Goal: Information Seeking & Learning: Learn about a topic

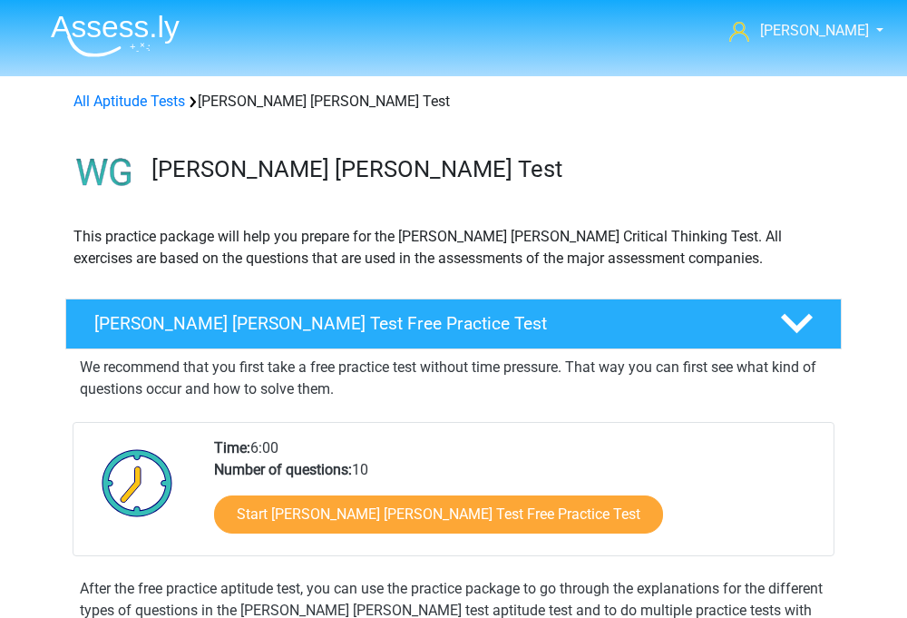
scroll to position [1593, 0]
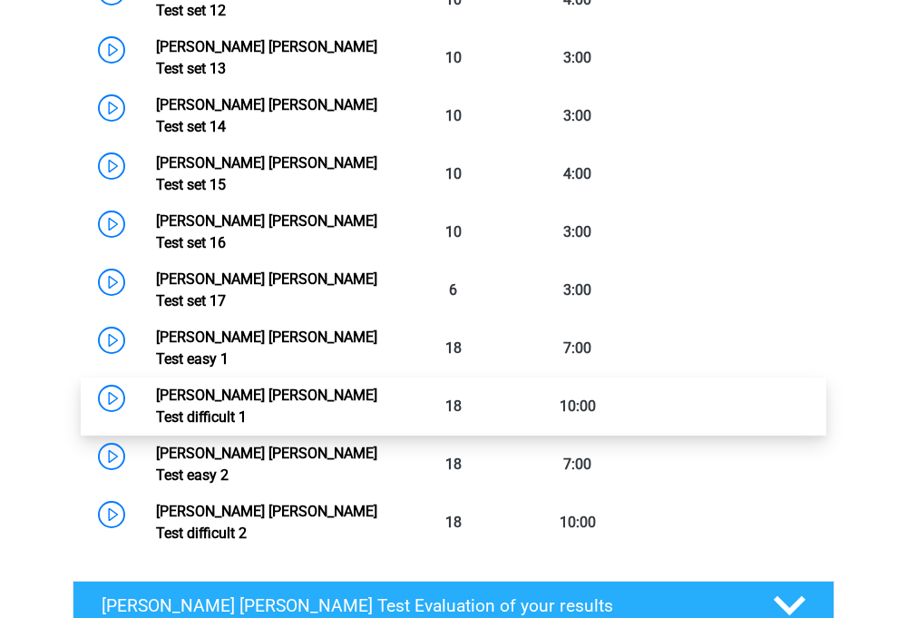
click at [309, 386] on link "[PERSON_NAME] [PERSON_NAME] Test difficult 1" at bounding box center [266, 405] width 221 height 39
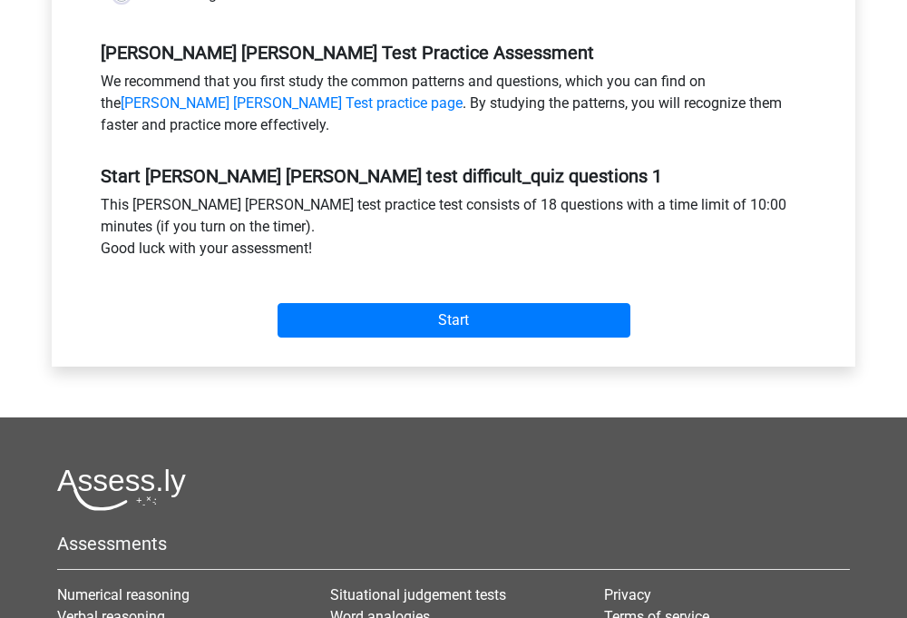
scroll to position [559, 0]
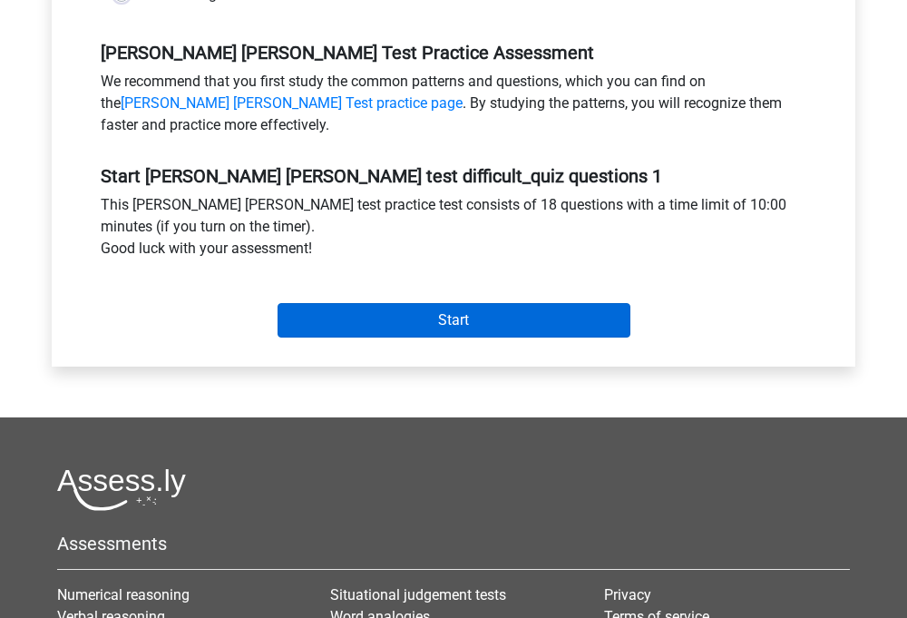
click at [348, 303] on input "Start" at bounding box center [454, 320] width 353 height 34
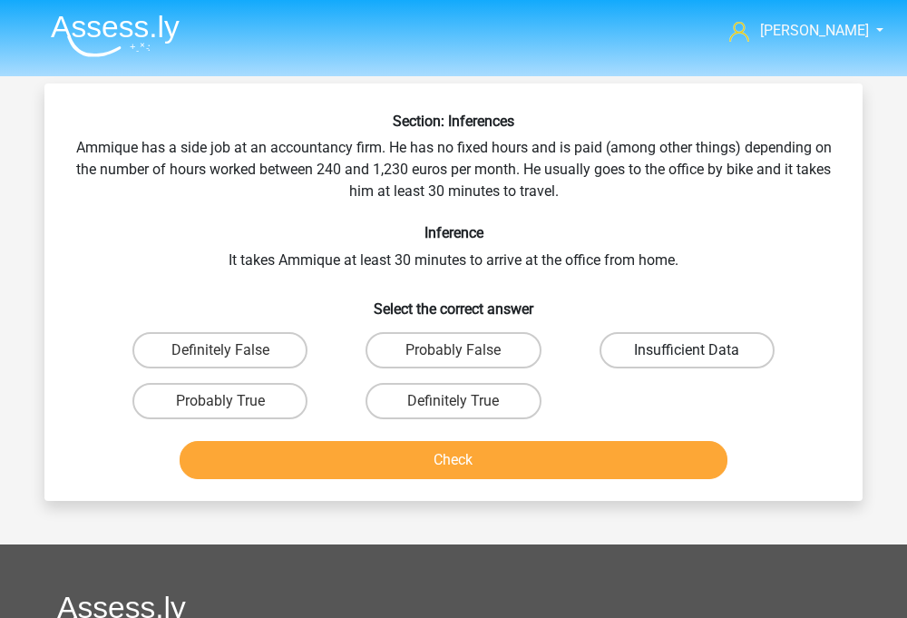
click at [659, 355] on label "Insufficient Data" at bounding box center [687, 350] width 175 height 36
click at [687, 355] on input "Insufficient Data" at bounding box center [693, 356] width 12 height 12
radio input "true"
click at [567, 463] on button "Check" at bounding box center [454, 460] width 549 height 38
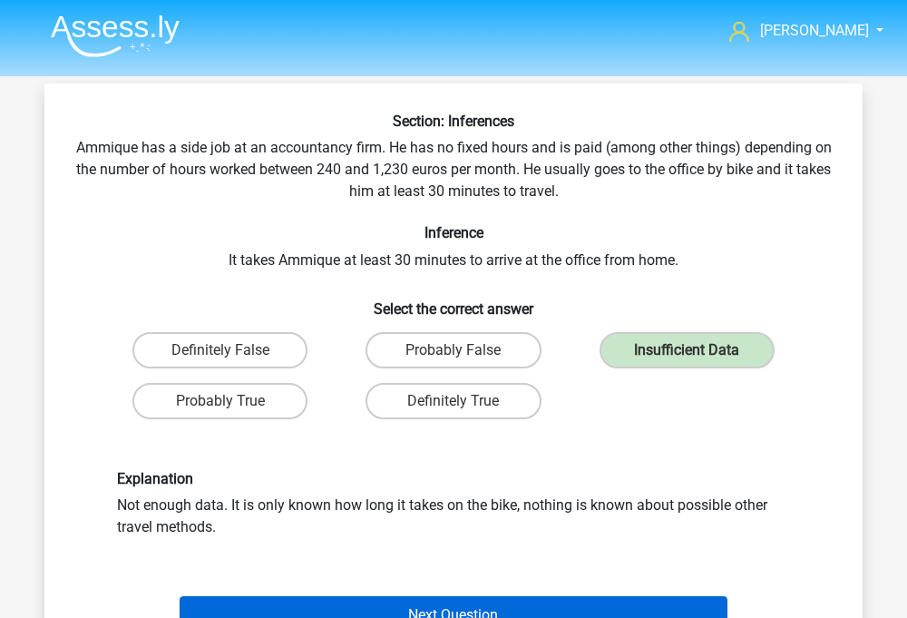
click at [511, 611] on button "Next Question" at bounding box center [454, 615] width 549 height 38
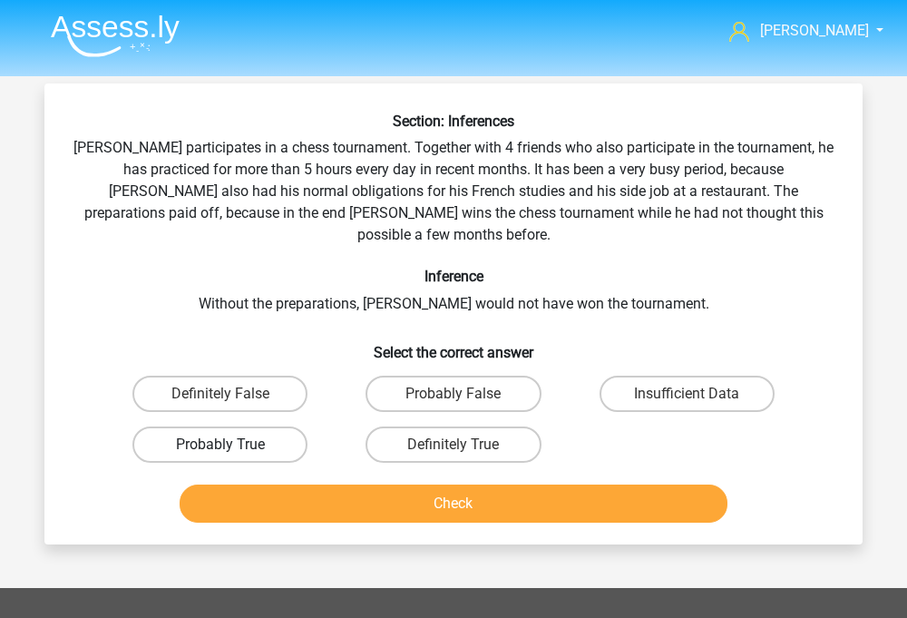
click at [269, 426] on label "Probably True" at bounding box center [219, 444] width 175 height 36
click at [232, 444] on input "Probably True" at bounding box center [226, 450] width 12 height 12
radio input "true"
click at [279, 493] on button "Check" at bounding box center [454, 503] width 549 height 38
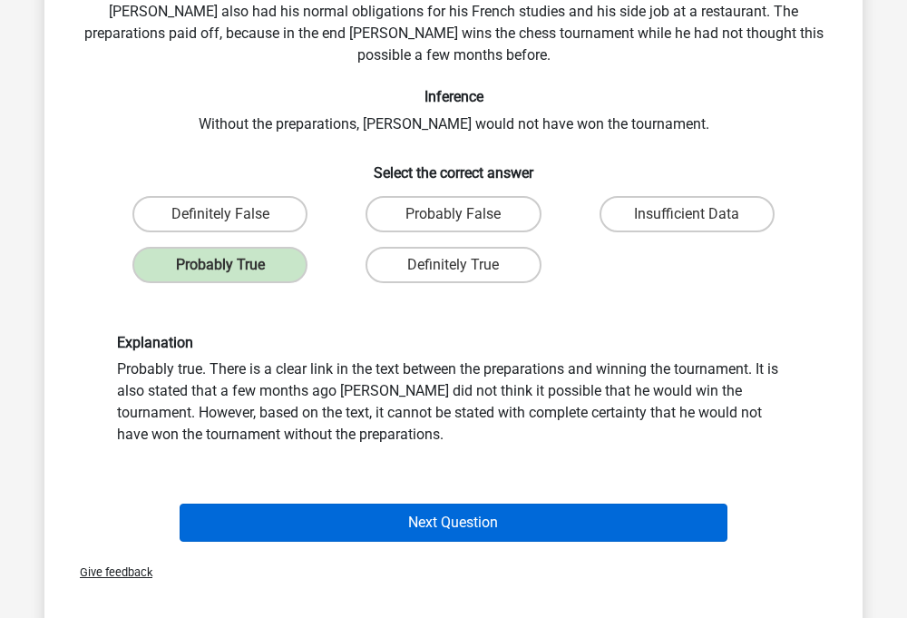
click at [347, 516] on button "Next Question" at bounding box center [454, 522] width 549 height 38
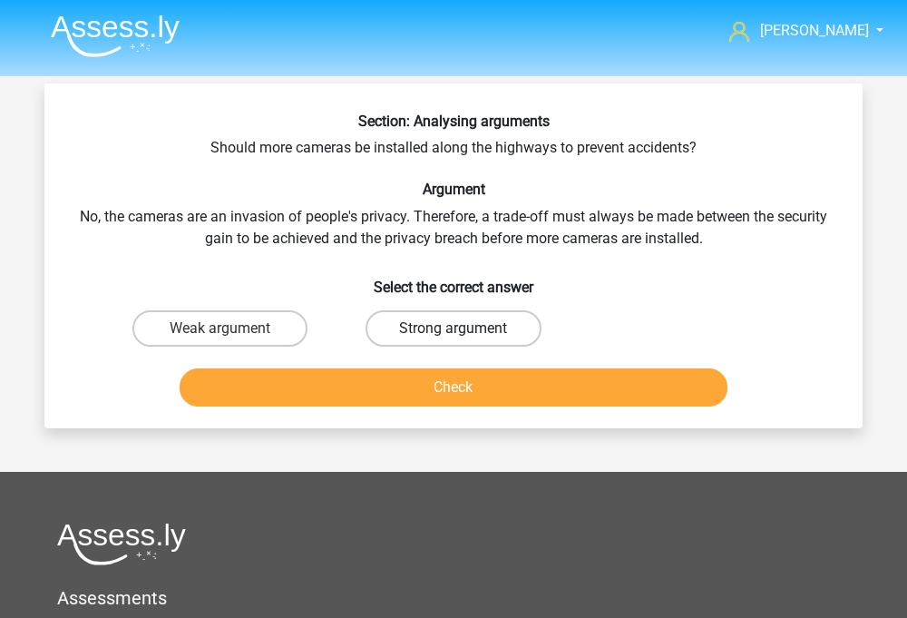
click at [423, 343] on label "Strong argument" at bounding box center [453, 328] width 175 height 36
click at [454, 340] on input "Strong argument" at bounding box center [460, 334] width 12 height 12
radio input "true"
click at [463, 384] on button "Check" at bounding box center [454, 387] width 549 height 38
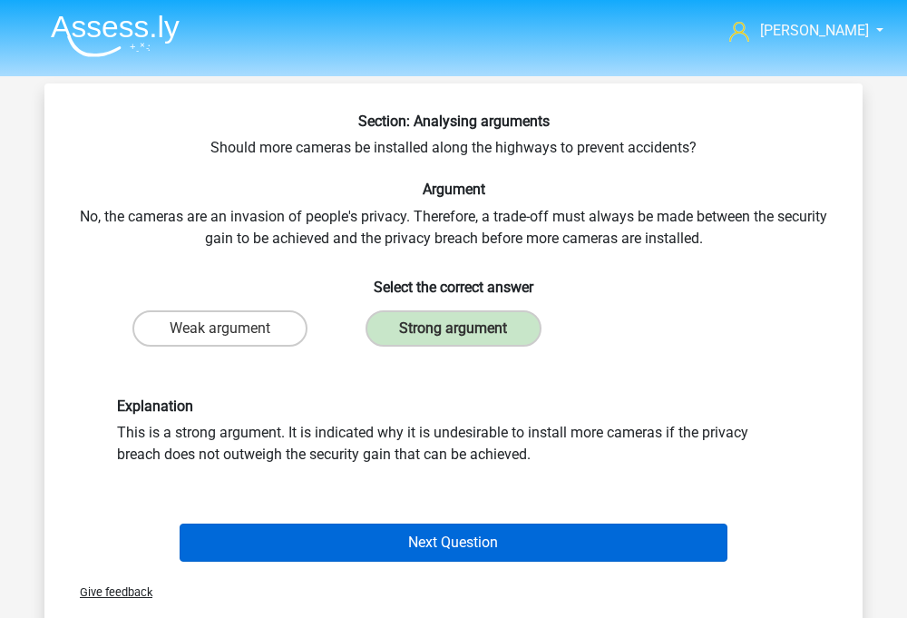
click at [417, 546] on button "Next Question" at bounding box center [454, 542] width 549 height 38
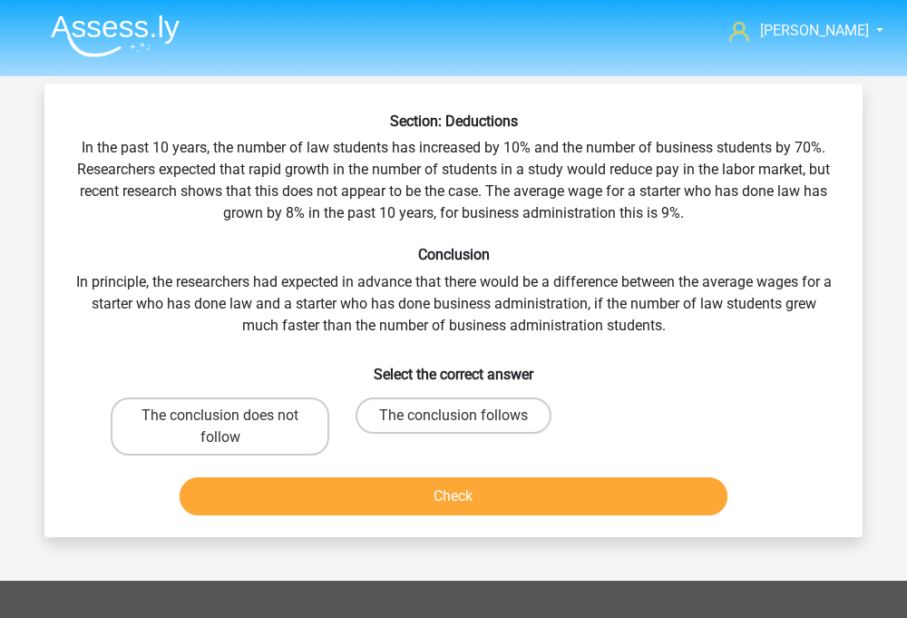
scroll to position [83, 0]
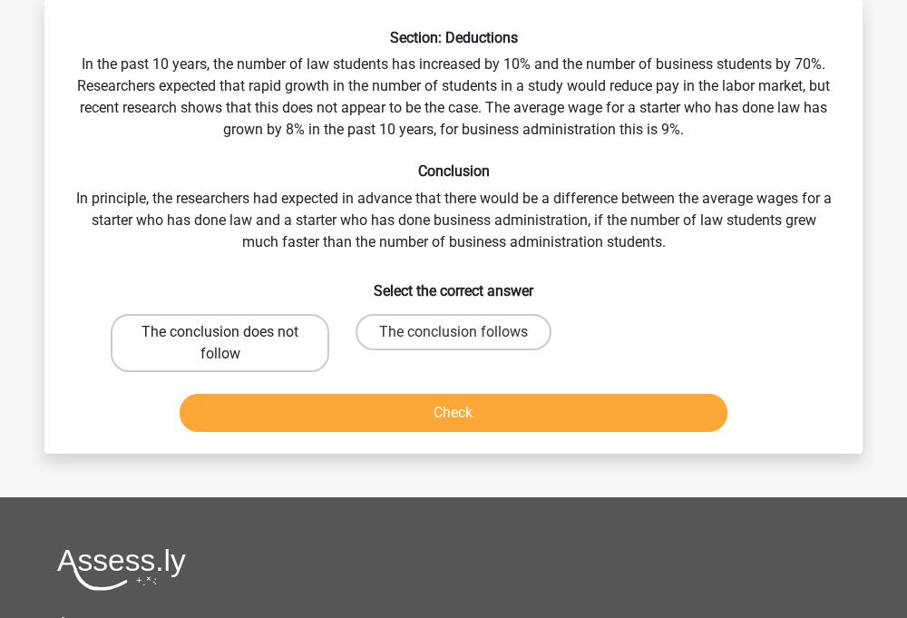
click at [284, 346] on label "The conclusion does not follow" at bounding box center [220, 343] width 219 height 58
click at [232, 344] on input "The conclusion does not follow" at bounding box center [226, 338] width 12 height 12
radio input "true"
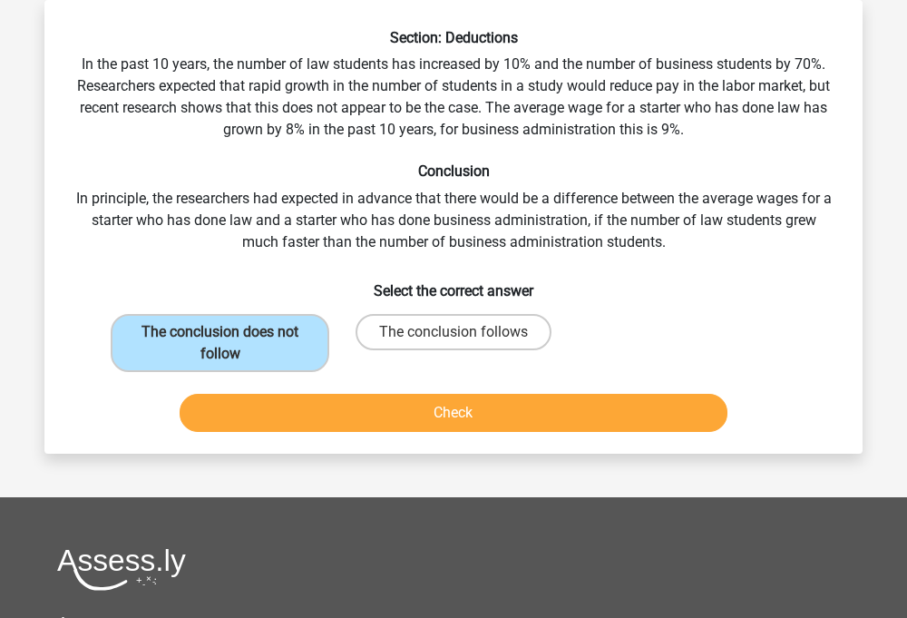
click at [308, 408] on button "Check" at bounding box center [454, 413] width 549 height 38
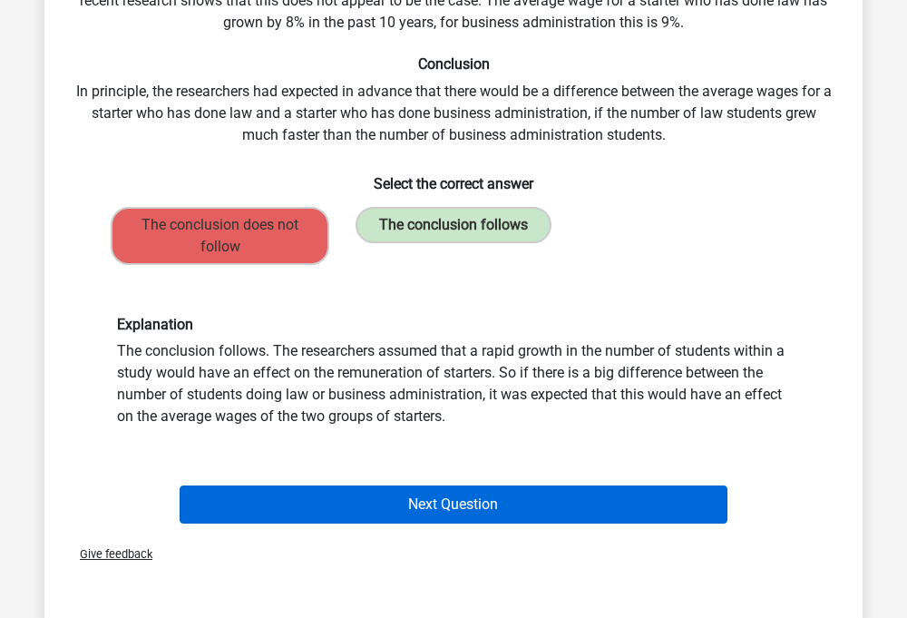
click at [350, 491] on button "Next Question" at bounding box center [454, 504] width 549 height 38
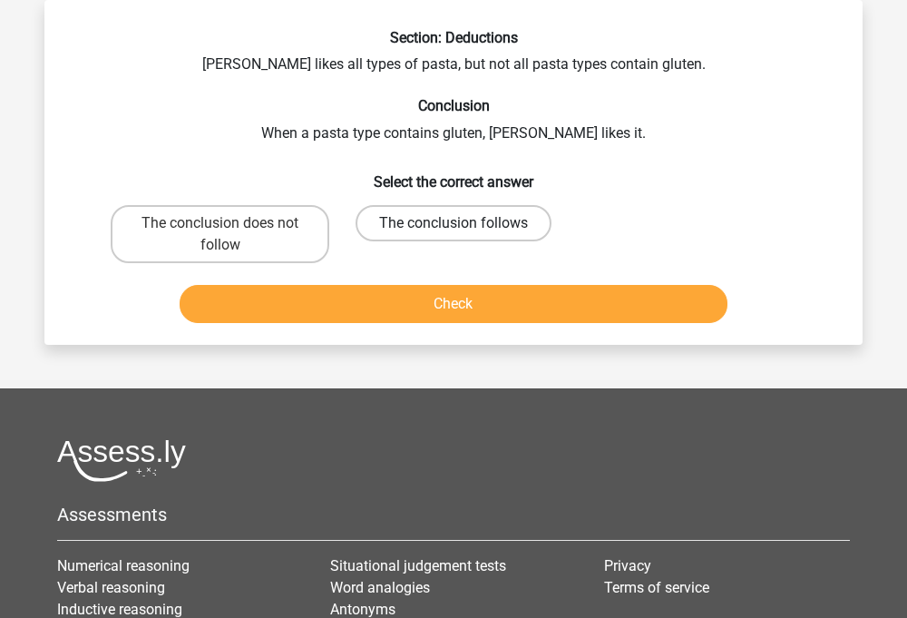
click at [434, 223] on label "The conclusion follows" at bounding box center [454, 223] width 196 height 36
click at [454, 223] on input "The conclusion follows" at bounding box center [460, 229] width 12 height 12
radio input "true"
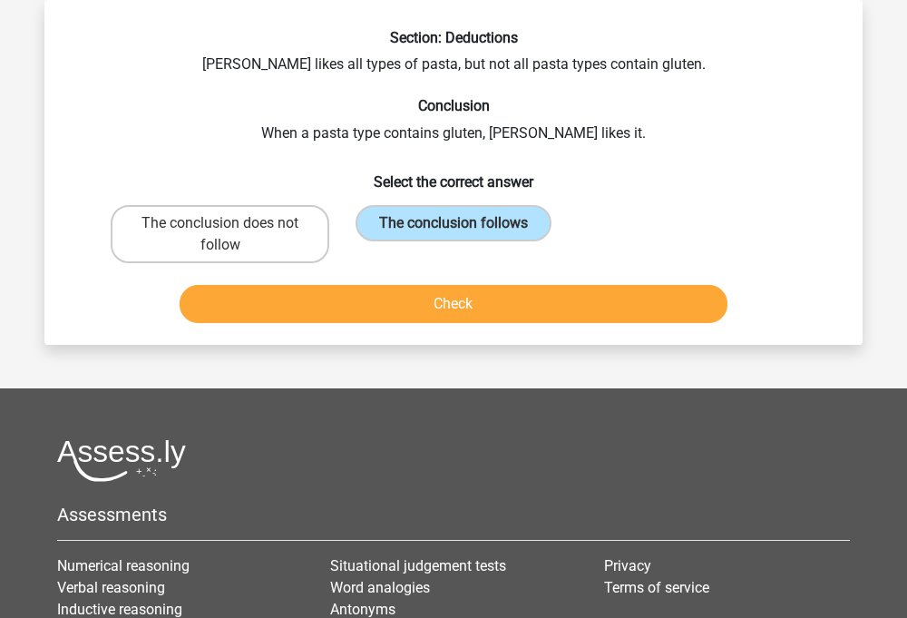
click at [423, 296] on button "Check" at bounding box center [454, 304] width 549 height 38
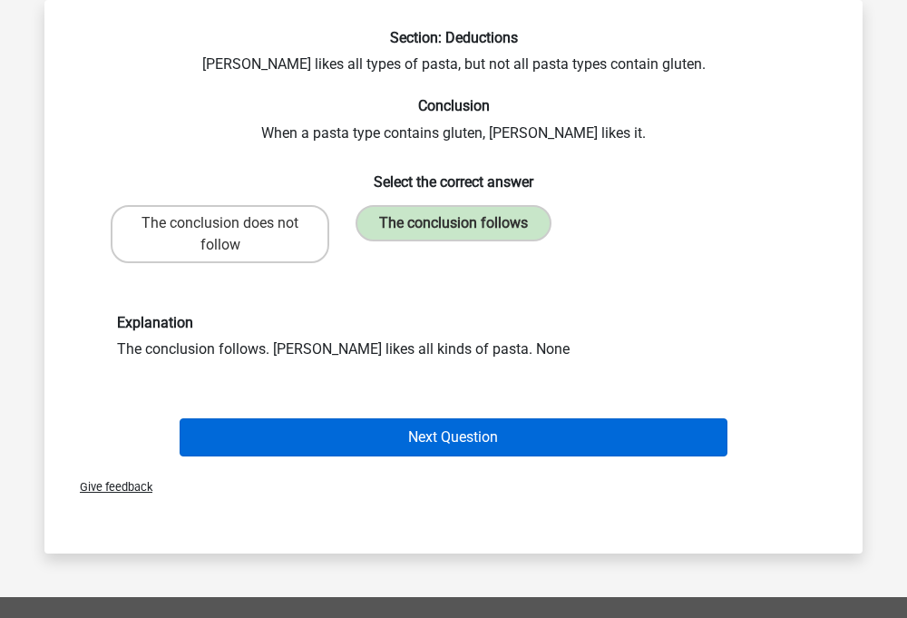
click at [402, 452] on button "Next Question" at bounding box center [454, 437] width 549 height 38
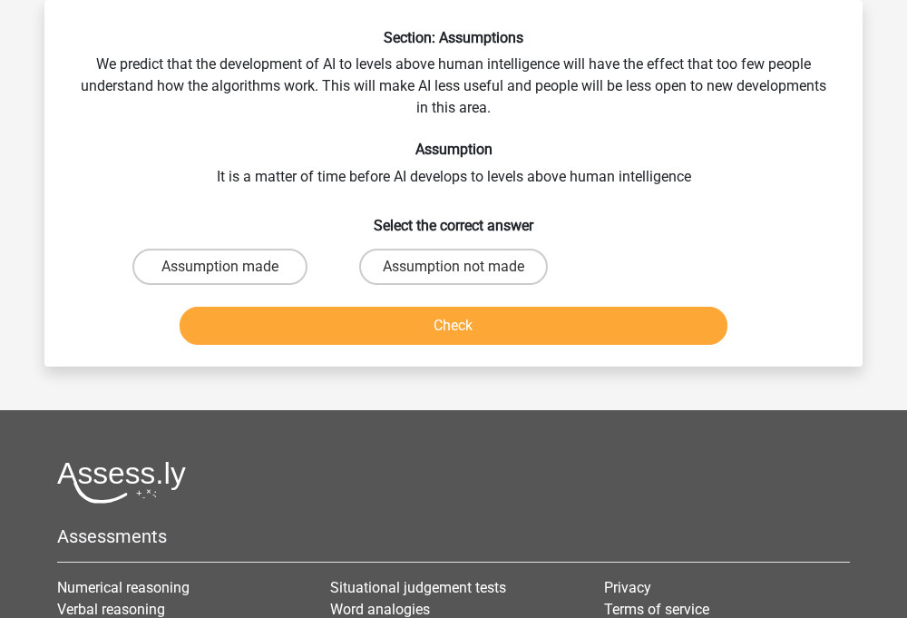
click at [276, 242] on div "Assumption made" at bounding box center [219, 266] width 233 height 51
click at [273, 270] on label "Assumption made" at bounding box center [219, 267] width 175 height 36
click at [232, 270] on input "Assumption made" at bounding box center [226, 273] width 12 height 12
radio input "true"
click at [297, 332] on button "Check" at bounding box center [454, 326] width 549 height 38
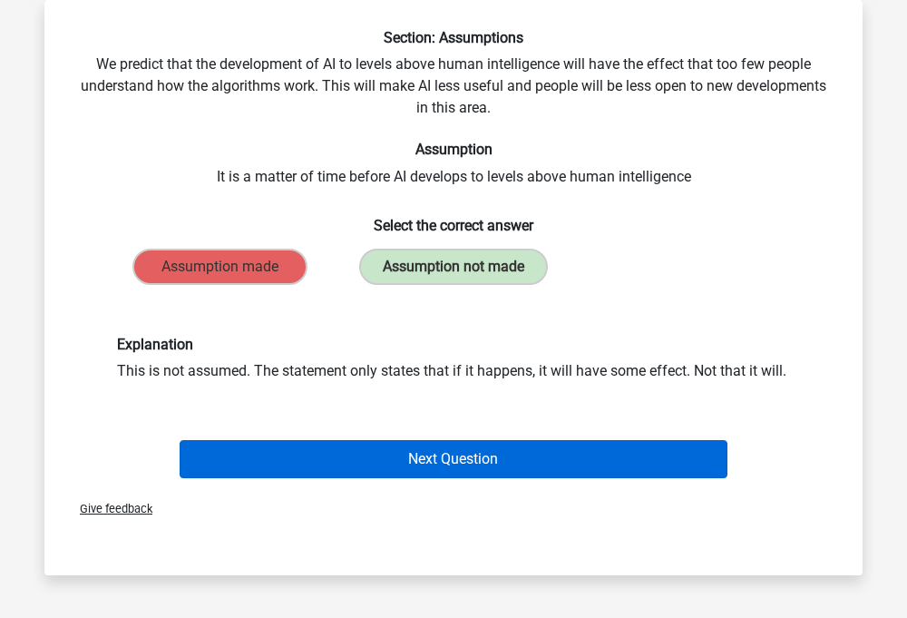
click at [364, 442] on button "Next Question" at bounding box center [454, 459] width 549 height 38
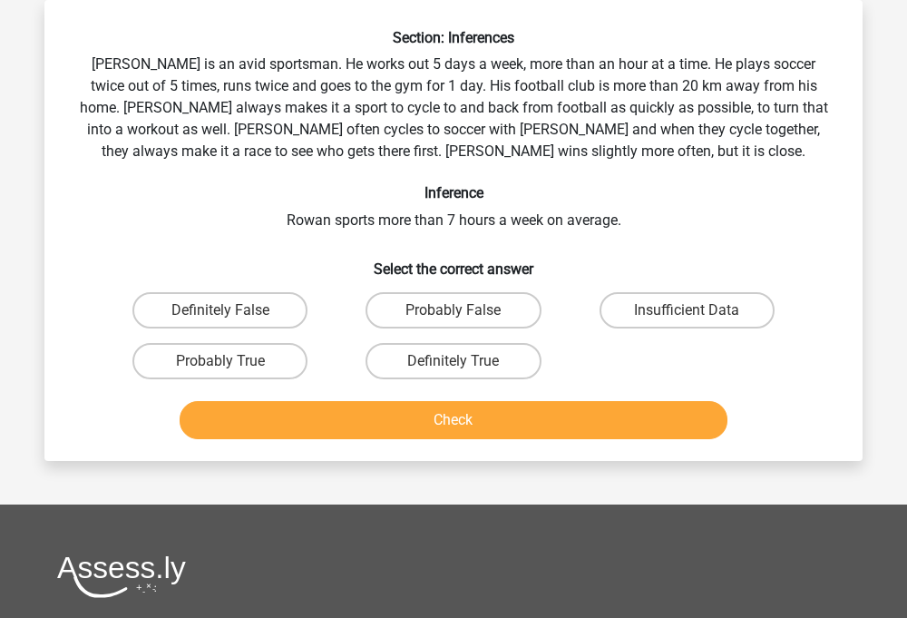
click at [311, 360] on div "Probably True" at bounding box center [220, 361] width 219 height 36
click at [293, 354] on label "Probably True" at bounding box center [219, 361] width 175 height 36
click at [232, 361] on input "Probably True" at bounding box center [226, 367] width 12 height 12
radio input "true"
click at [377, 429] on button "Check" at bounding box center [454, 420] width 549 height 38
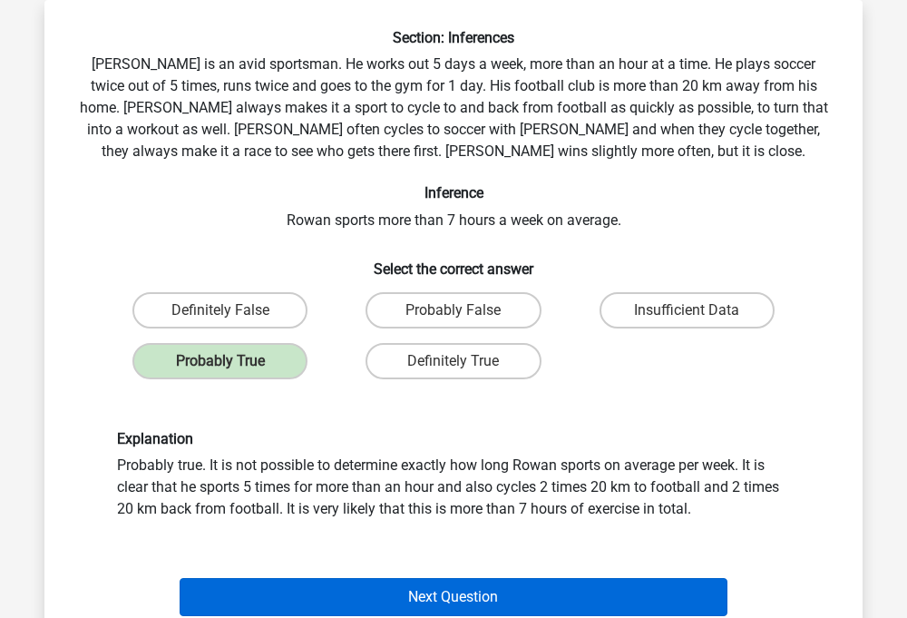
click at [438, 593] on button "Next Question" at bounding box center [454, 597] width 549 height 38
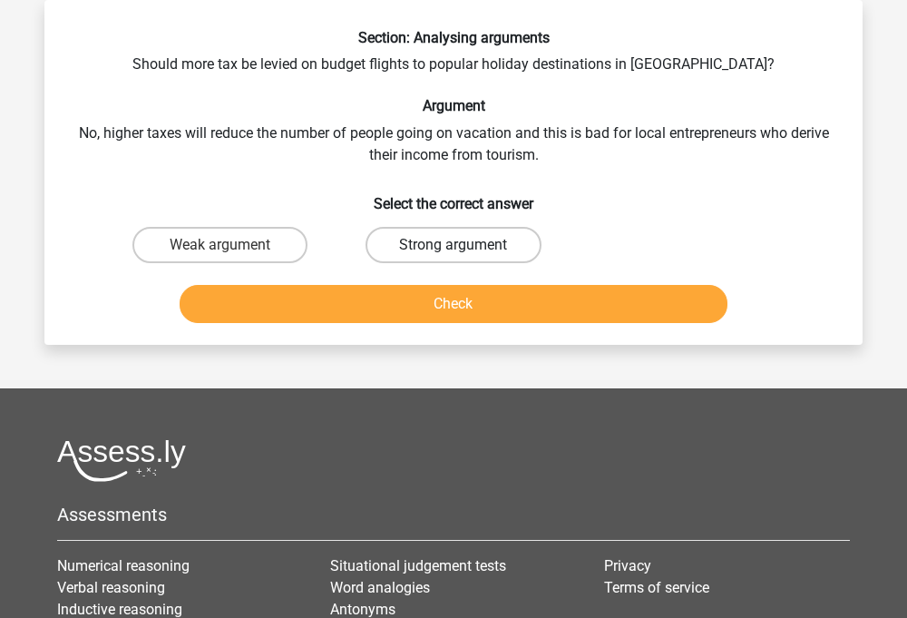
click at [403, 235] on label "Strong argument" at bounding box center [453, 245] width 175 height 36
click at [454, 245] on input "Strong argument" at bounding box center [460, 251] width 12 height 12
radio input "true"
click at [424, 306] on button "Check" at bounding box center [454, 304] width 549 height 38
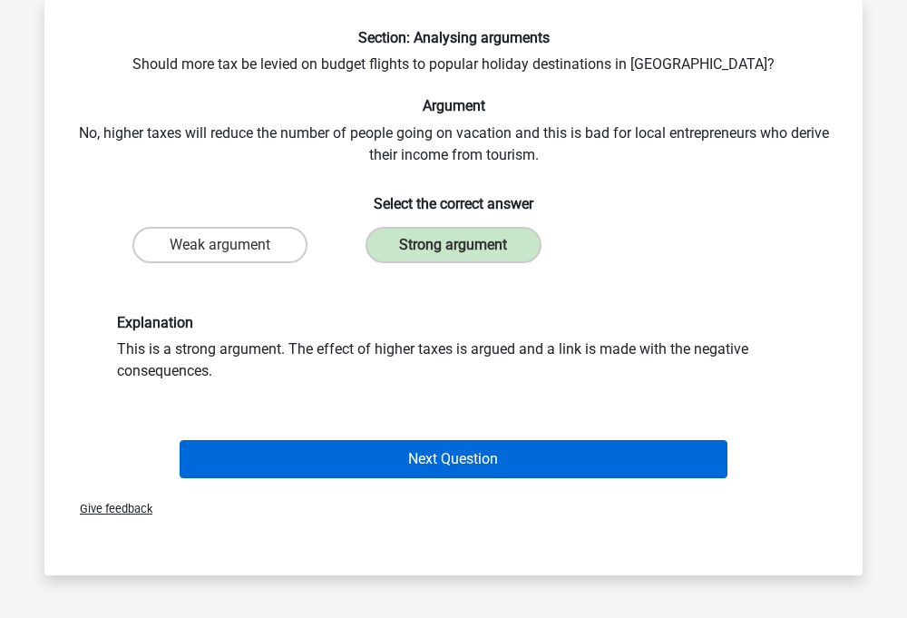
click at [399, 445] on button "Next Question" at bounding box center [454, 459] width 549 height 38
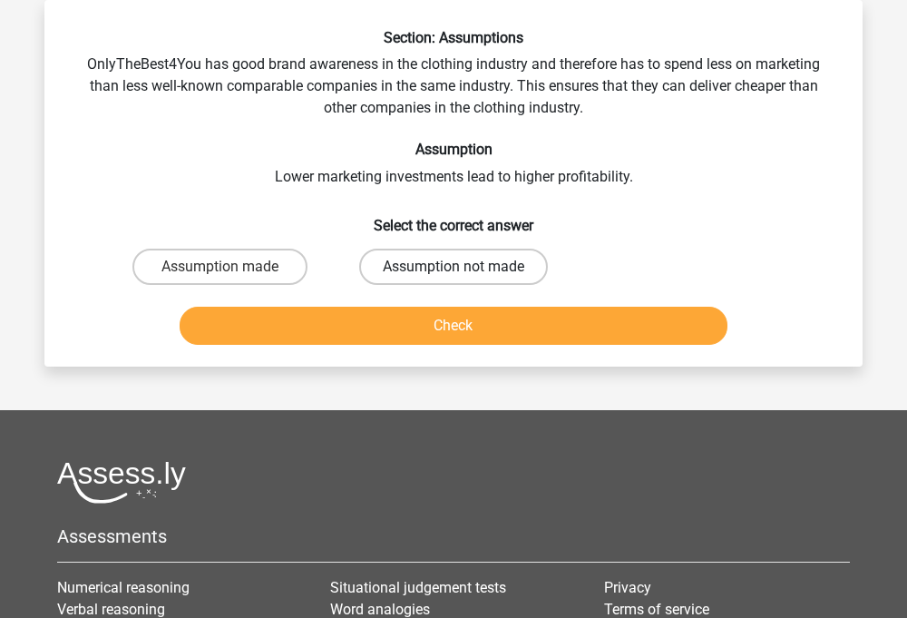
click at [434, 283] on label "Assumption not made" at bounding box center [453, 267] width 189 height 36
click at [454, 278] on input "Assumption not made" at bounding box center [460, 273] width 12 height 12
radio input "true"
click at [448, 338] on button "Check" at bounding box center [454, 326] width 549 height 38
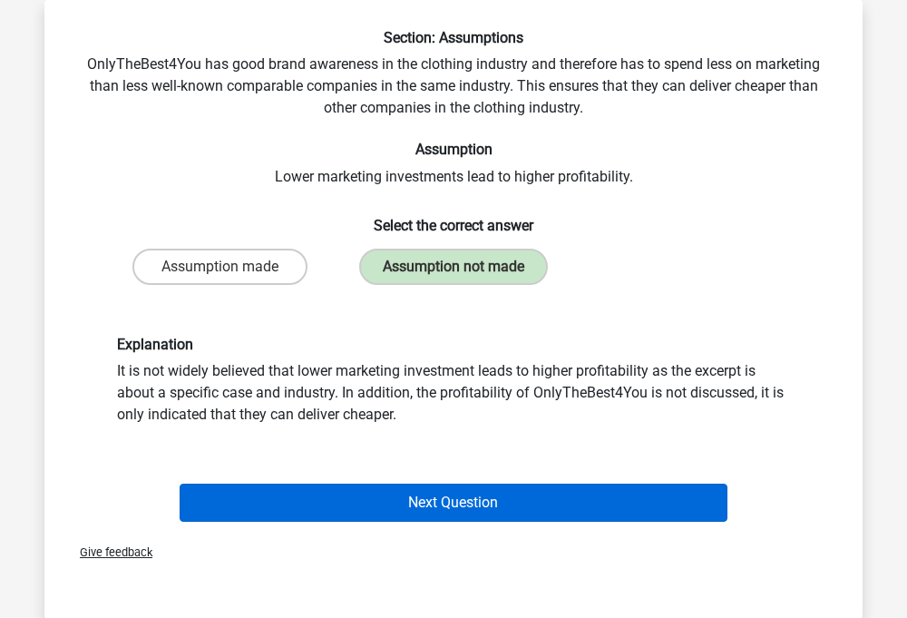
click at [432, 502] on button "Next Question" at bounding box center [454, 502] width 549 height 38
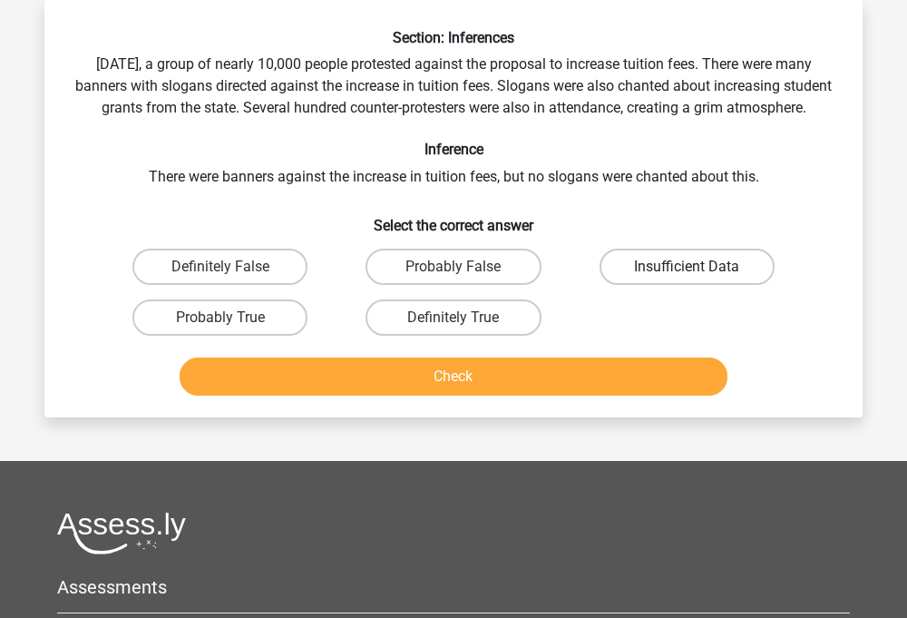
click at [712, 285] on label "Insufficient Data" at bounding box center [687, 267] width 175 height 36
click at [698, 278] on input "Insufficient Data" at bounding box center [693, 273] width 12 height 12
radio input "true"
click at [617, 395] on button "Check" at bounding box center [454, 376] width 549 height 38
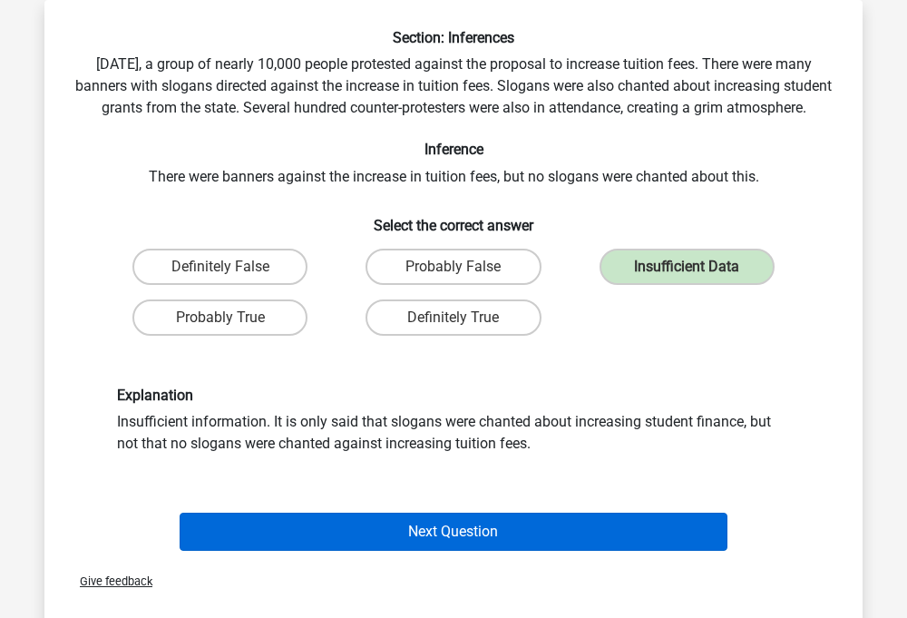
click at [457, 548] on button "Next Question" at bounding box center [454, 531] width 549 height 38
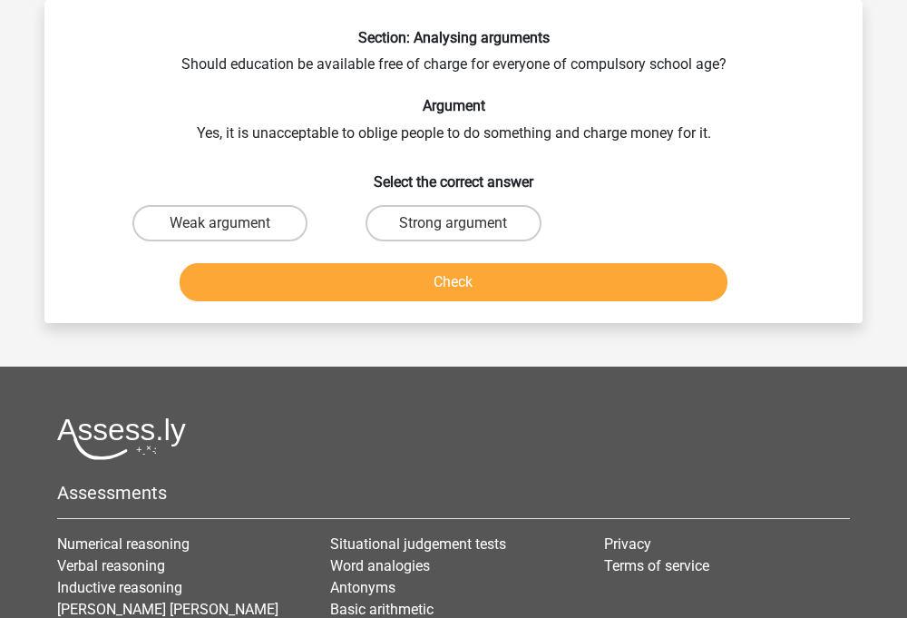
click at [269, 202] on div "Weak argument" at bounding box center [219, 223] width 233 height 51
click at [262, 208] on label "Weak argument" at bounding box center [219, 223] width 175 height 36
click at [232, 223] on input "Weak argument" at bounding box center [226, 229] width 12 height 12
radio input "true"
click at [500, 207] on label "Strong argument" at bounding box center [453, 223] width 175 height 36
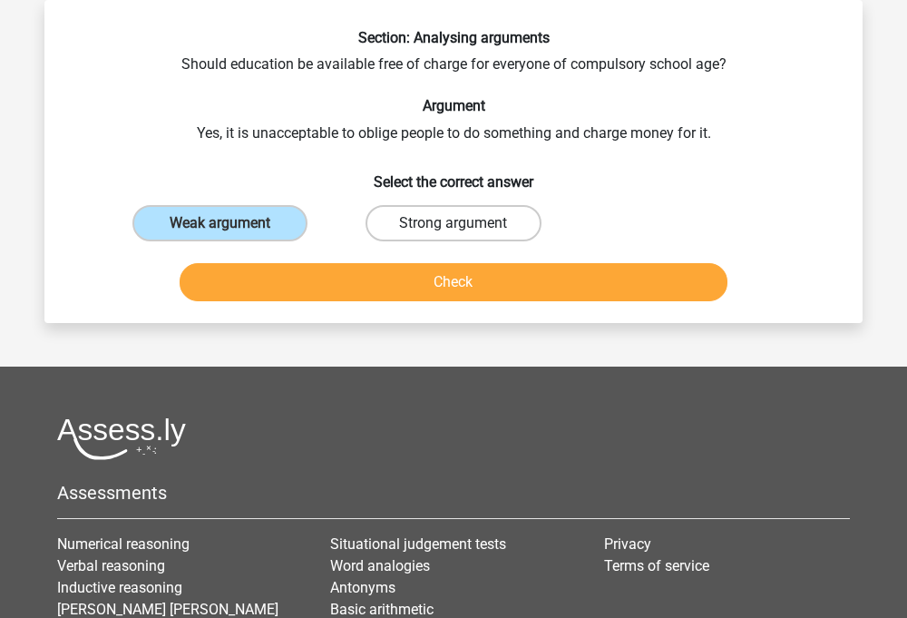
click at [465, 223] on input "Strong argument" at bounding box center [460, 229] width 12 height 12
radio input "true"
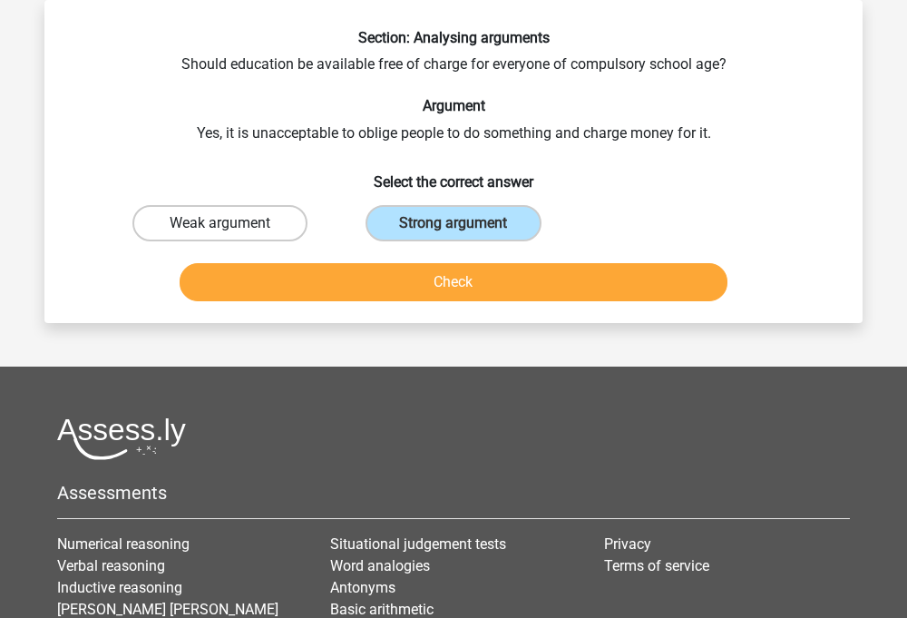
click at [242, 238] on label "Weak argument" at bounding box center [219, 223] width 175 height 36
click at [232, 235] on input "Weak argument" at bounding box center [226, 229] width 12 height 12
radio input "true"
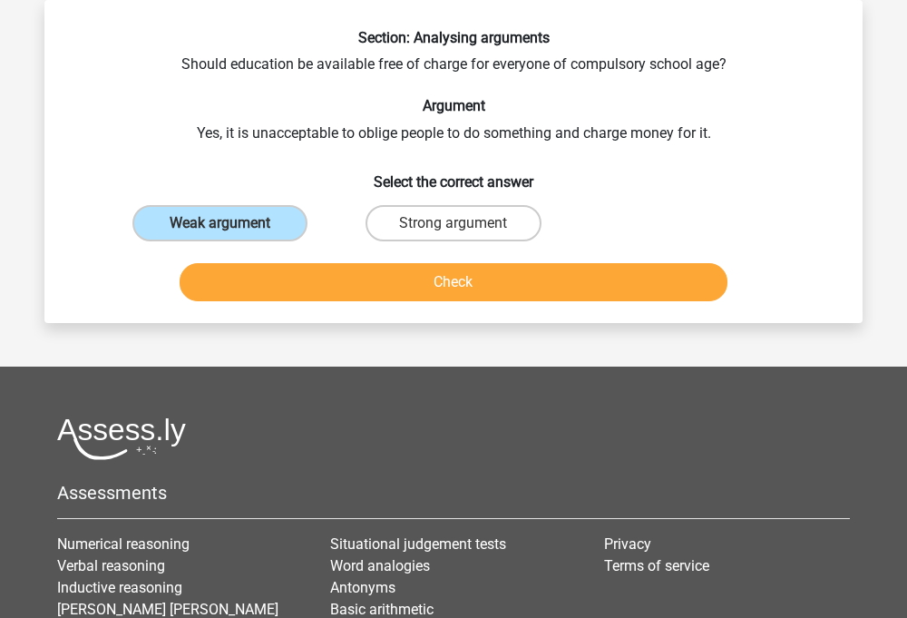
click at [370, 284] on button "Check" at bounding box center [454, 282] width 549 height 38
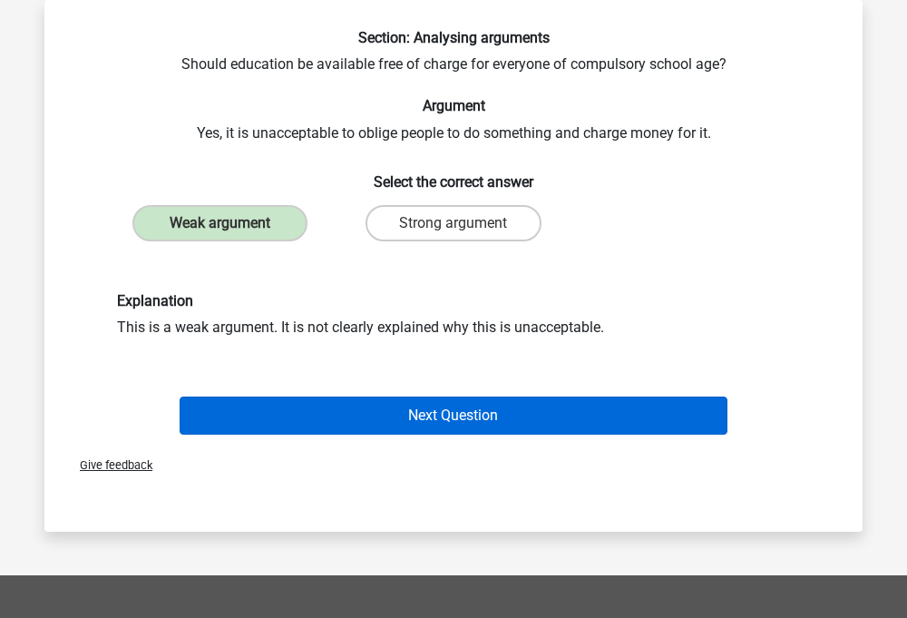
click at [397, 406] on button "Next Question" at bounding box center [454, 415] width 549 height 38
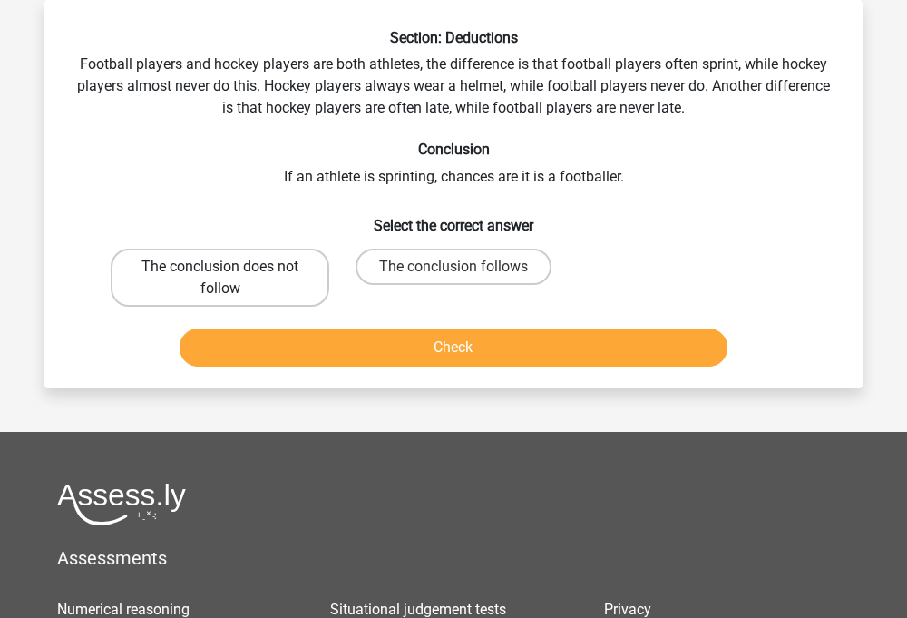
click at [304, 279] on label "The conclusion does not follow" at bounding box center [220, 278] width 219 height 58
click at [232, 278] on input "The conclusion does not follow" at bounding box center [226, 273] width 12 height 12
radio input "true"
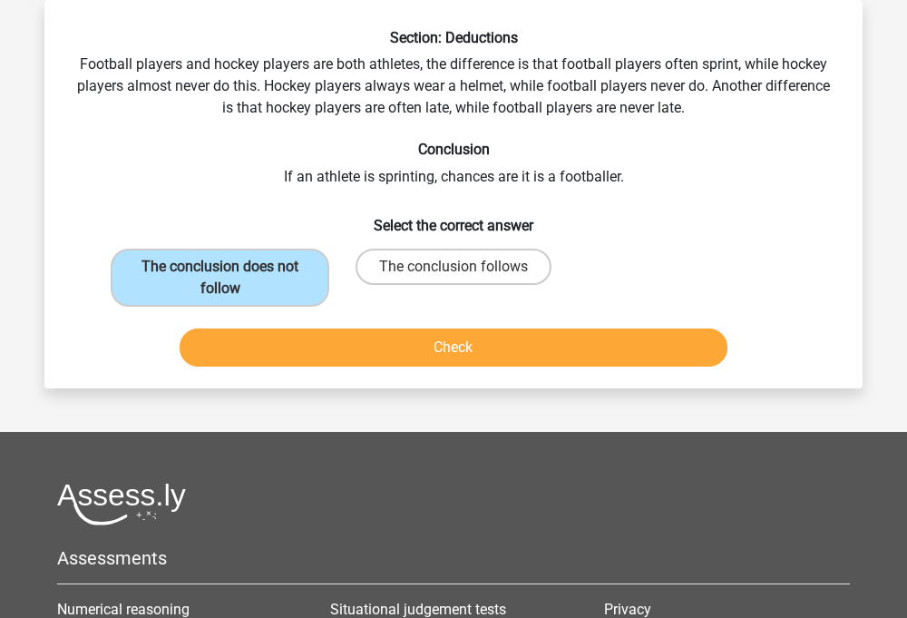
click at [464, 340] on button "Check" at bounding box center [454, 347] width 549 height 38
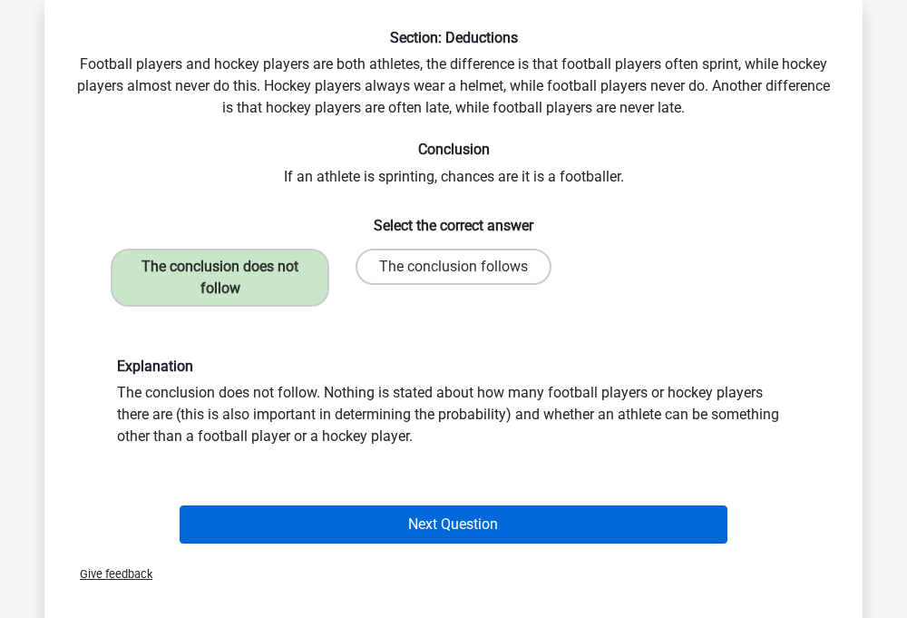
click at [445, 522] on button "Next Question" at bounding box center [454, 524] width 549 height 38
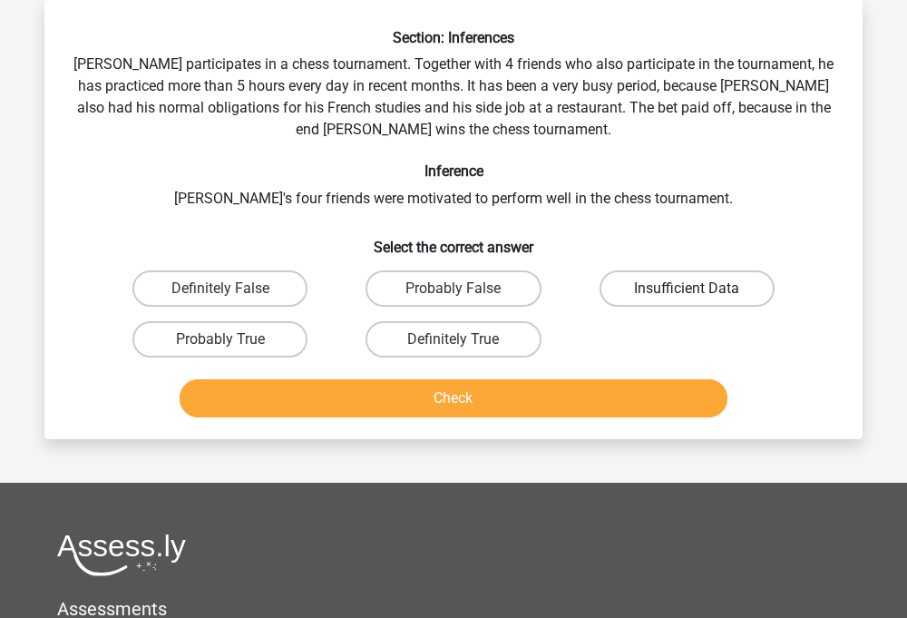
click at [610, 305] on label "Insufficient Data" at bounding box center [687, 288] width 175 height 36
click at [687, 300] on input "Insufficient Data" at bounding box center [693, 294] width 12 height 12
radio input "true"
click at [522, 435] on div "Section: Inferences Pablo participates in a chess tournament. Together with 4 f…" at bounding box center [453, 219] width 818 height 439
click at [502, 405] on button "Check" at bounding box center [454, 398] width 549 height 38
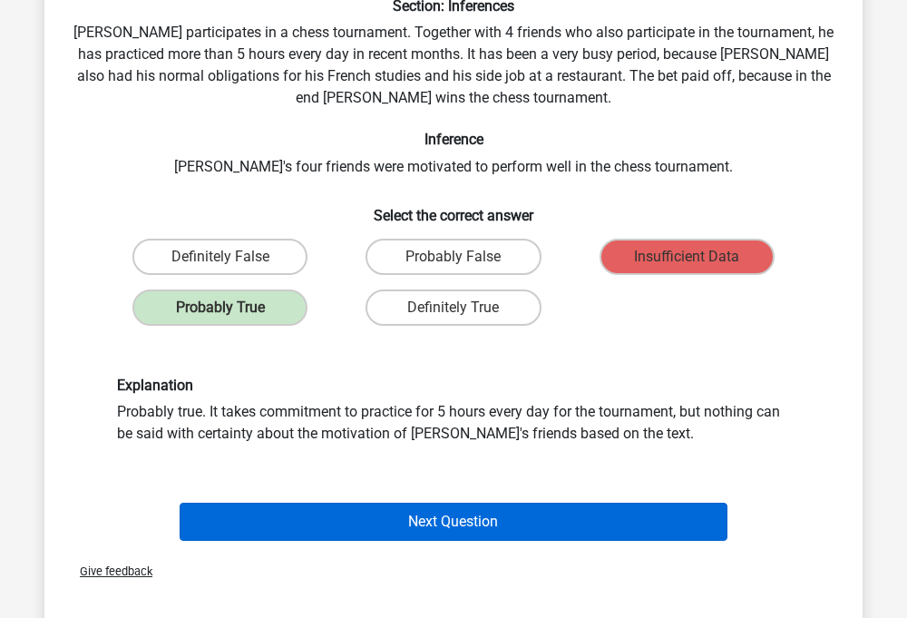
click at [471, 502] on button "Next Question" at bounding box center [454, 521] width 549 height 38
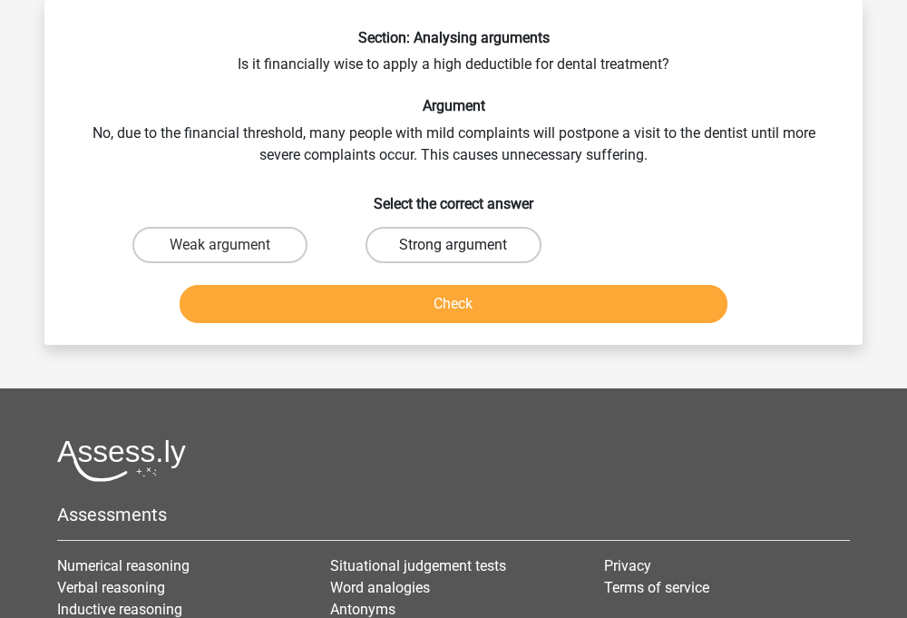
click at [480, 236] on label "Strong argument" at bounding box center [453, 245] width 175 height 36
click at [465, 245] on input "Strong argument" at bounding box center [460, 251] width 12 height 12
radio input "true"
click at [473, 300] on button "Check" at bounding box center [454, 304] width 549 height 38
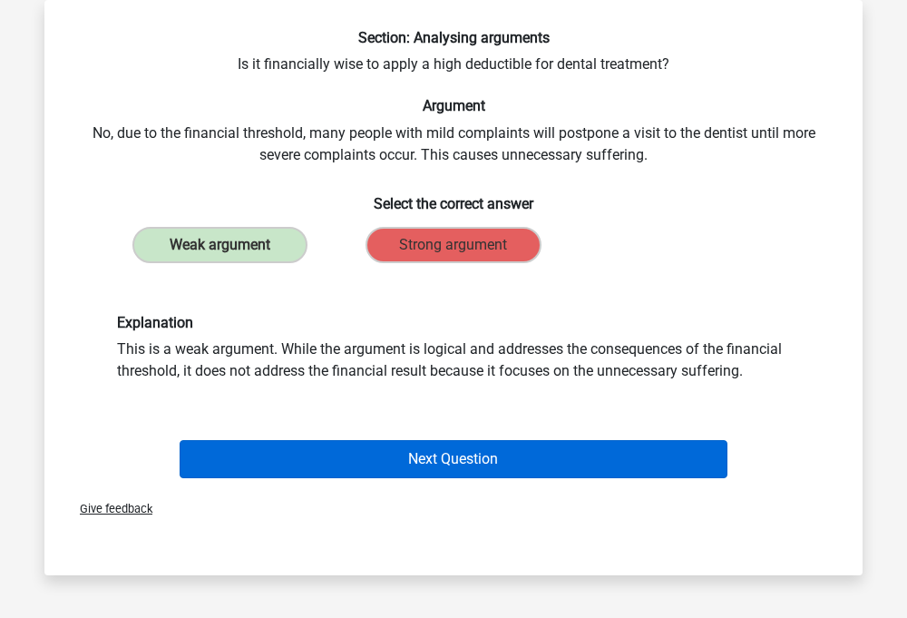
click at [385, 469] on button "Next Question" at bounding box center [454, 459] width 549 height 38
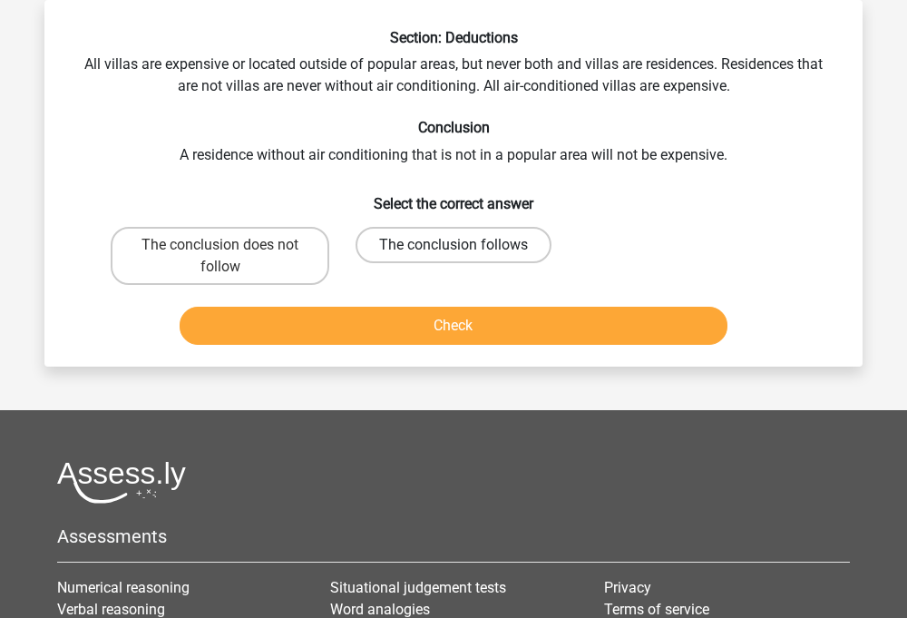
click at [457, 258] on label "The conclusion follows" at bounding box center [454, 245] width 196 height 36
click at [457, 257] on input "The conclusion follows" at bounding box center [460, 251] width 12 height 12
radio input "true"
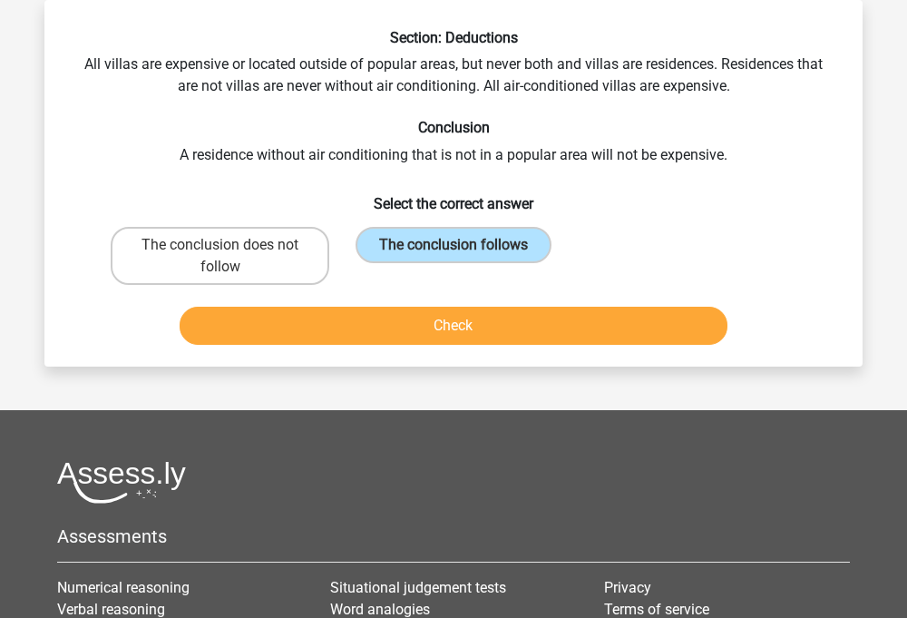
click at [450, 317] on button "Check" at bounding box center [454, 326] width 549 height 38
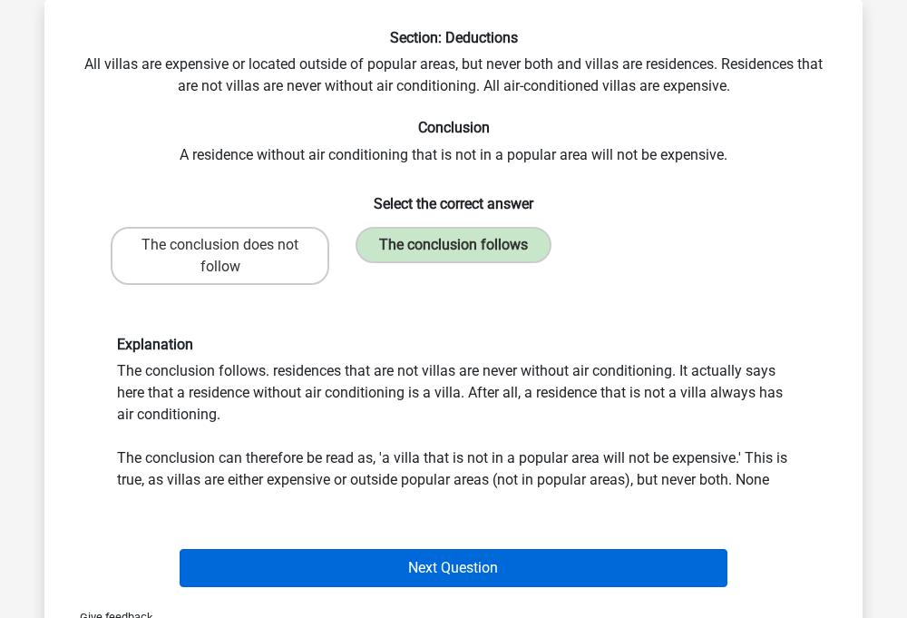
click at [427, 558] on button "Next Question" at bounding box center [454, 568] width 549 height 38
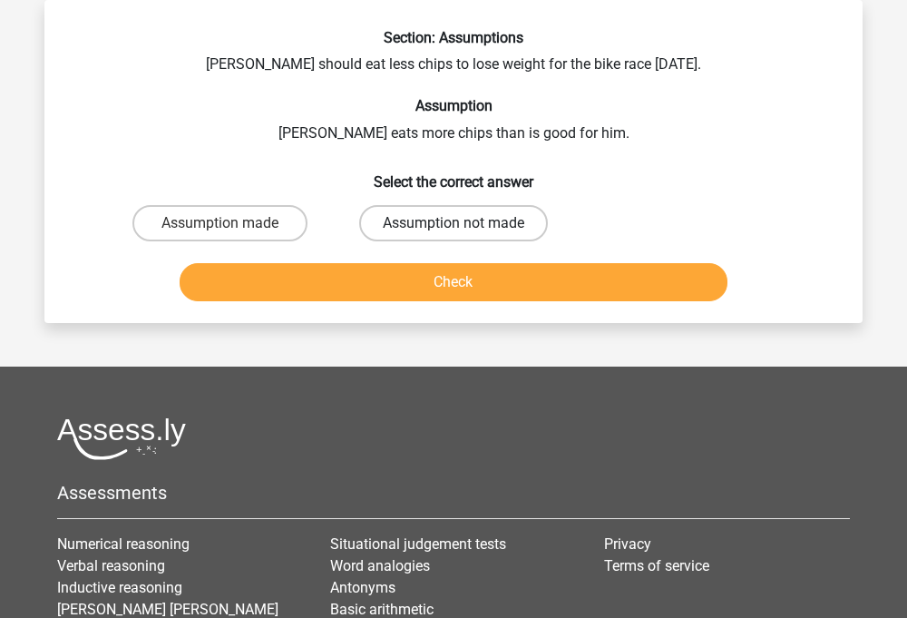
click at [436, 235] on label "Assumption not made" at bounding box center [453, 223] width 189 height 36
click at [454, 235] on input "Assumption not made" at bounding box center [460, 229] width 12 height 12
radio input "true"
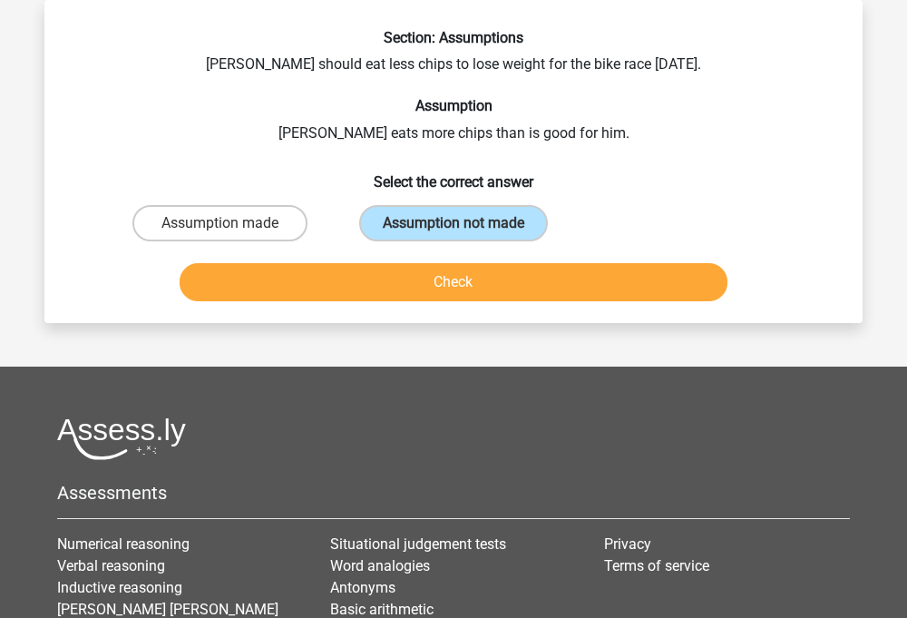
click at [434, 283] on button "Check" at bounding box center [454, 282] width 549 height 38
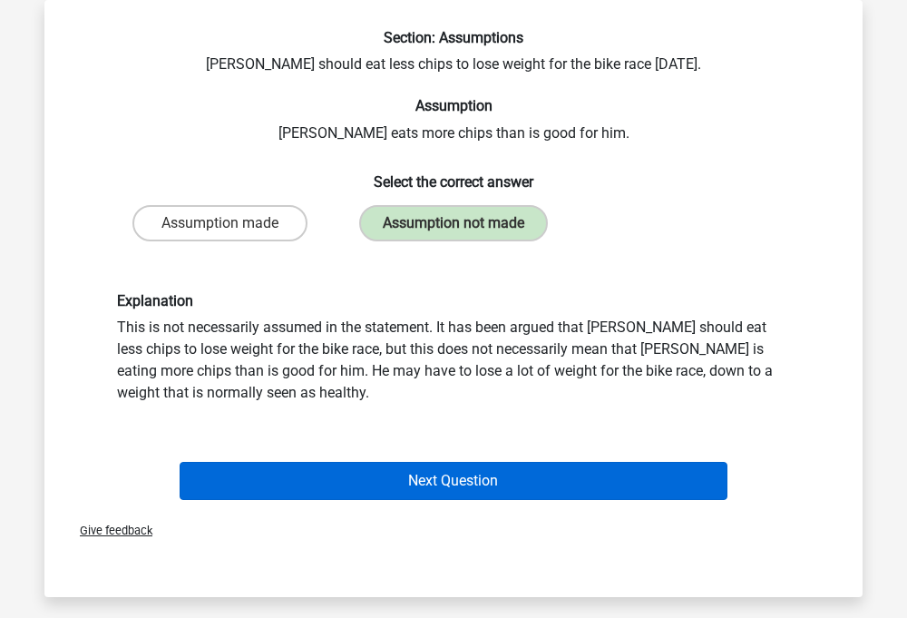
click at [383, 496] on button "Next Question" at bounding box center [454, 481] width 549 height 38
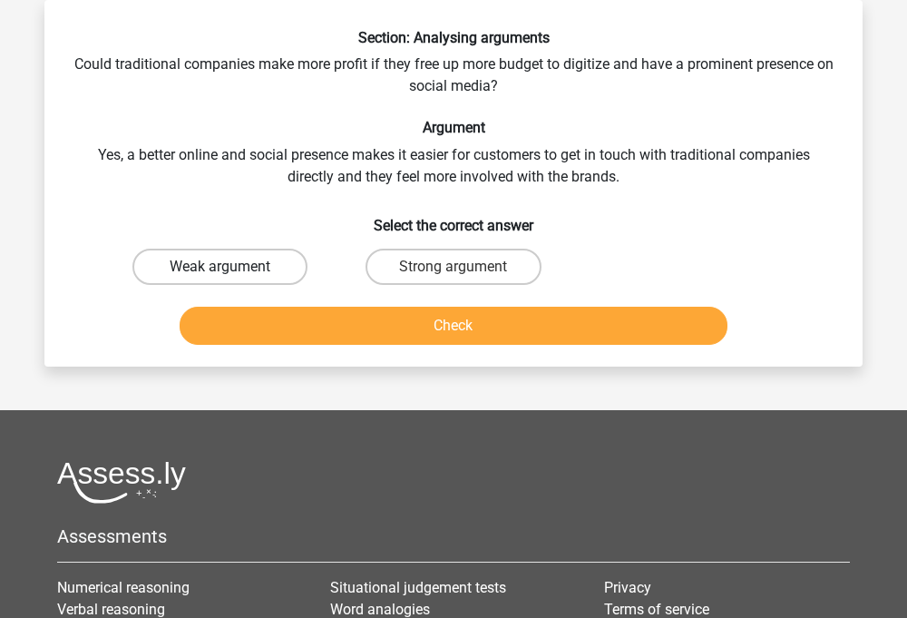
click at [255, 267] on label "Weak argument" at bounding box center [219, 267] width 175 height 36
click at [232, 267] on input "Weak argument" at bounding box center [226, 273] width 12 height 12
radio input "true"
click at [306, 297] on div "Check" at bounding box center [453, 322] width 760 height 60
click at [307, 318] on button "Check" at bounding box center [454, 326] width 549 height 38
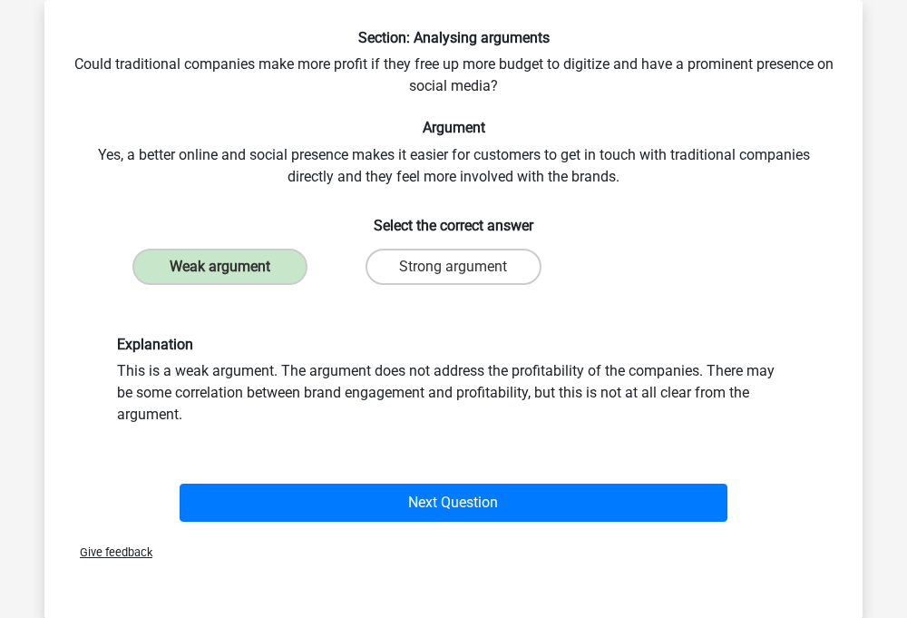
click at [370, 480] on div "Next Question" at bounding box center [453, 499] width 760 height 60
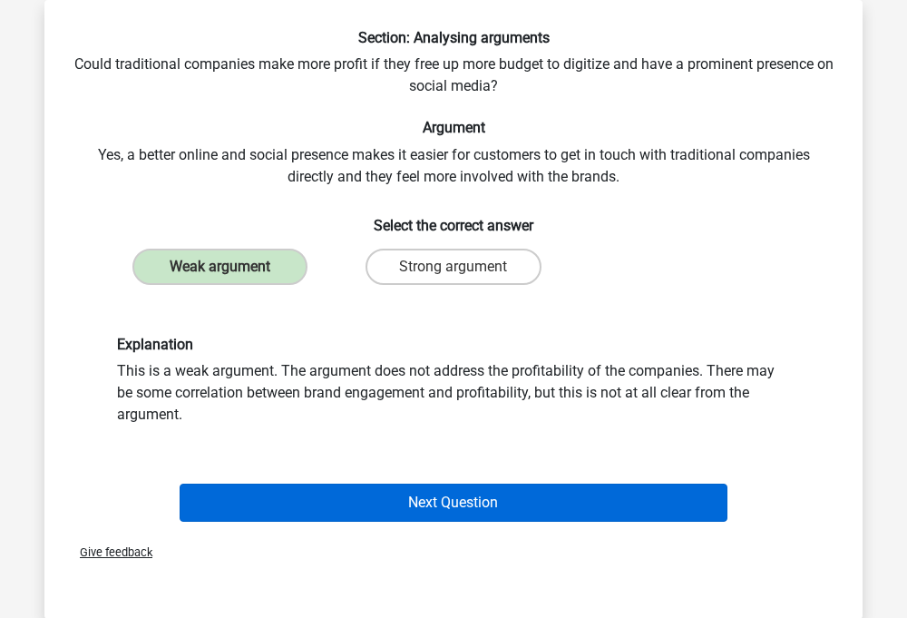
click at [379, 491] on button "Next Question" at bounding box center [454, 502] width 549 height 38
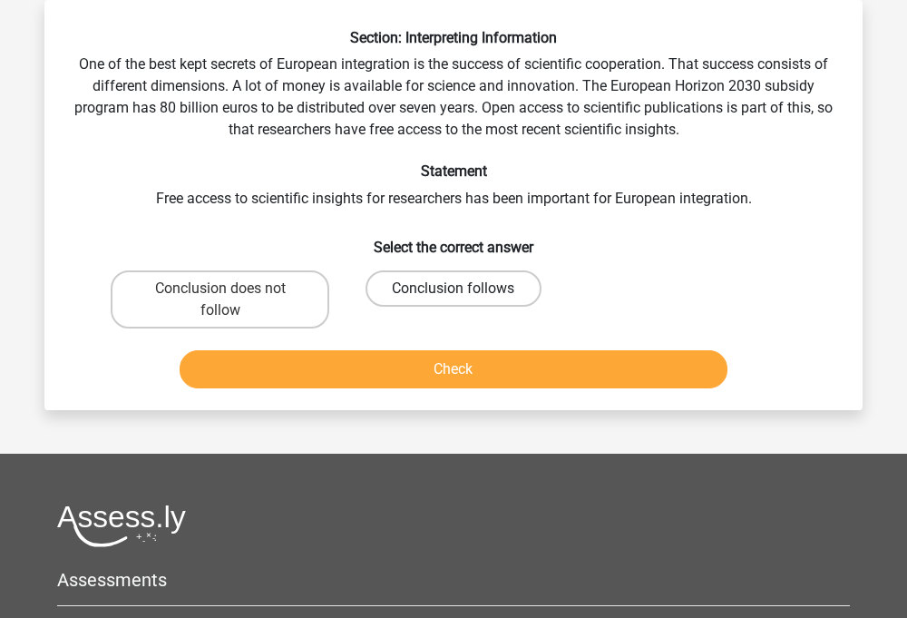
click at [430, 294] on label "Conclusion follows" at bounding box center [453, 288] width 175 height 36
click at [454, 294] on input "Conclusion follows" at bounding box center [460, 294] width 12 height 12
radio input "true"
click at [582, 378] on button "Check" at bounding box center [454, 369] width 549 height 38
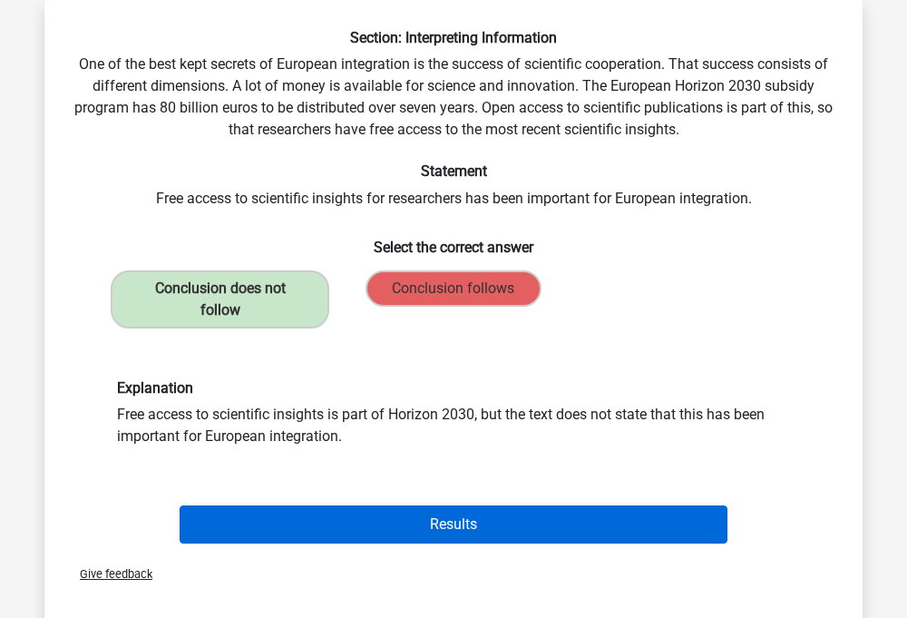
click at [479, 518] on button "Results" at bounding box center [454, 524] width 549 height 38
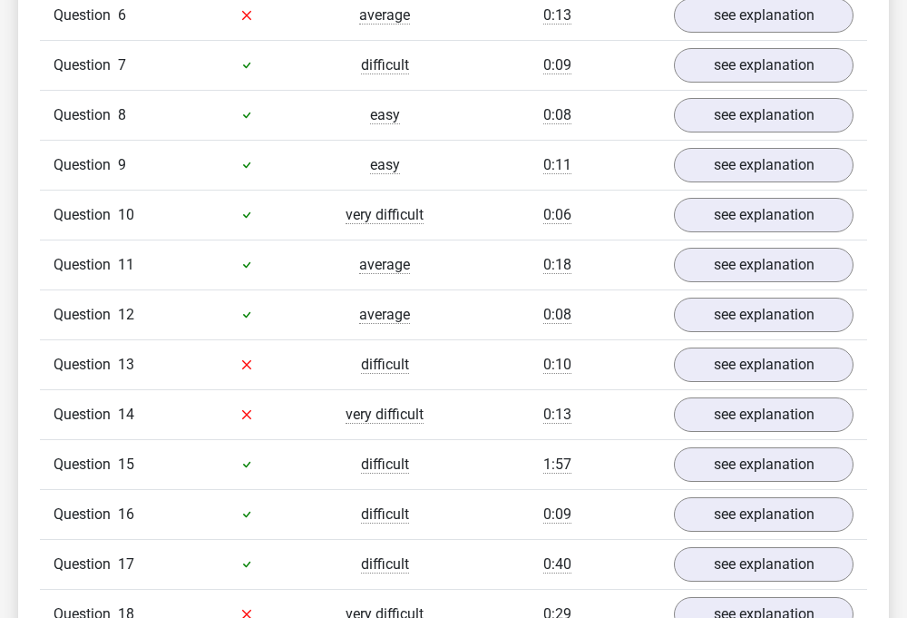
scroll to position [1579, 0]
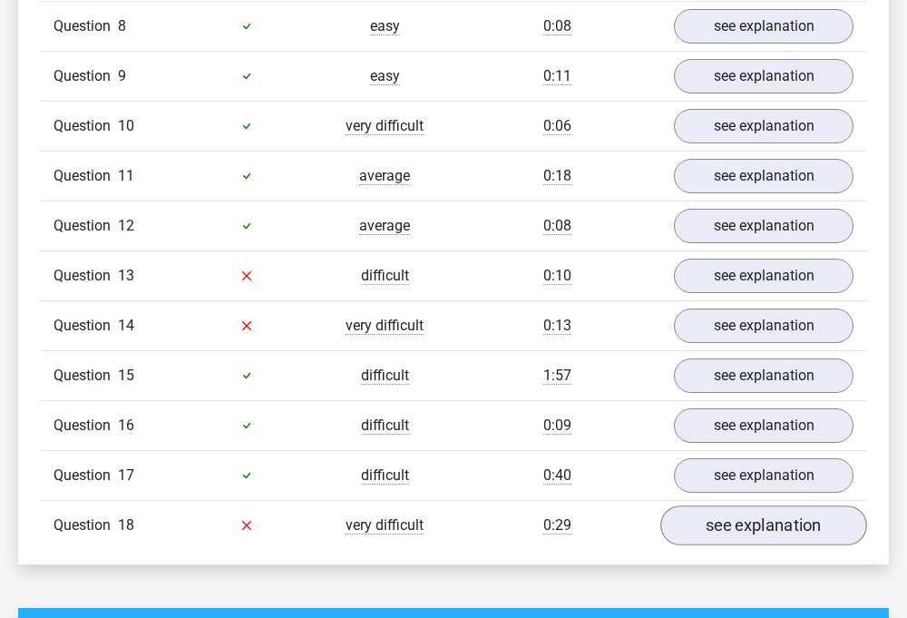
click at [710, 535] on link "see explanation" at bounding box center [763, 525] width 207 height 40
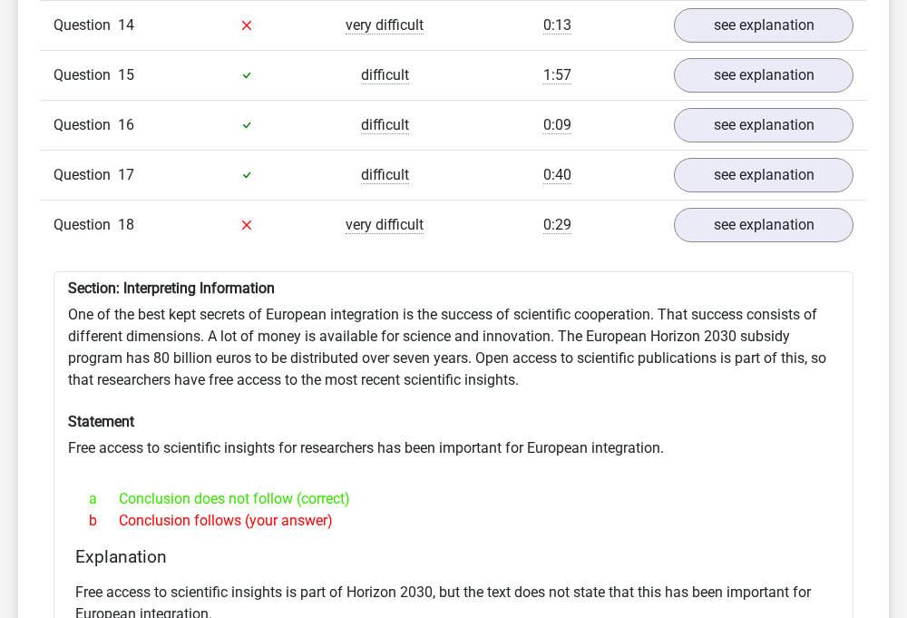
scroll to position [1658, 0]
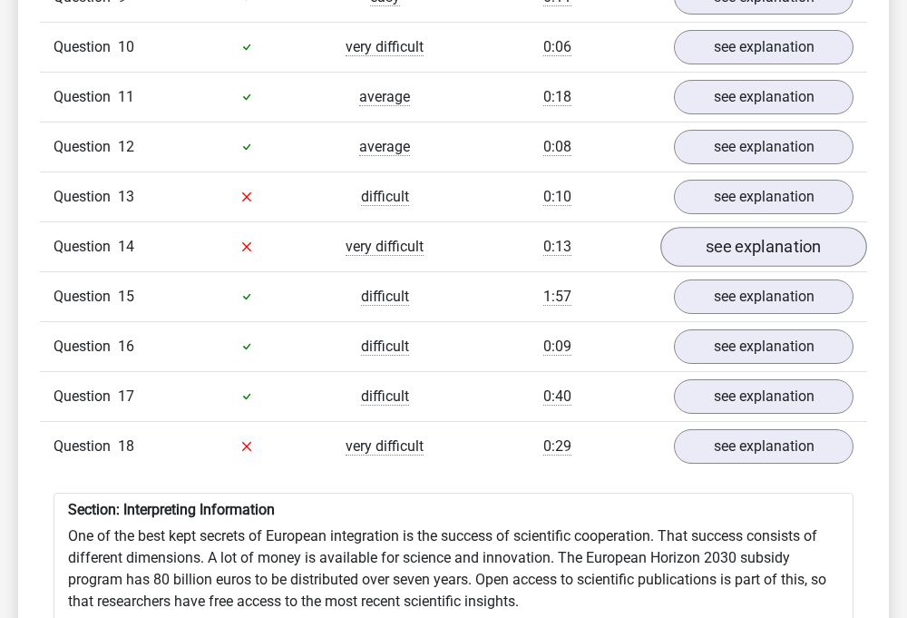
click at [730, 258] on link "see explanation" at bounding box center [763, 247] width 207 height 40
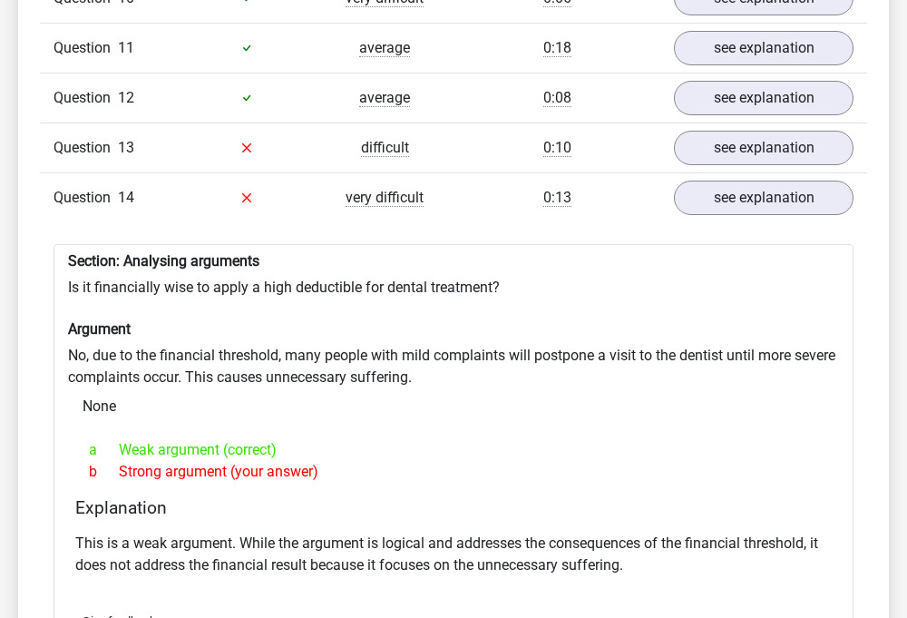
scroll to position [1455, 0]
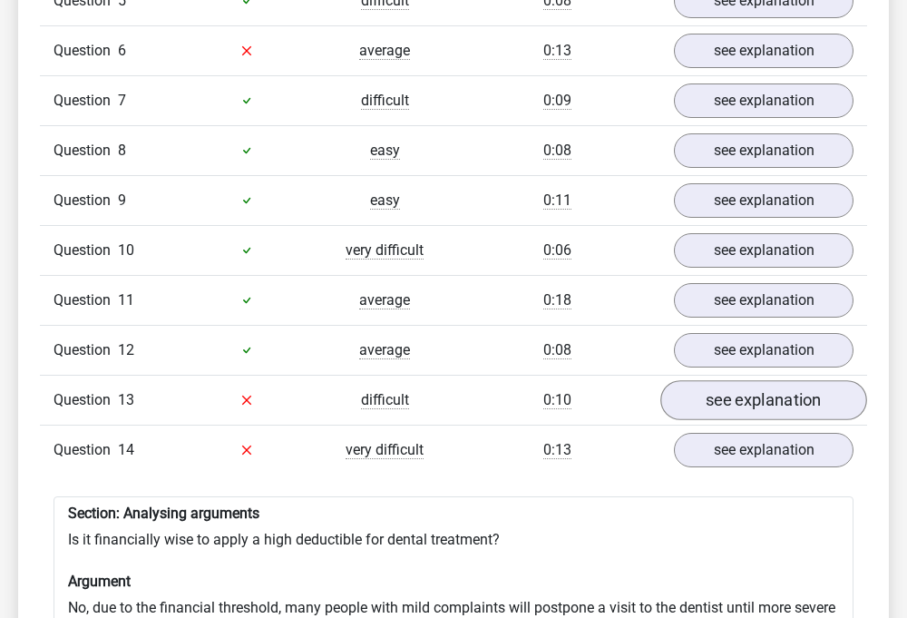
click at [707, 398] on link "see explanation" at bounding box center [763, 400] width 207 height 40
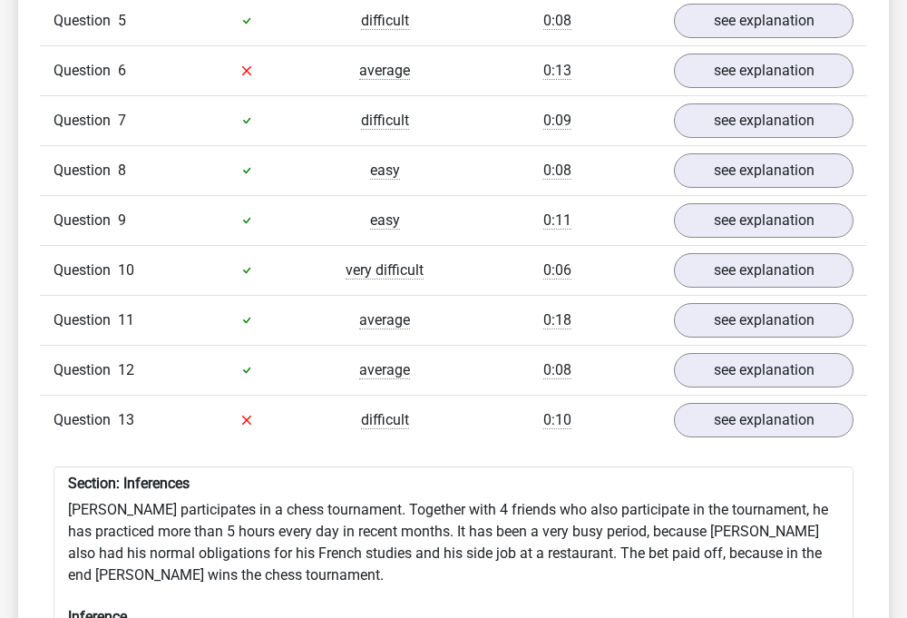
scroll to position [1330, 0]
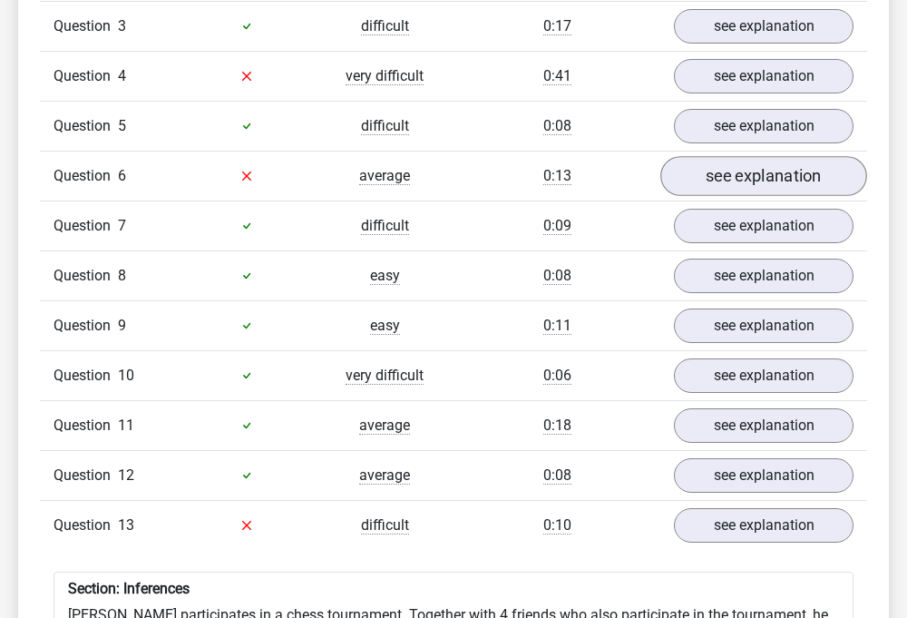
click at [757, 179] on link "see explanation" at bounding box center [763, 176] width 207 height 40
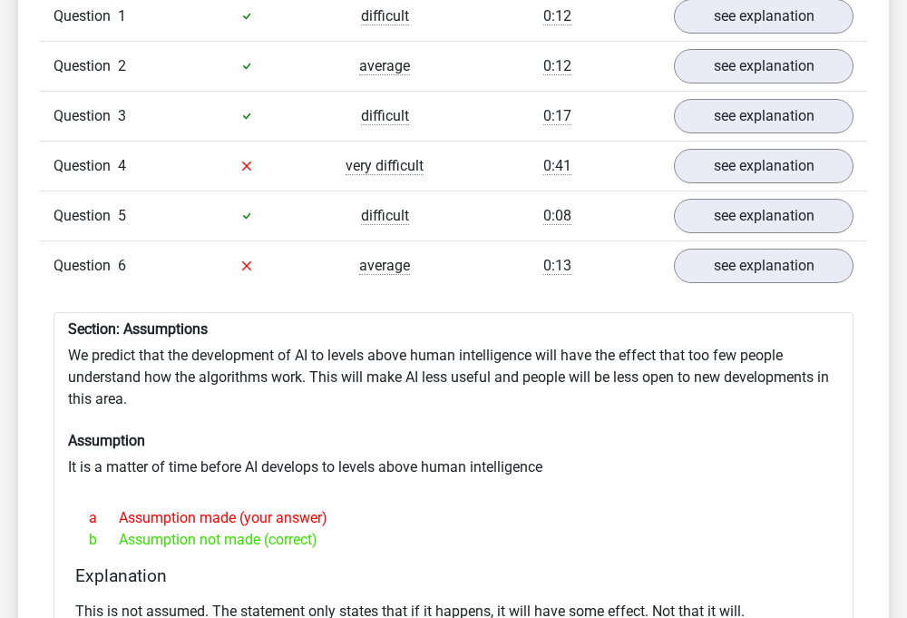
scroll to position [1239, 0]
click at [727, 164] on link "see explanation" at bounding box center [763, 167] width 207 height 40
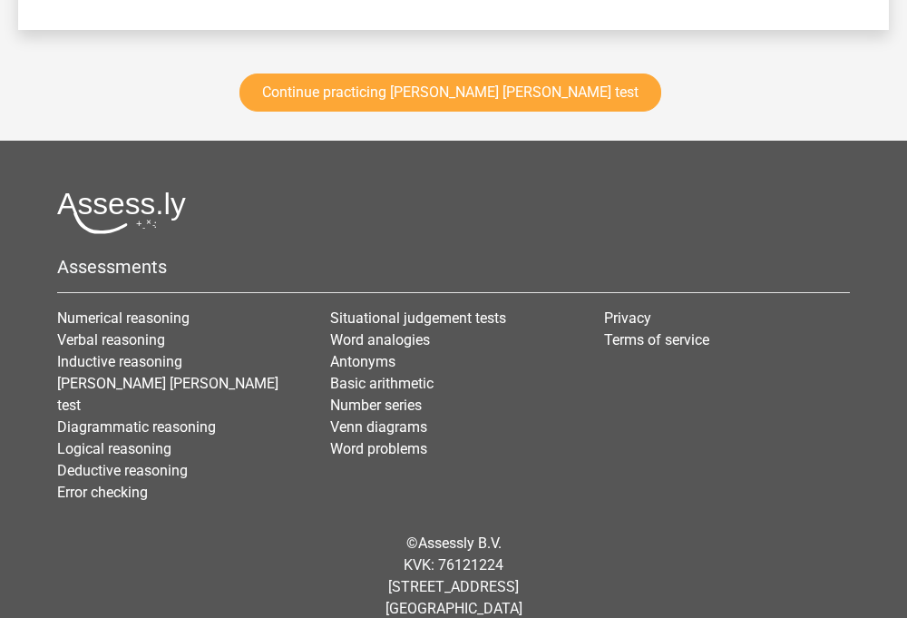
scroll to position [5759, 0]
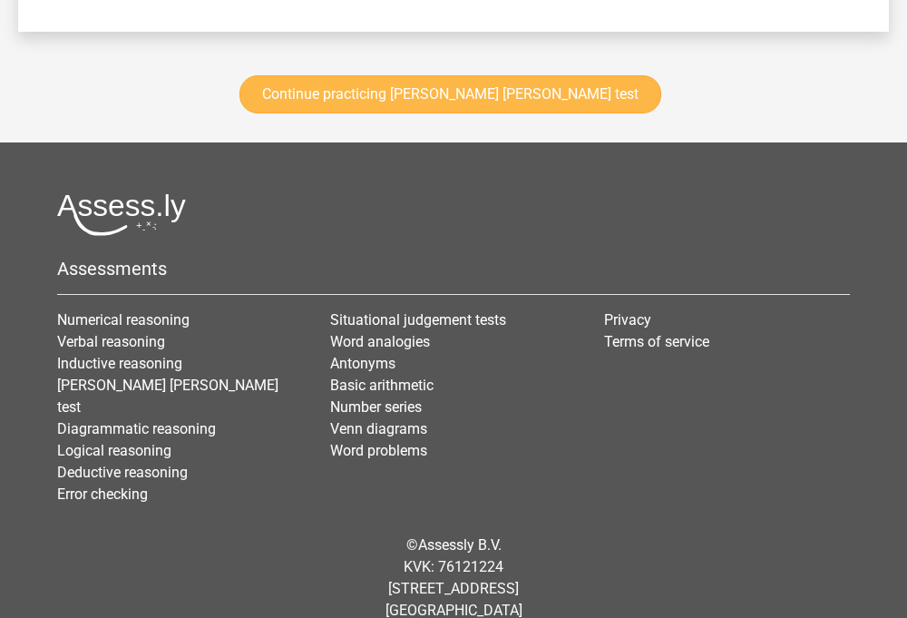
click at [511, 108] on link "Continue practicing watson glaser test" at bounding box center [450, 94] width 422 height 38
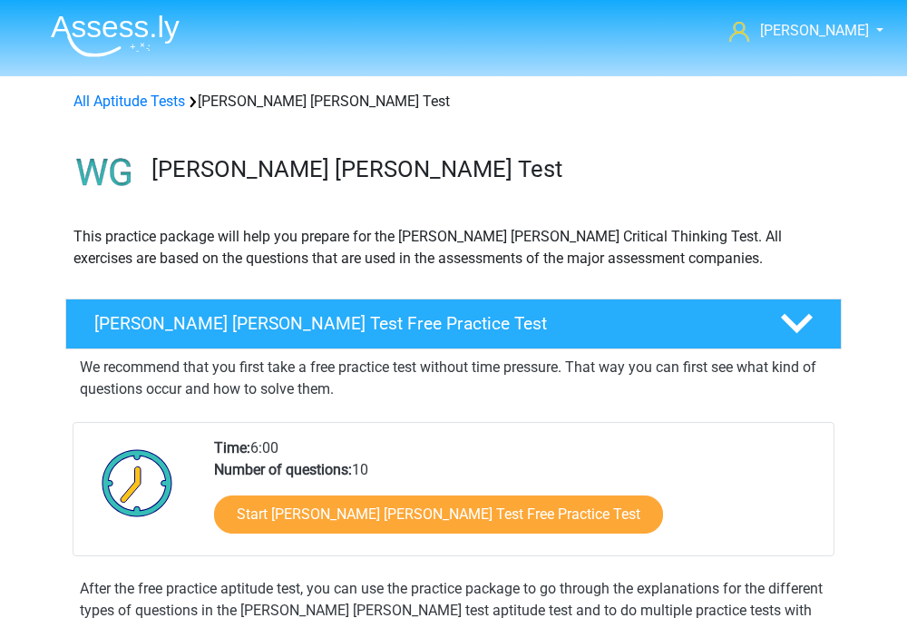
scroll to position [1669, 0]
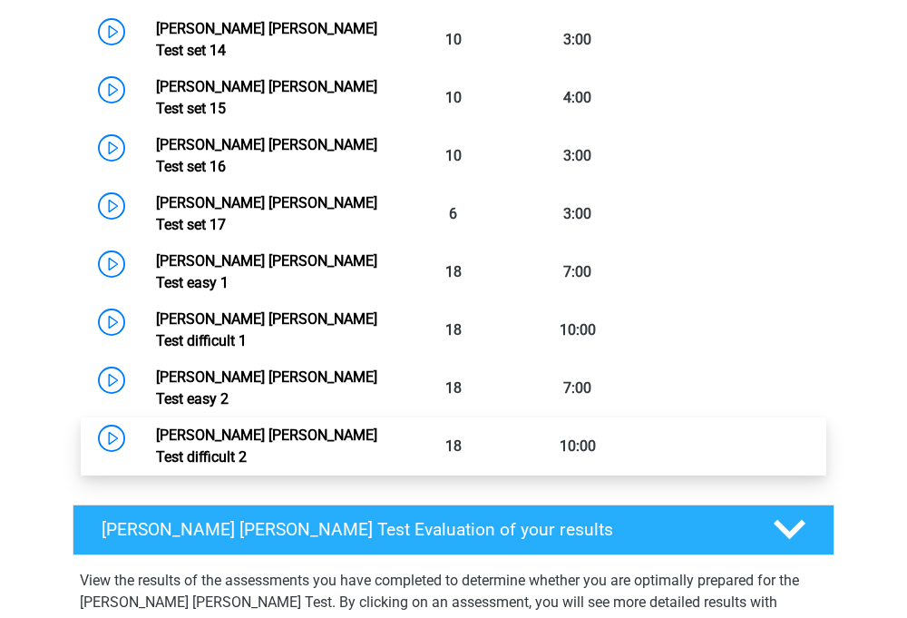
click at [377, 426] on link "[PERSON_NAME] [PERSON_NAME] Test difficult 2" at bounding box center [266, 445] width 221 height 39
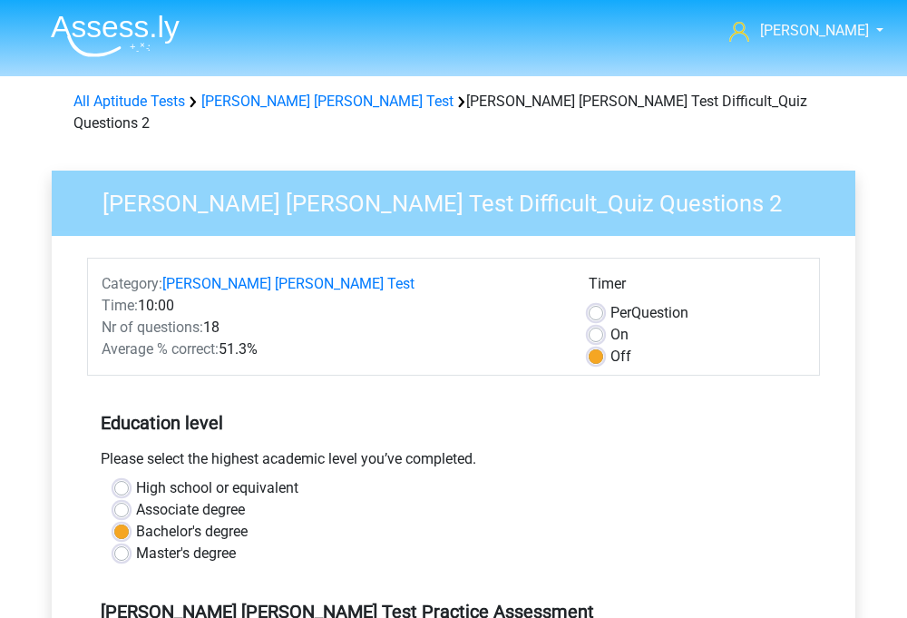
click at [135, 52] on img at bounding box center [115, 36] width 129 height 43
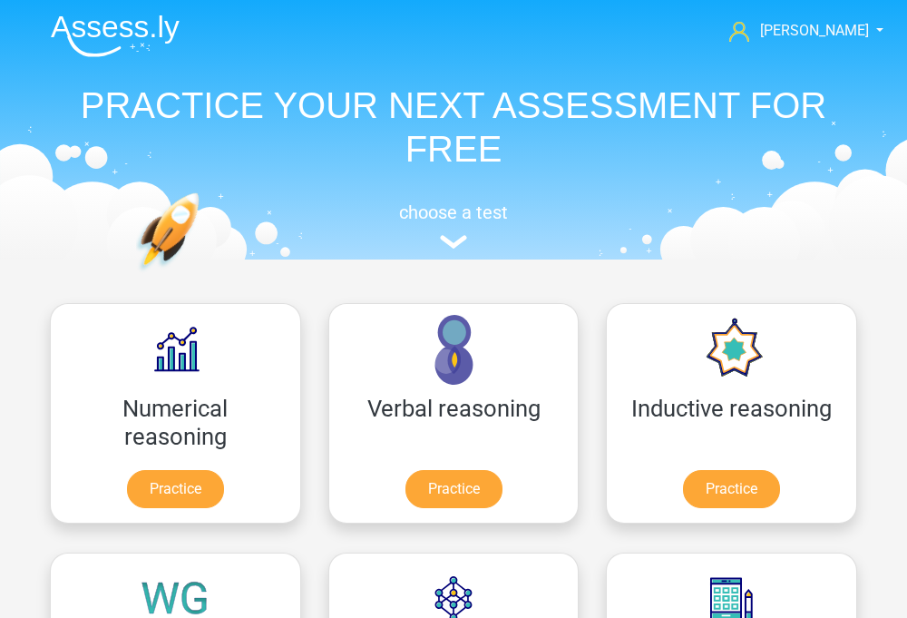
click at [103, 46] on img at bounding box center [115, 36] width 129 height 43
click at [137, 17] on img at bounding box center [115, 36] width 129 height 43
click at [833, 30] on span "[PERSON_NAME]" at bounding box center [814, 30] width 109 height 17
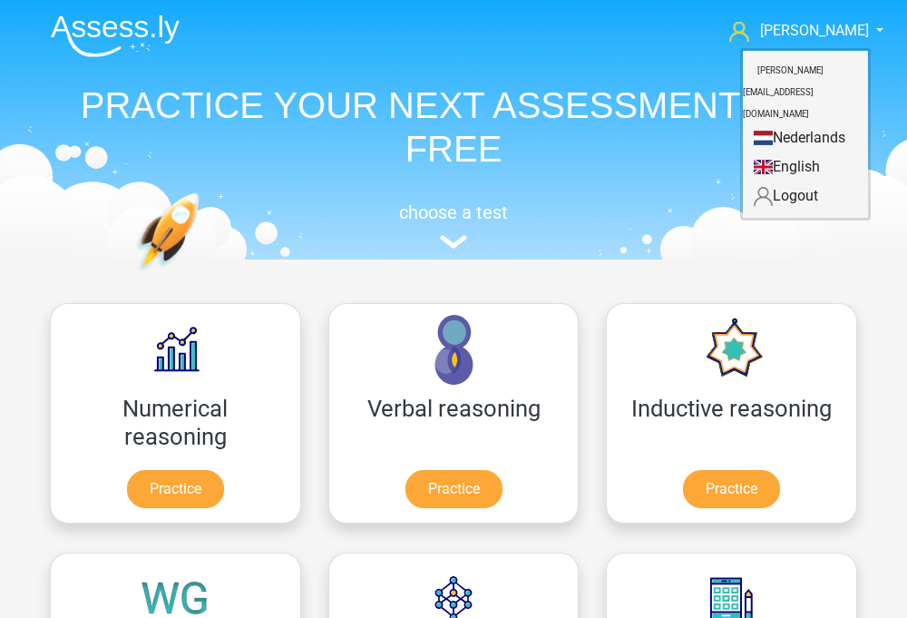
click at [483, 197] on div "choose a test" at bounding box center [453, 222] width 834 height 60
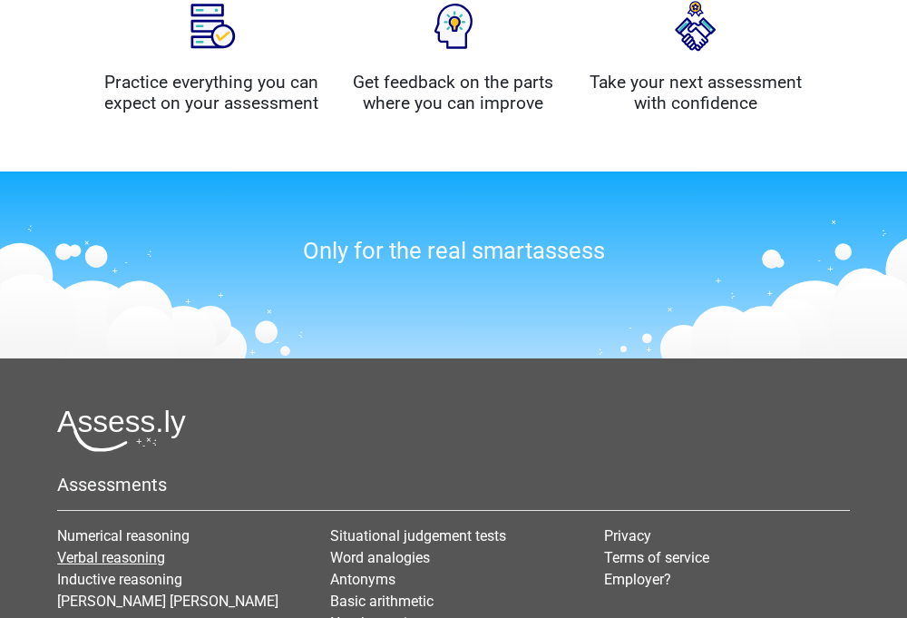
scroll to position [1690, 0]
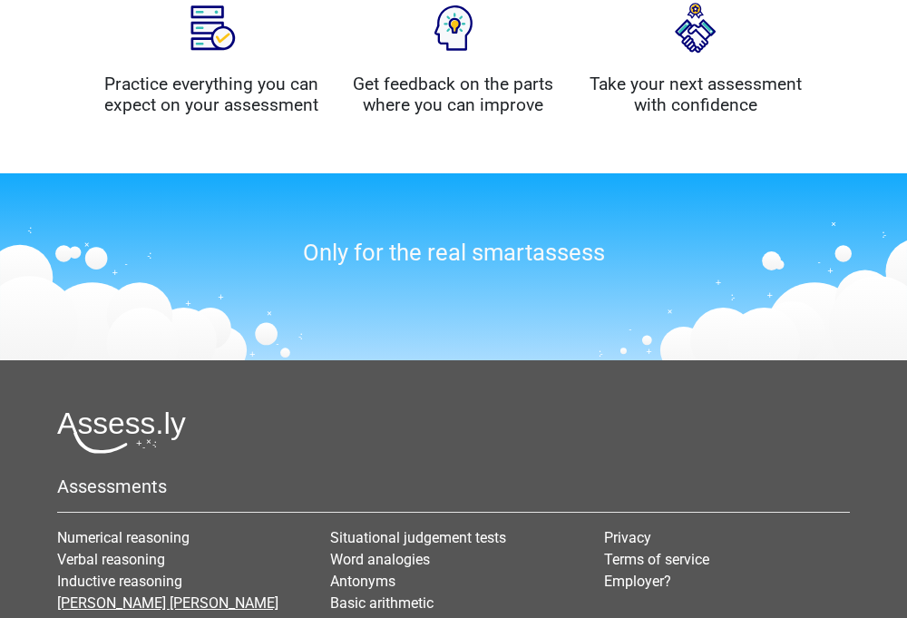
click at [119, 594] on link "[PERSON_NAME] [PERSON_NAME] test" at bounding box center [167, 613] width 221 height 39
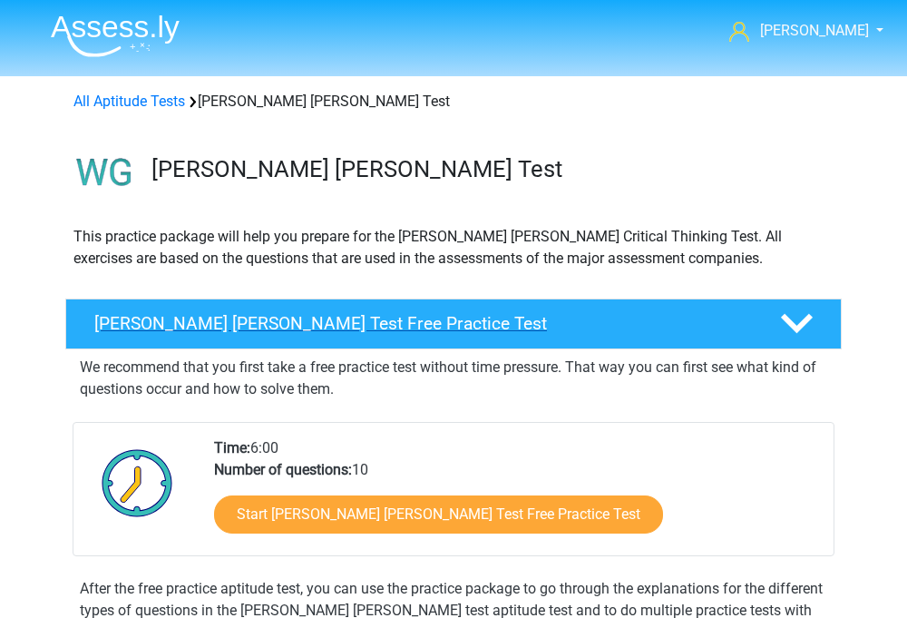
click at [279, 313] on h4 "[PERSON_NAME] [PERSON_NAME] Test Free Practice Test" at bounding box center [422, 323] width 657 height 21
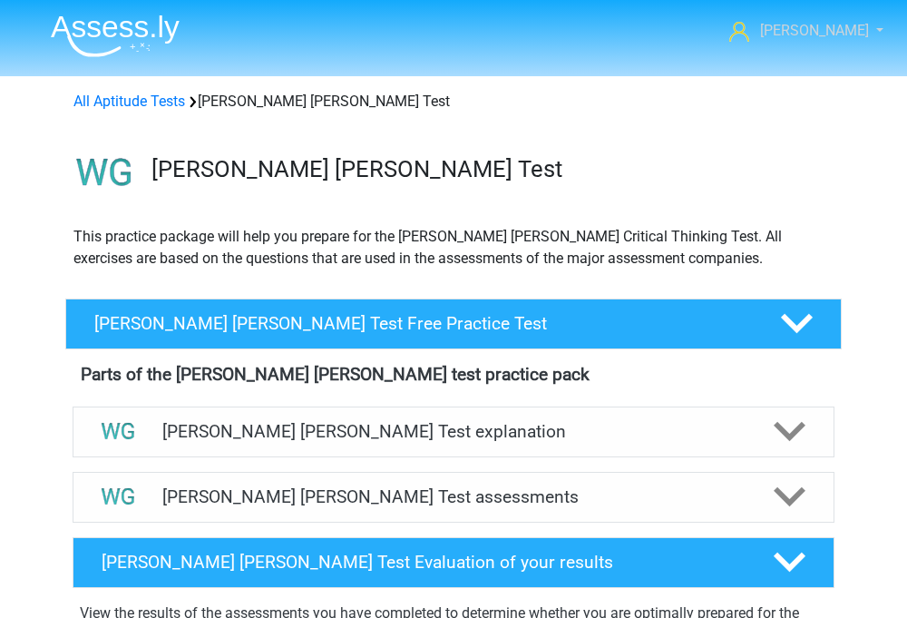
click at [826, 33] on span "[PERSON_NAME]" at bounding box center [814, 30] width 109 height 17
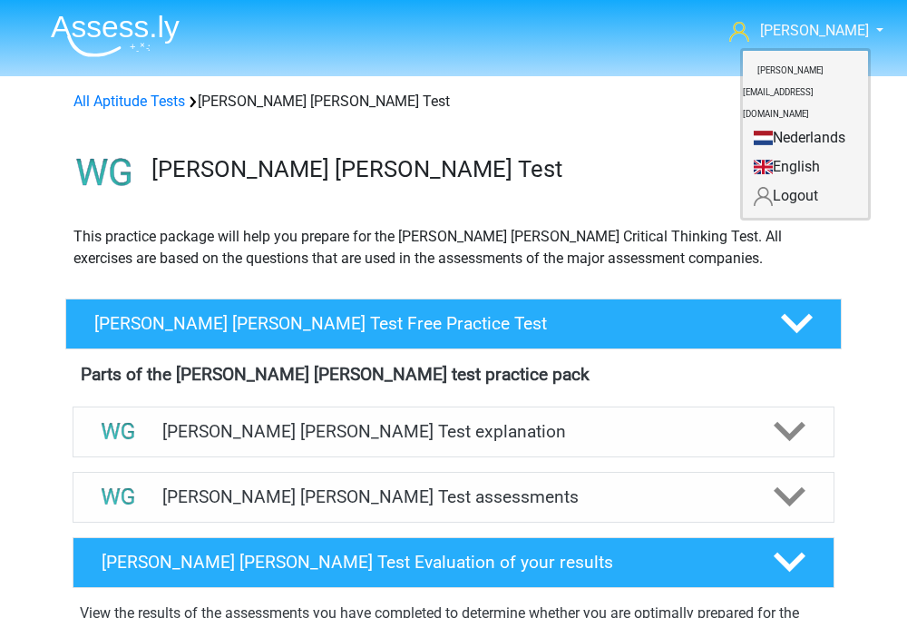
click at [476, 108] on div "All Aptitude Tests [PERSON_NAME] [PERSON_NAME] Test" at bounding box center [453, 102] width 775 height 22
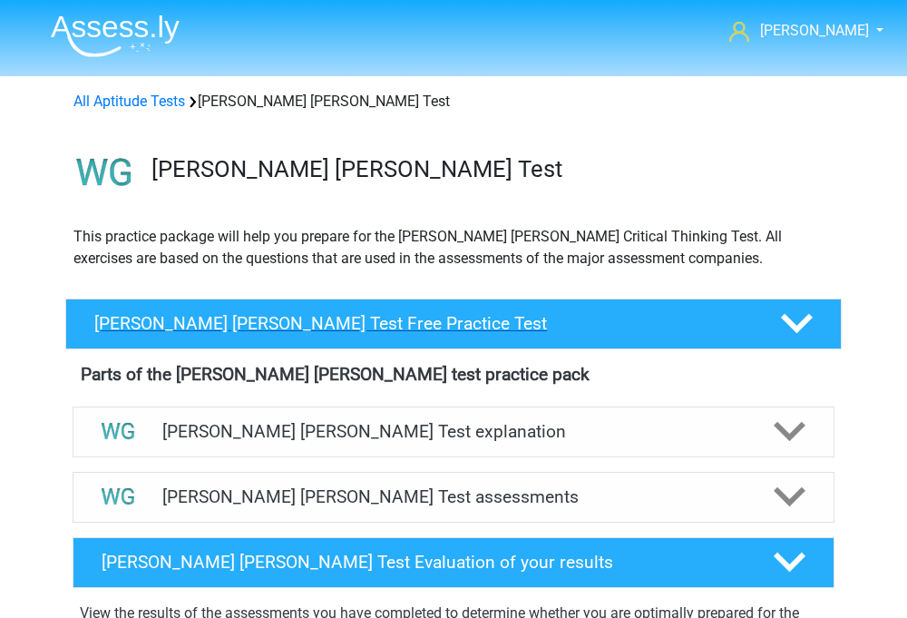
click at [539, 327] on h4 "[PERSON_NAME] [PERSON_NAME] Test Free Practice Test" at bounding box center [422, 323] width 657 height 21
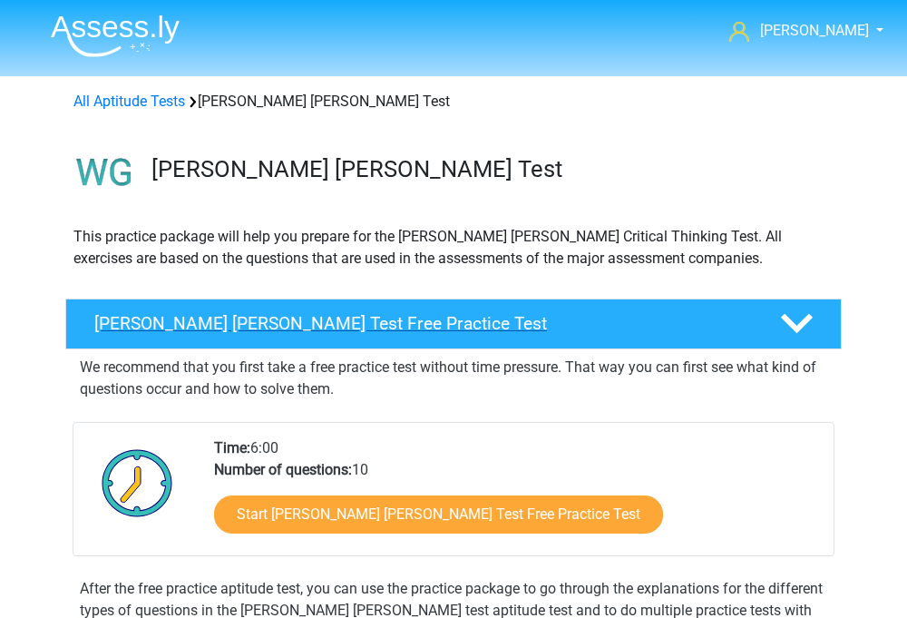
click at [421, 309] on div "[PERSON_NAME] [PERSON_NAME] Test Free Practice Test" at bounding box center [453, 323] width 776 height 51
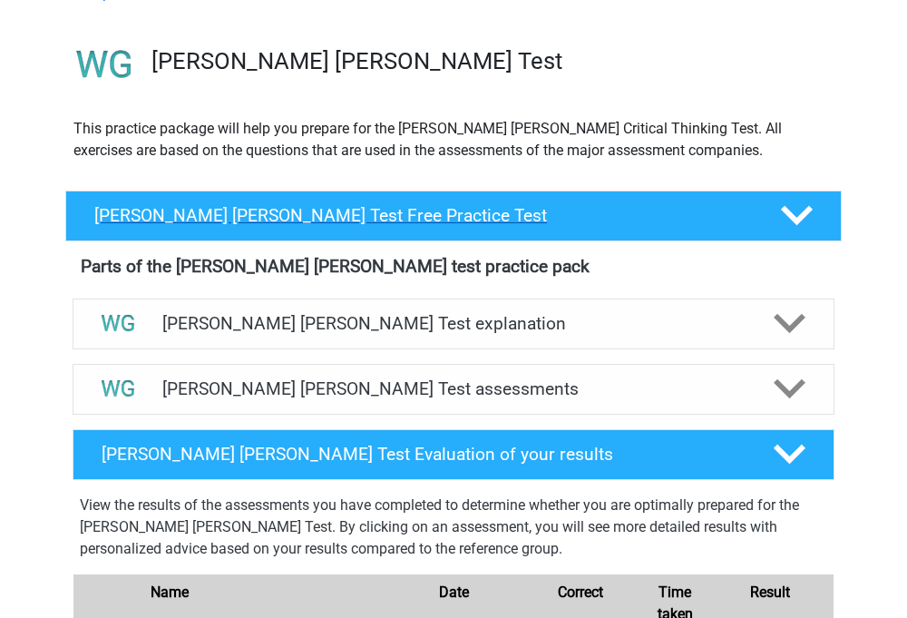
scroll to position [118, 0]
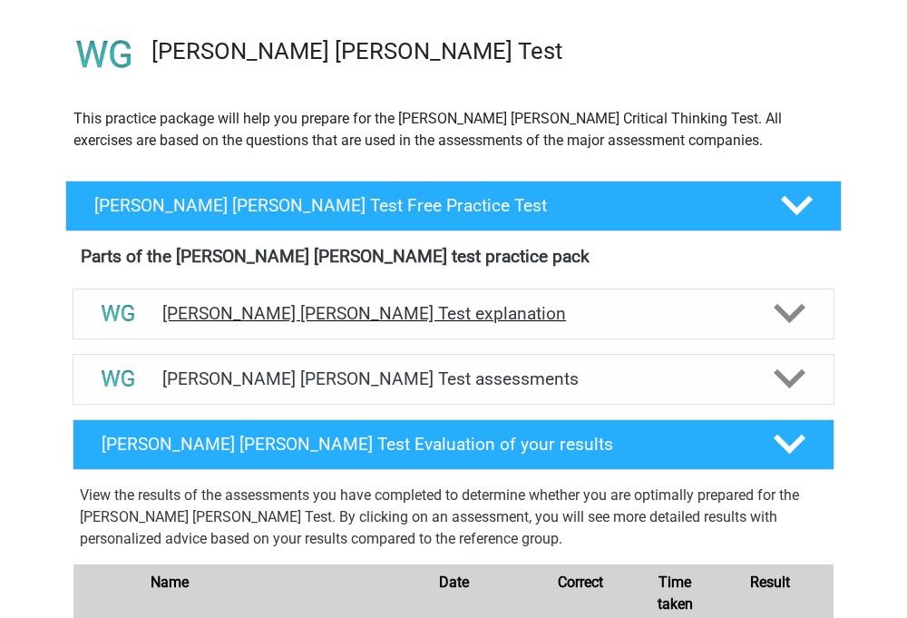
click at [513, 329] on div "[PERSON_NAME] [PERSON_NAME] Test explanation" at bounding box center [454, 313] width 762 height 51
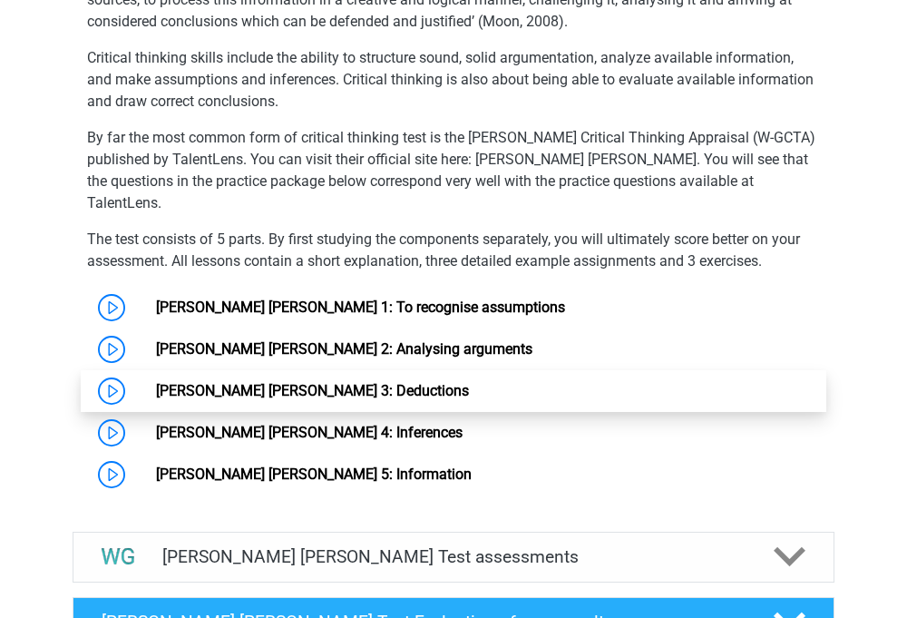
scroll to position [614, 0]
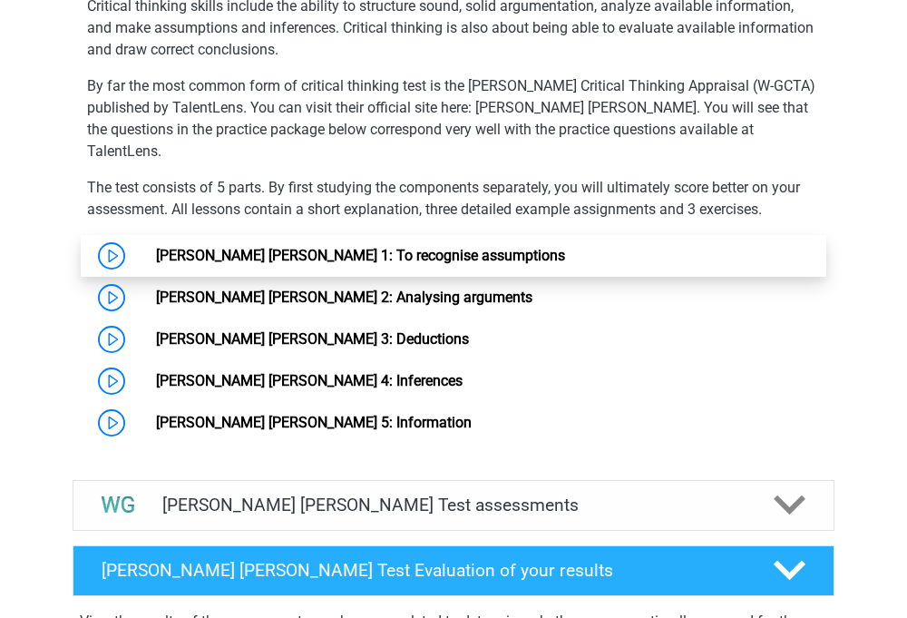
click at [470, 247] on link "[PERSON_NAME] [PERSON_NAME] 1: To recognise assumptions" at bounding box center [360, 255] width 409 height 17
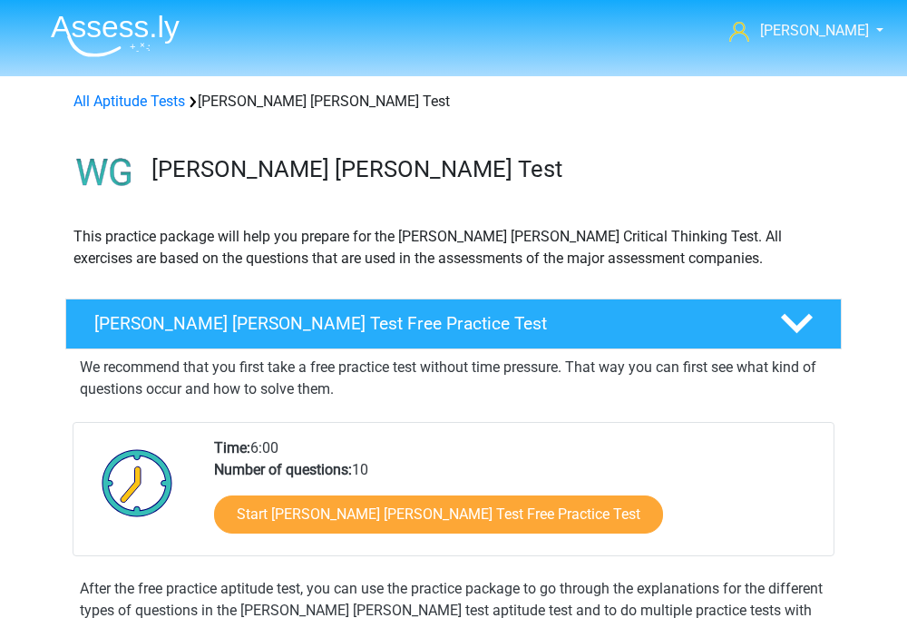
scroll to position [1, 0]
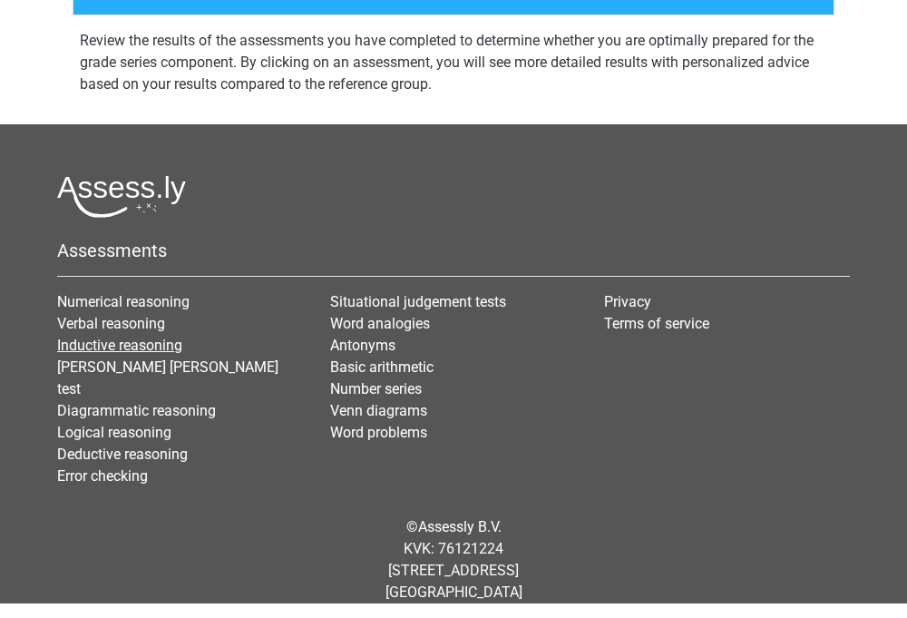
scroll to position [837, 0]
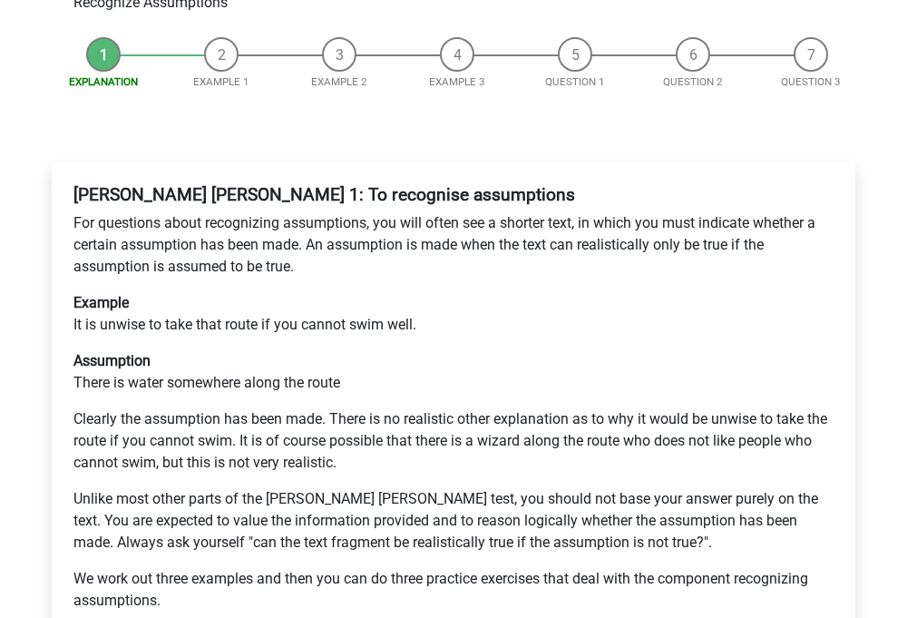
scroll to position [535, 0]
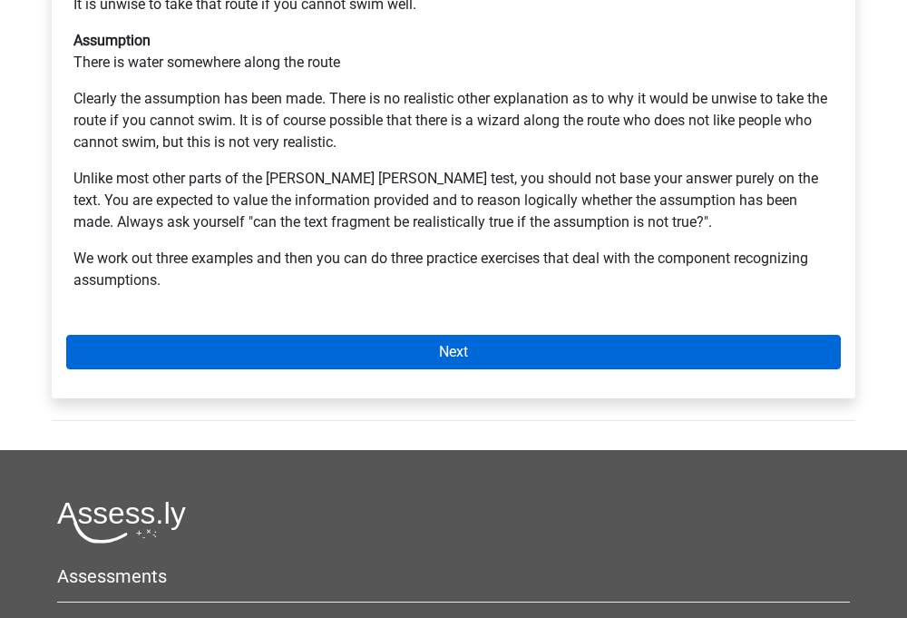
click at [444, 335] on link "Next" at bounding box center [453, 352] width 775 height 34
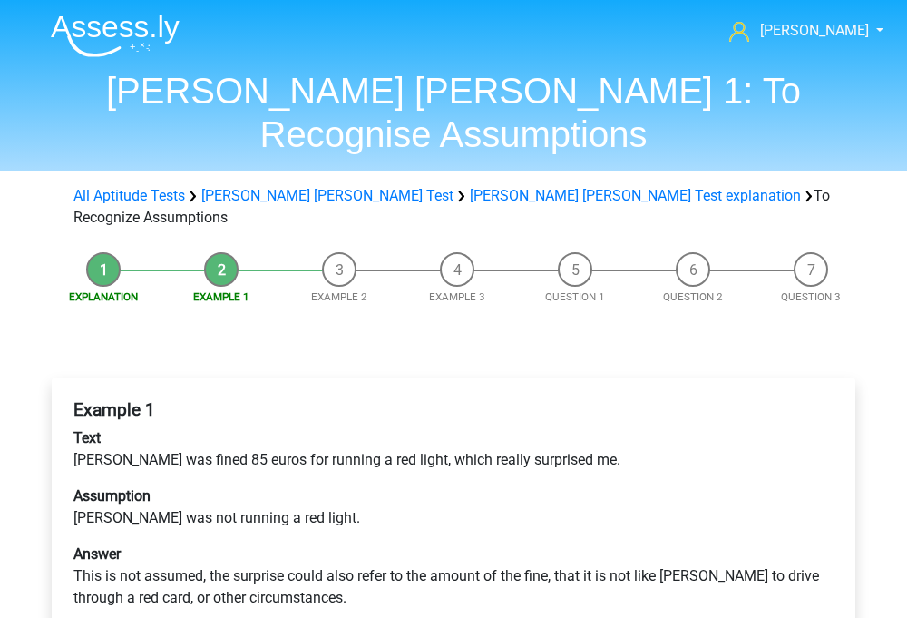
scroll to position [43, 0]
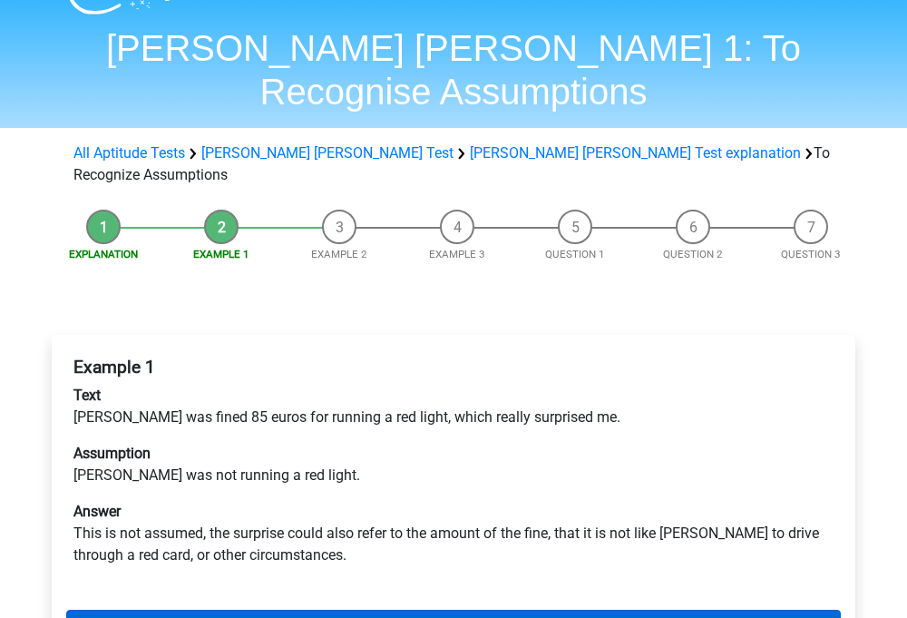
click at [421, 610] on link "Next" at bounding box center [453, 627] width 775 height 34
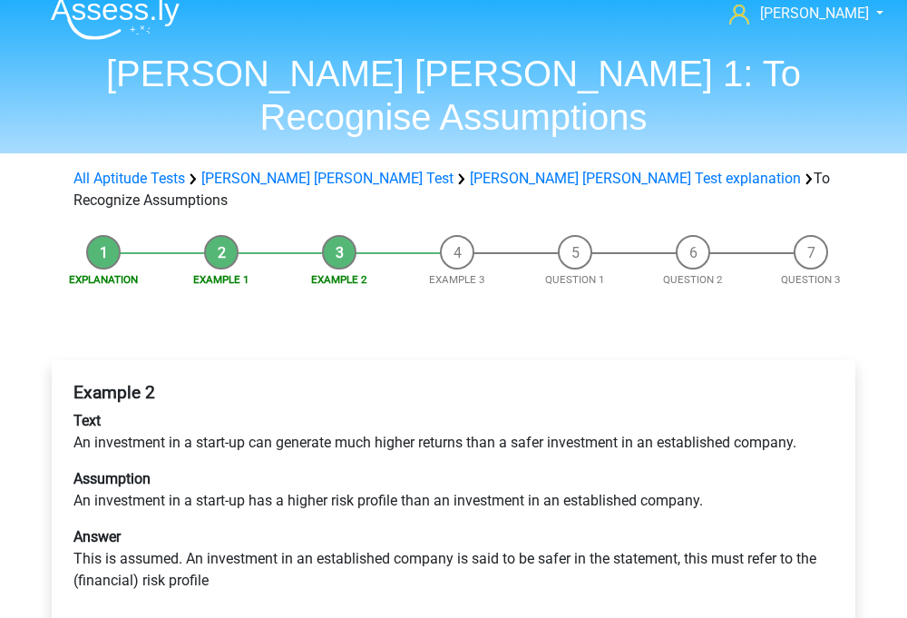
scroll to position [19, 0]
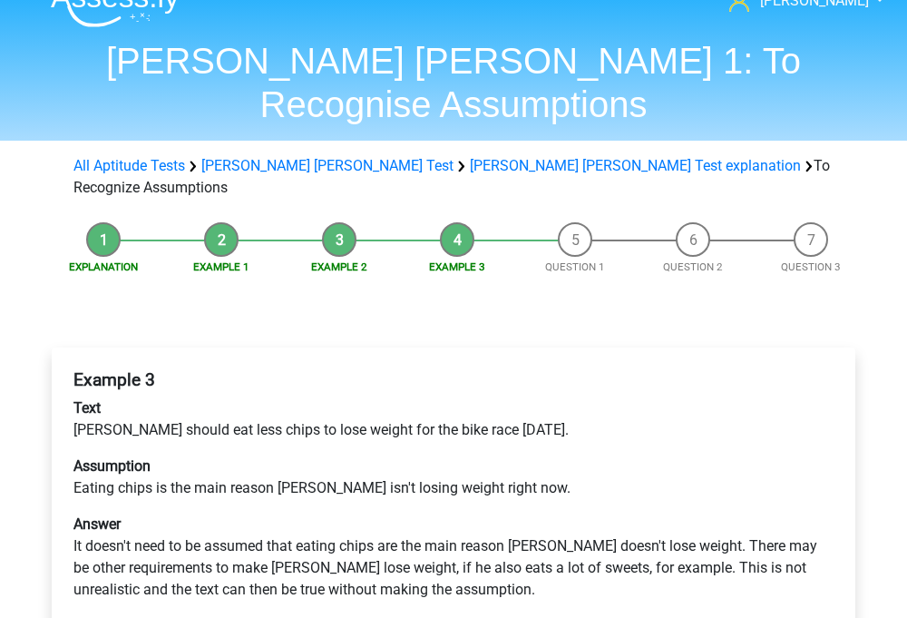
scroll to position [41, 0]
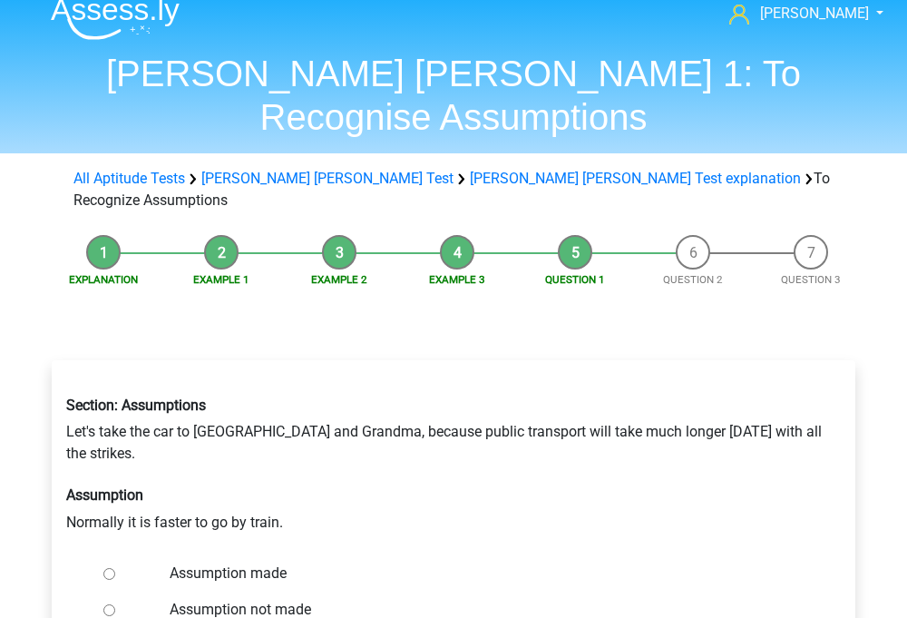
scroll to position [17, 0]
click at [267, 599] on label "Assumption not made" at bounding box center [484, 610] width 628 height 22
click at [115, 604] on input "Assumption not made" at bounding box center [109, 610] width 12 height 12
radio input "true"
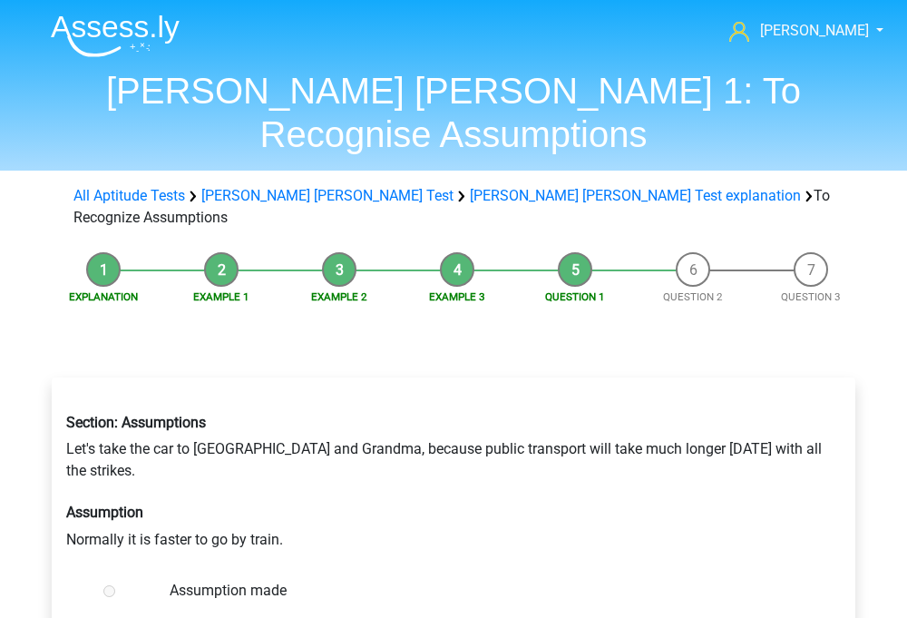
scroll to position [304, 0]
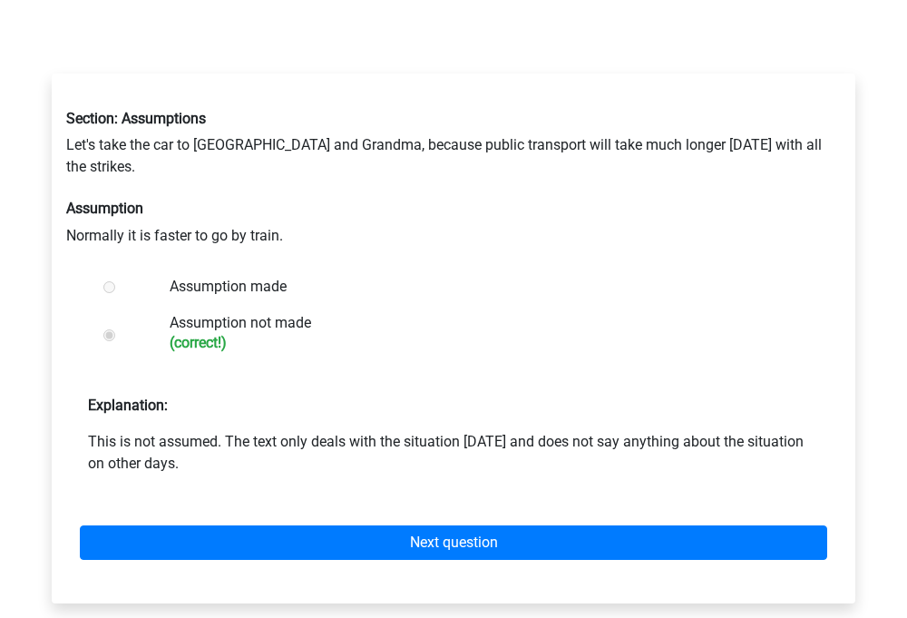
click at [354, 489] on div "Next question" at bounding box center [453, 539] width 775 height 100
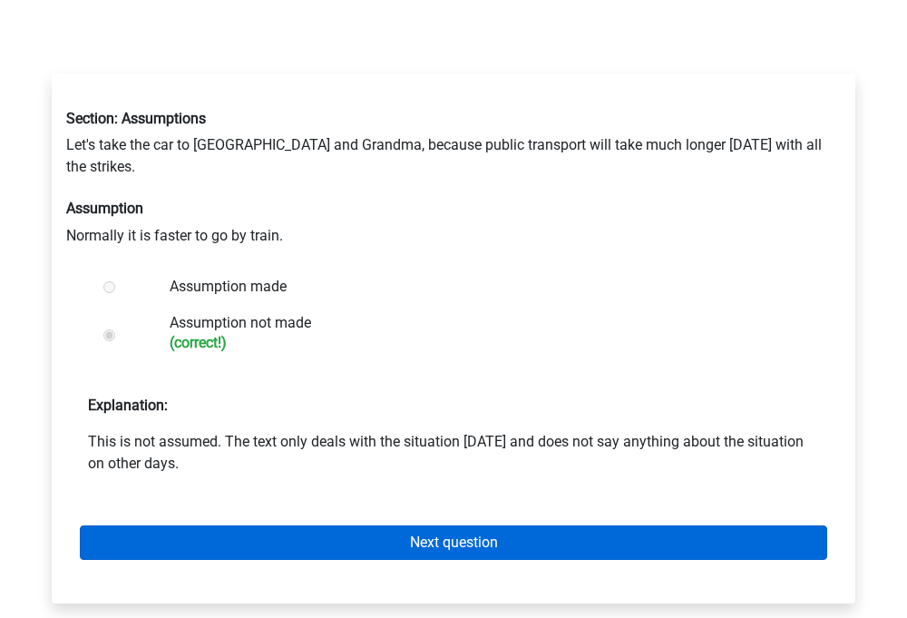
click at [367, 525] on link "Next question" at bounding box center [453, 542] width 747 height 34
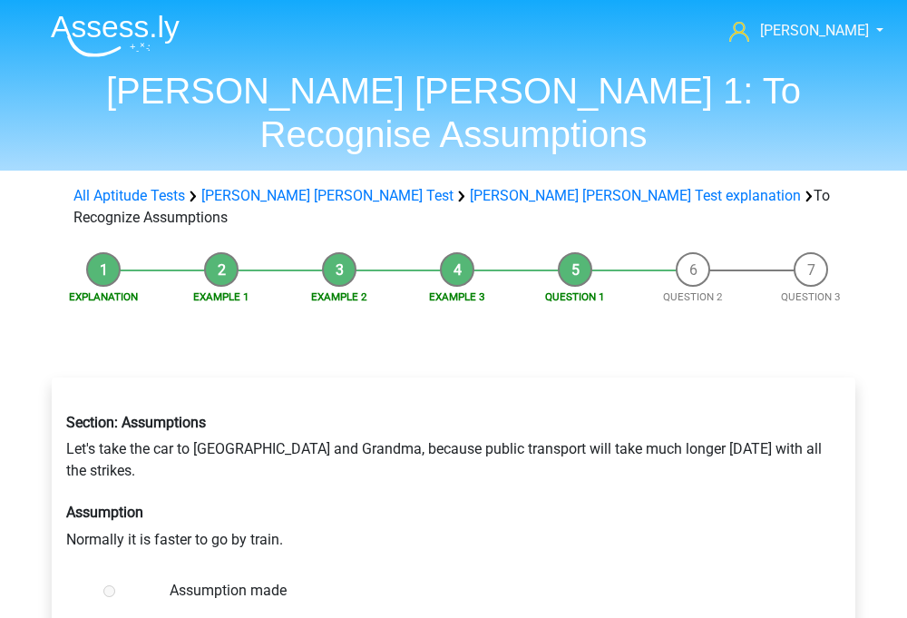
scroll to position [0, 0]
click at [141, 21] on img at bounding box center [115, 36] width 129 height 43
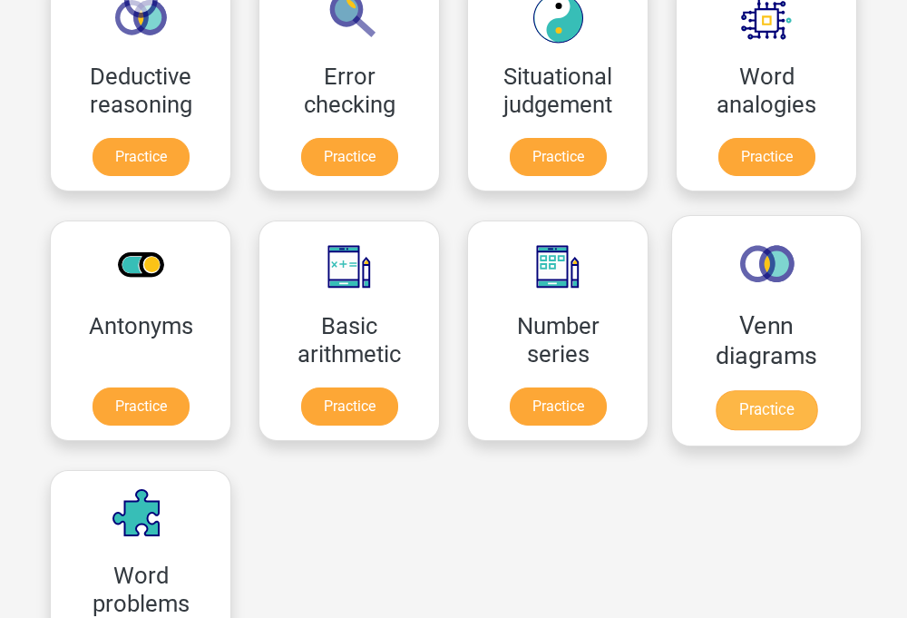
scroll to position [1303, 0]
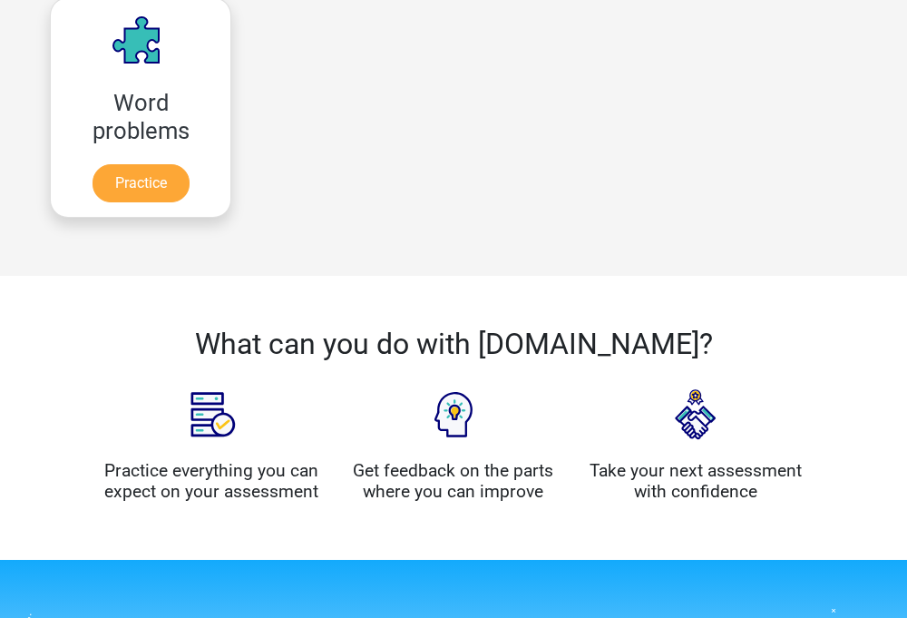
click at [217, 460] on h4 "Practice everything you can expect on your assessment" at bounding box center [211, 481] width 215 height 42
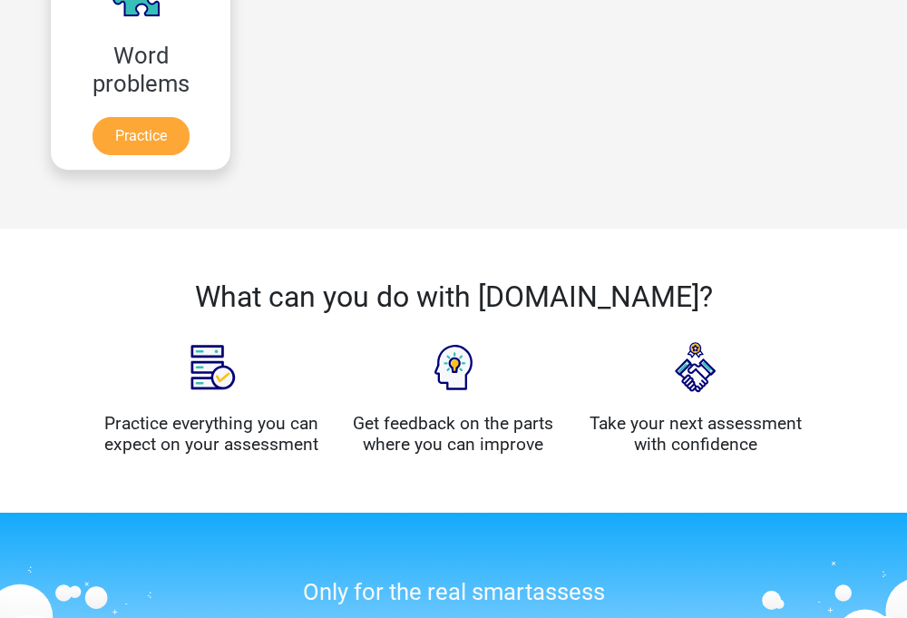
scroll to position [1390, 0]
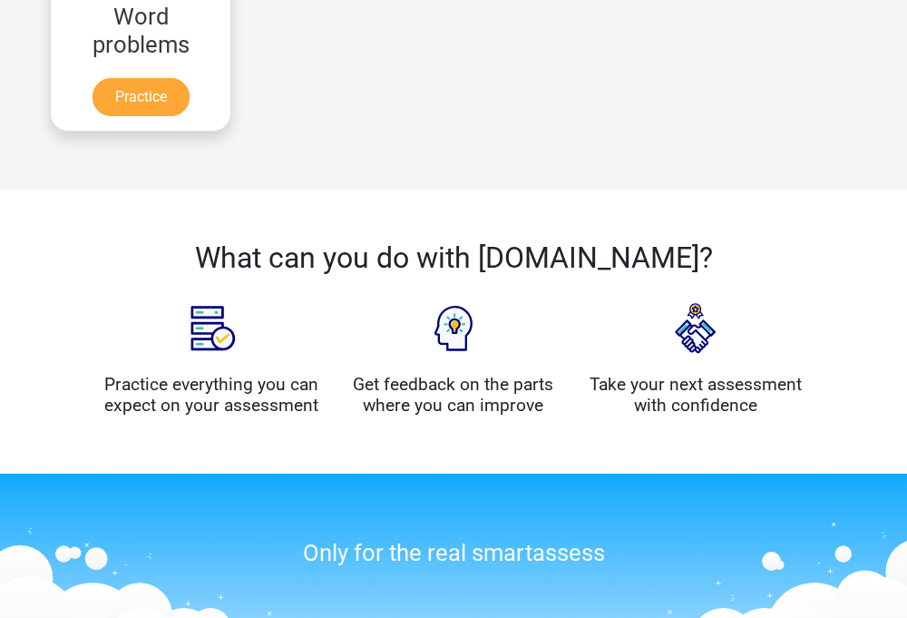
click at [672, 283] on img at bounding box center [695, 328] width 91 height 91
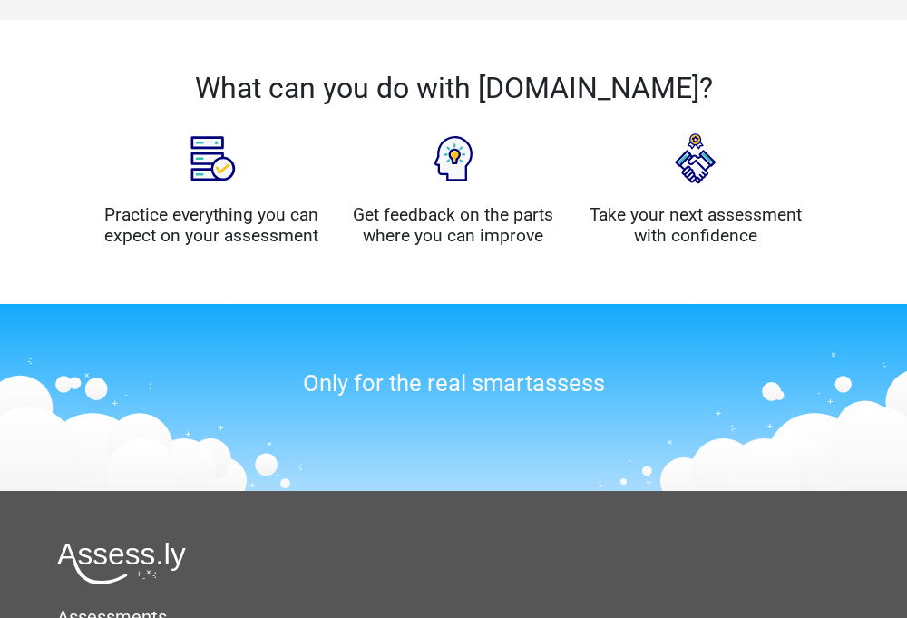
scroll to position [1573, 0]
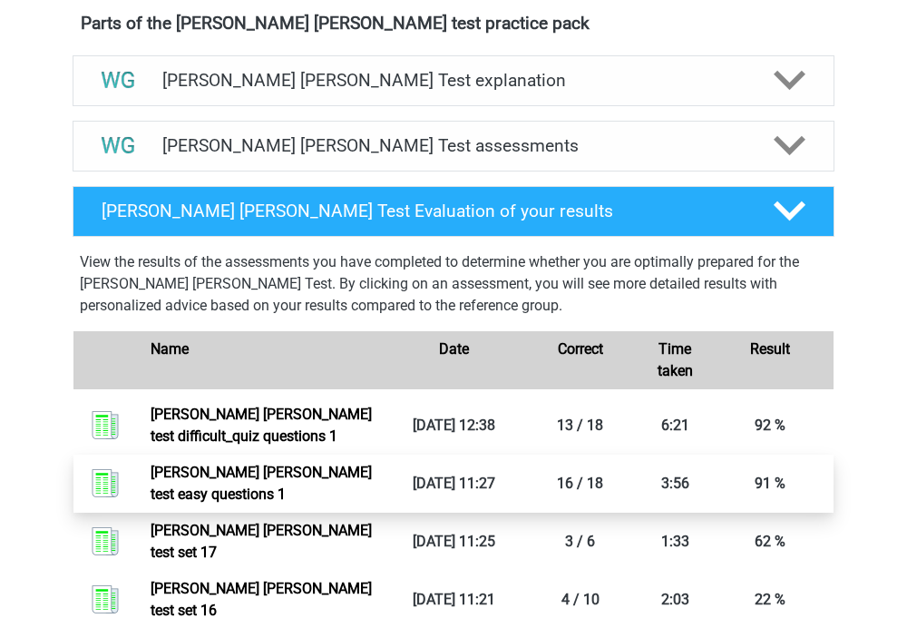
scroll to position [601, 0]
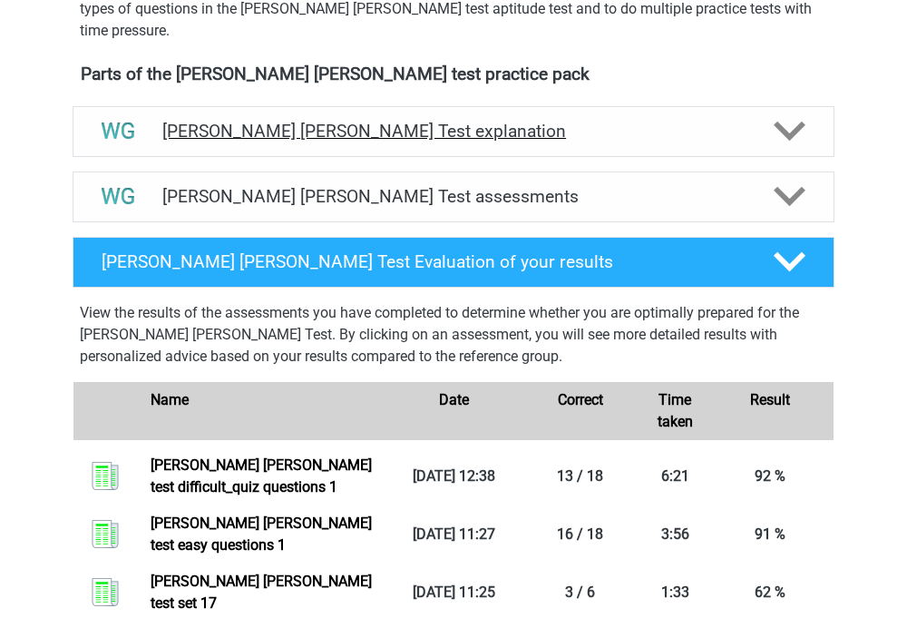
click at [480, 129] on h4 "Watson Glaser Test explanation" at bounding box center [453, 131] width 582 height 21
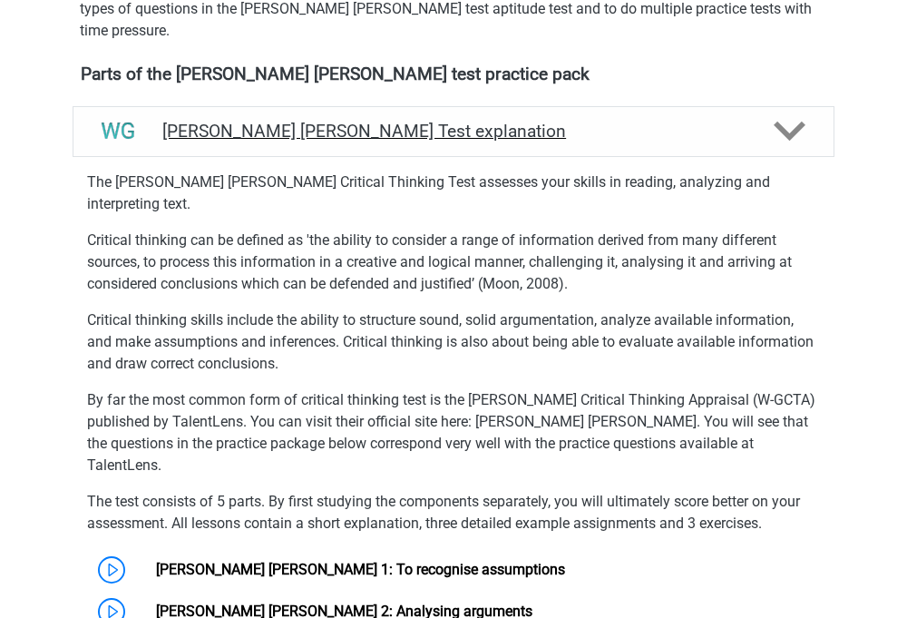
click at [496, 117] on div "Watson Glaser Test explanation" at bounding box center [454, 131] width 762 height 51
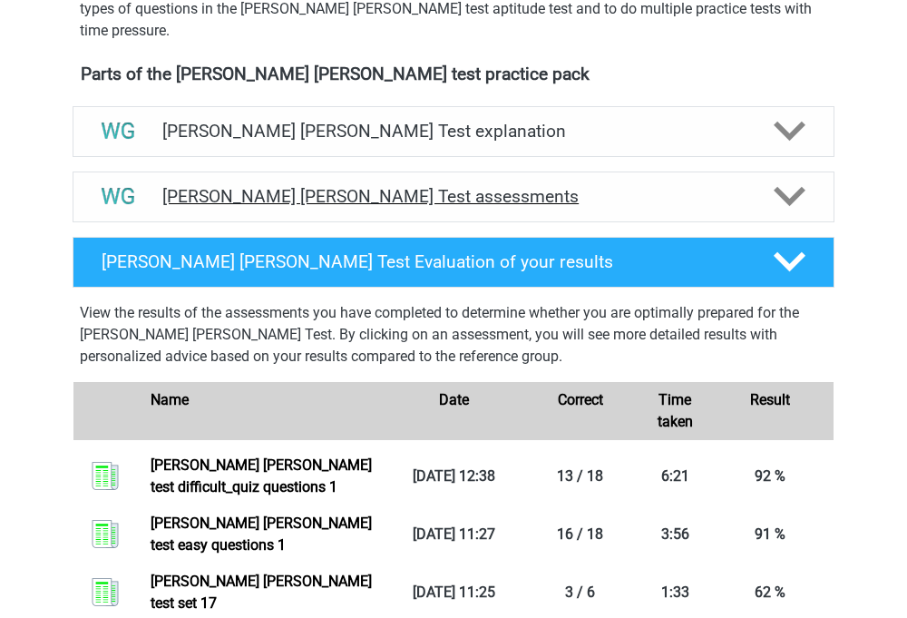
click at [414, 192] on h4 "Watson Glaser Test assessments" at bounding box center [453, 196] width 582 height 21
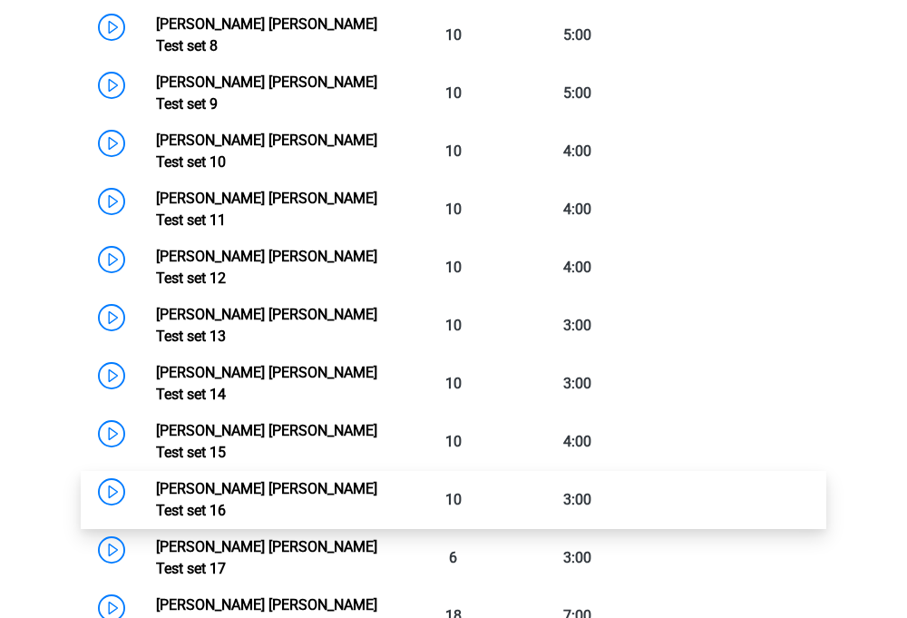
scroll to position [1389, 0]
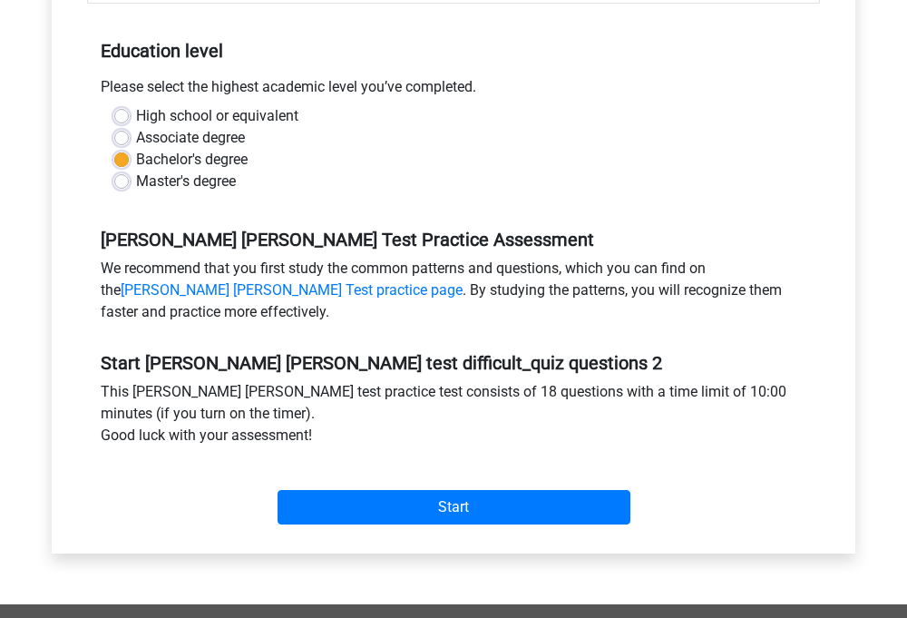
scroll to position [418, 0]
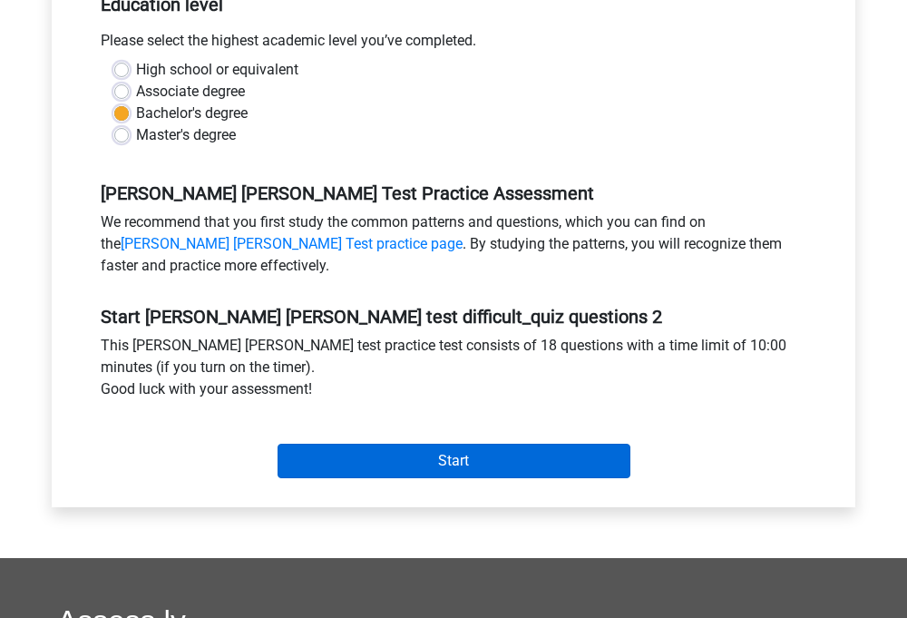
click at [363, 444] on input "Start" at bounding box center [454, 461] width 353 height 34
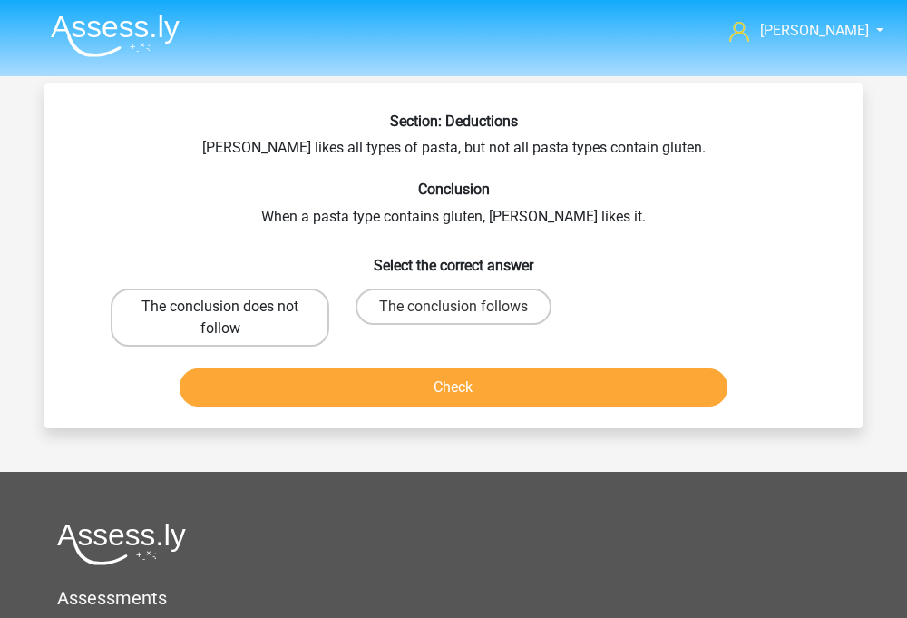
click at [270, 312] on label "The conclusion does not follow" at bounding box center [220, 317] width 219 height 58
click at [232, 312] on input "The conclusion does not follow" at bounding box center [226, 313] width 12 height 12
radio input "true"
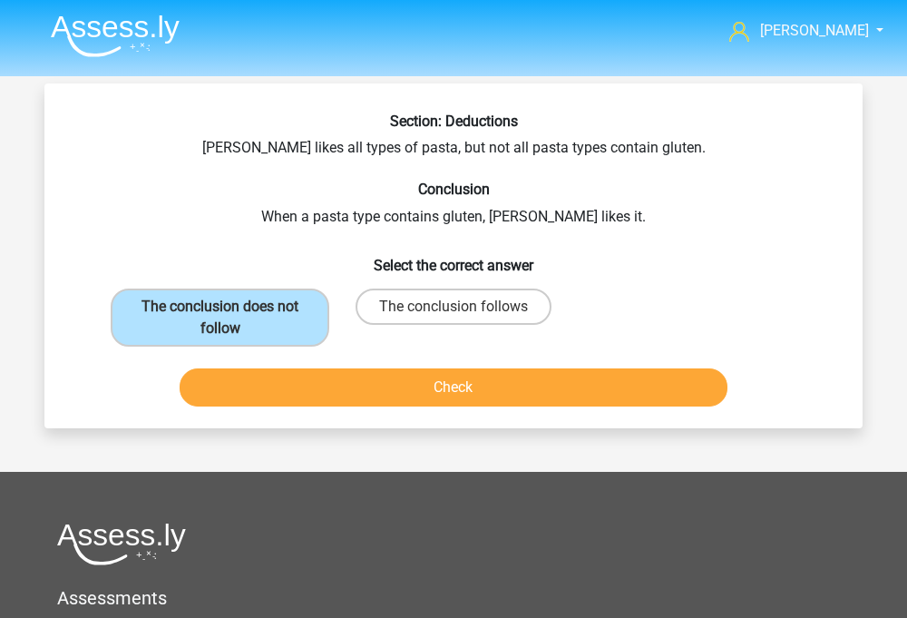
click at [266, 394] on button "Check" at bounding box center [454, 387] width 549 height 38
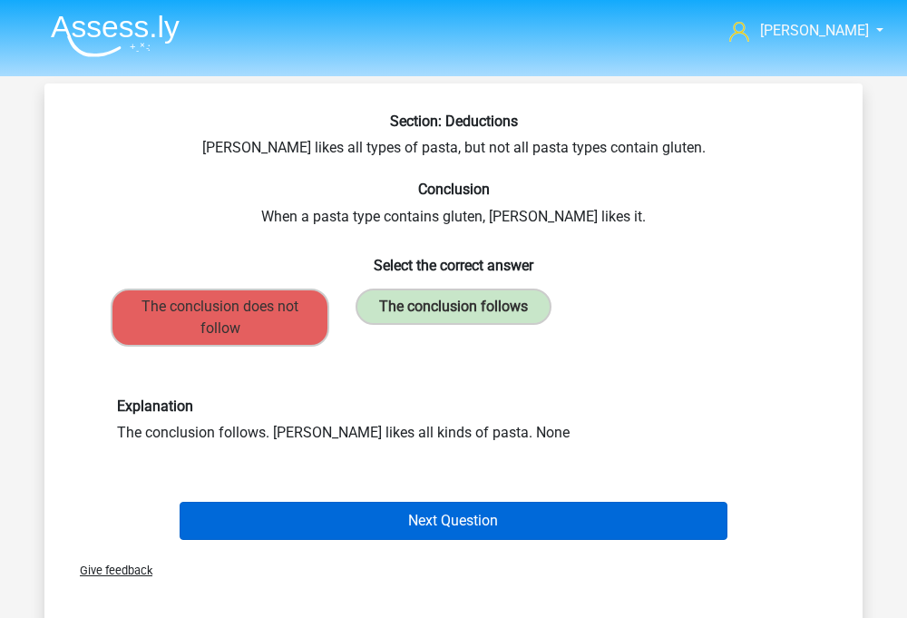
click at [288, 510] on button "Next Question" at bounding box center [454, 521] width 549 height 38
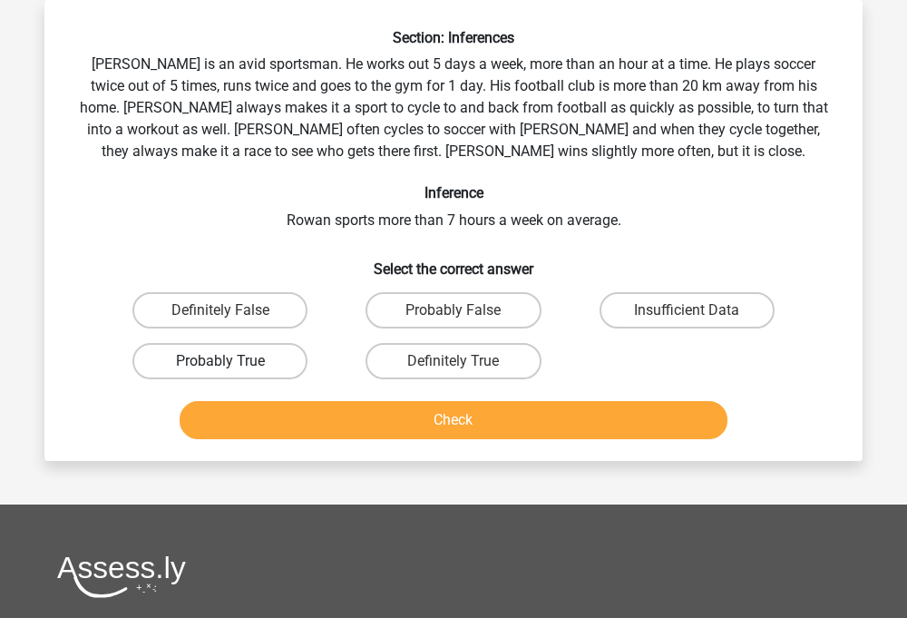
click at [277, 353] on label "Probably True" at bounding box center [219, 361] width 175 height 36
click at [232, 361] on input "Probably True" at bounding box center [226, 367] width 12 height 12
radio input "true"
click at [319, 424] on button "Check" at bounding box center [454, 420] width 549 height 38
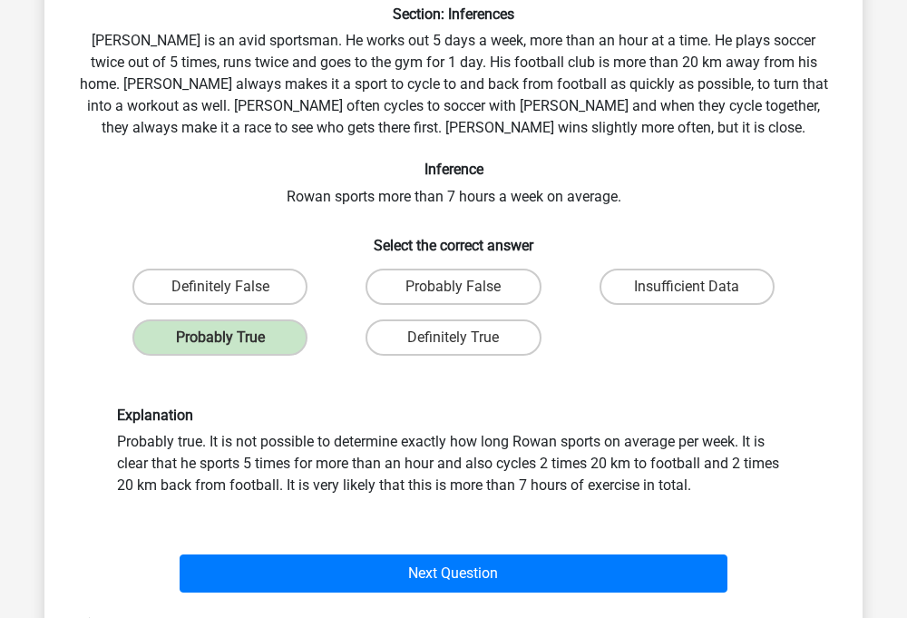
scroll to position [117, 0]
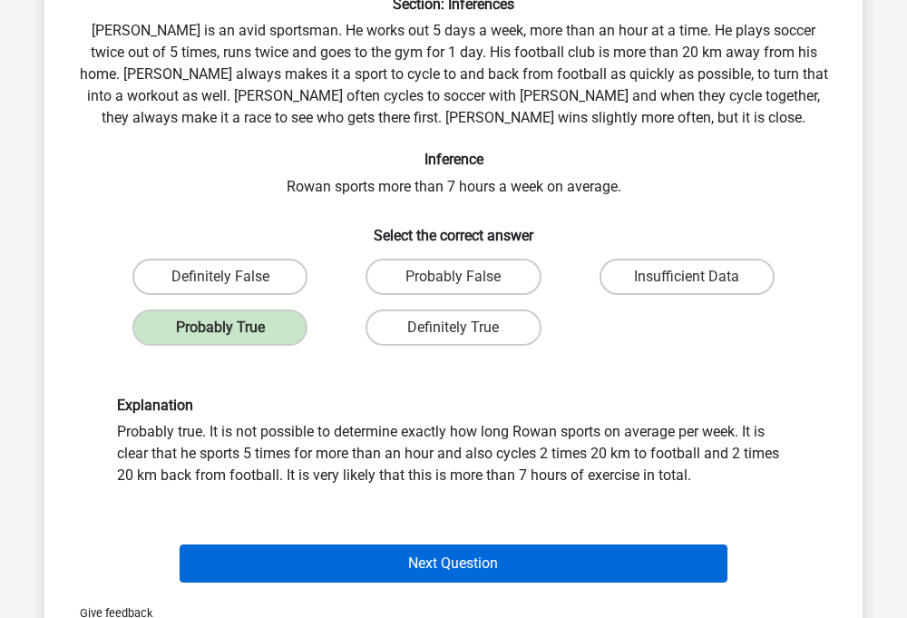
click at [297, 548] on button "Next Question" at bounding box center [454, 563] width 549 height 38
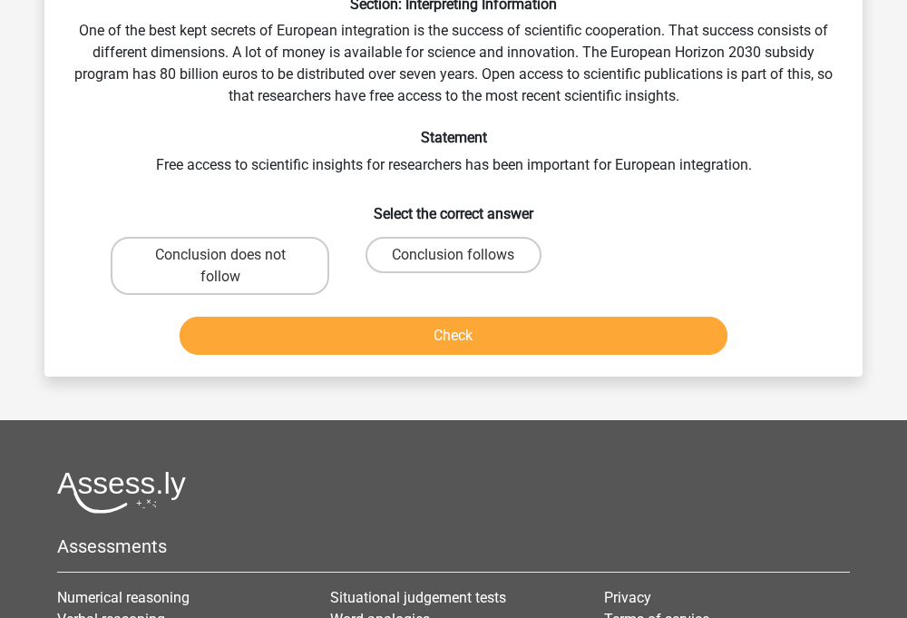
scroll to position [83, 0]
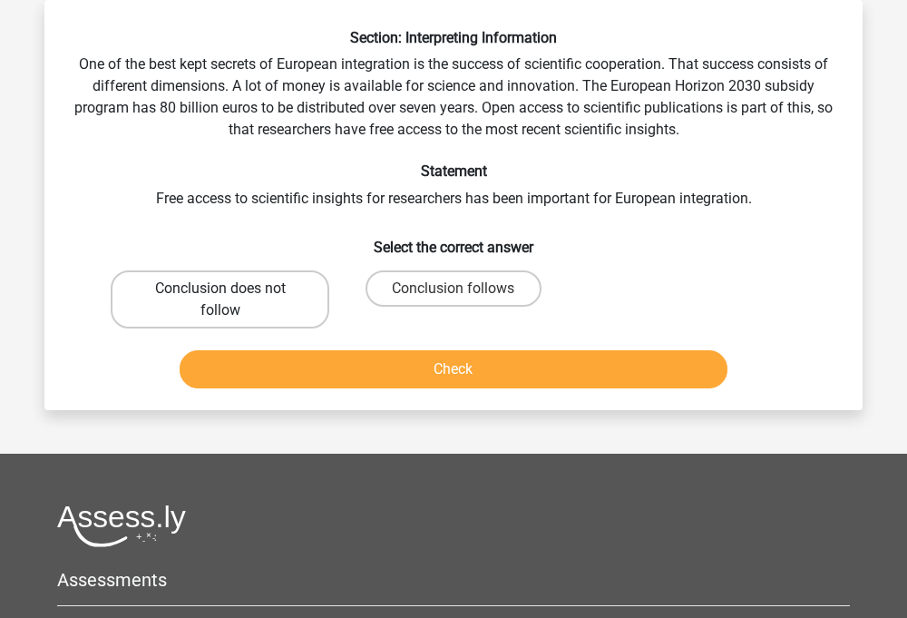
click at [292, 297] on label "Conclusion does not follow" at bounding box center [220, 299] width 219 height 58
click at [232, 297] on input "Conclusion does not follow" at bounding box center [226, 294] width 12 height 12
radio input "true"
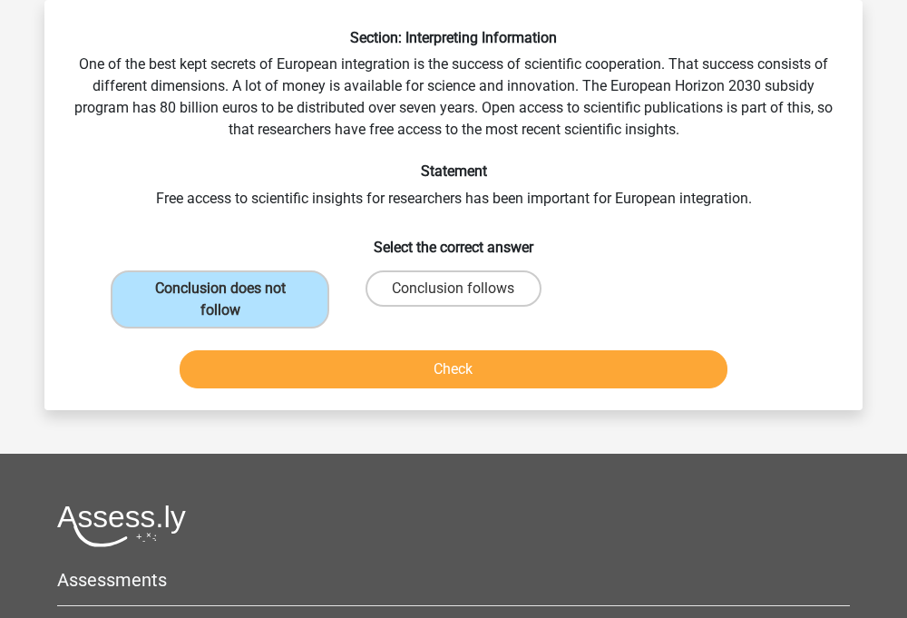
click at [303, 381] on button "Check" at bounding box center [454, 369] width 549 height 38
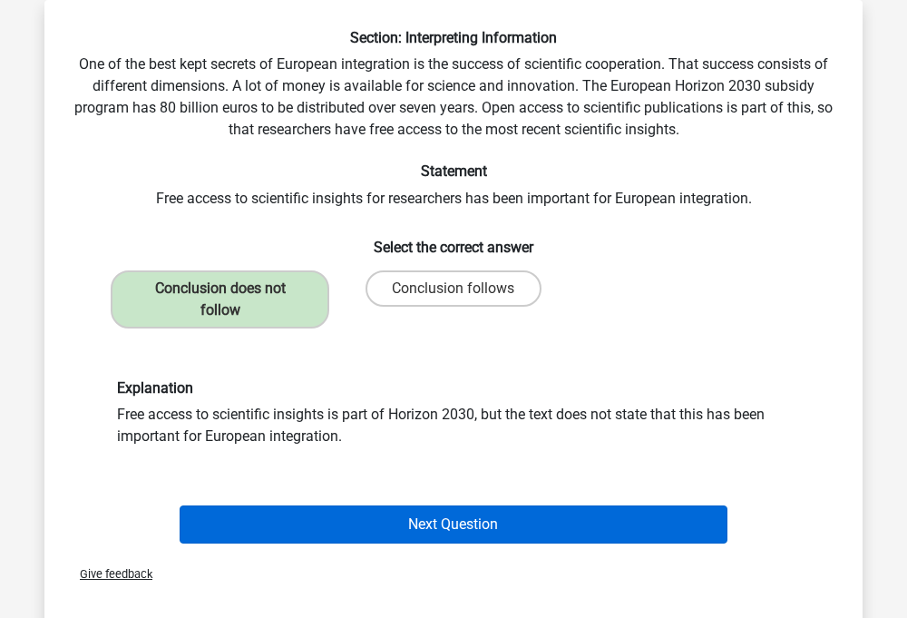
click at [325, 532] on button "Next Question" at bounding box center [454, 524] width 549 height 38
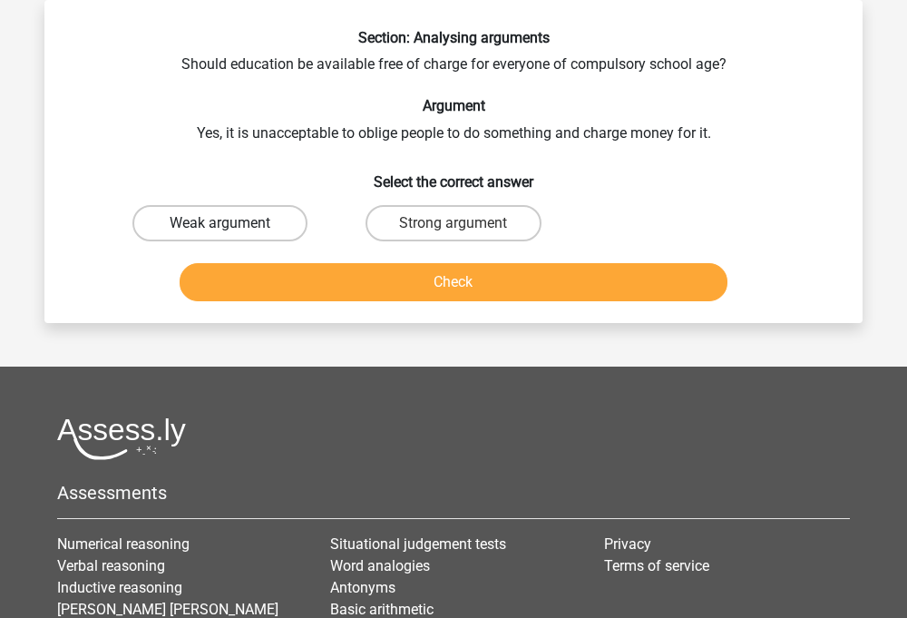
click at [285, 232] on label "Weak argument" at bounding box center [219, 223] width 175 height 36
click at [232, 232] on input "Weak argument" at bounding box center [226, 229] width 12 height 12
radio input "true"
click at [293, 295] on button "Check" at bounding box center [454, 282] width 549 height 38
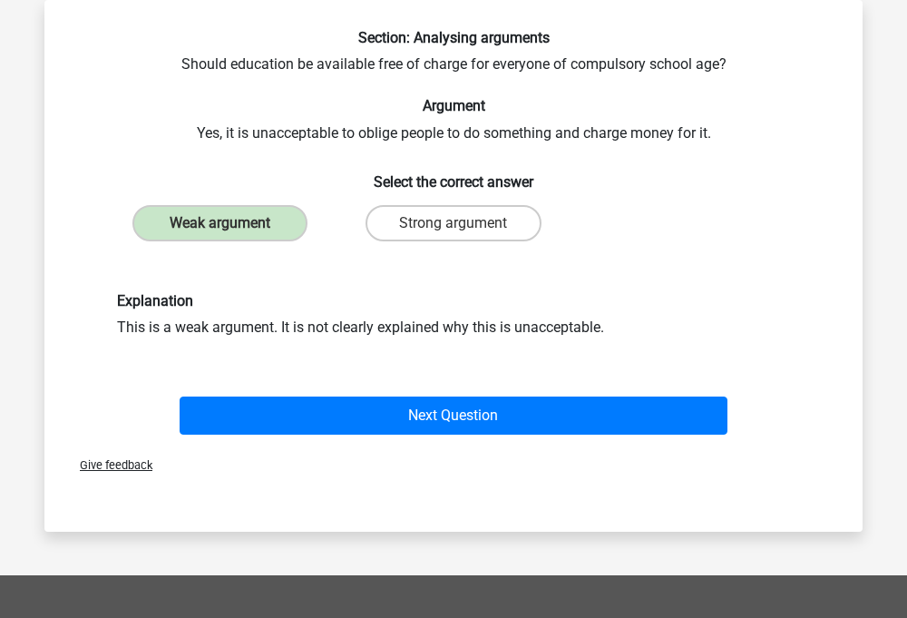
click at [294, 436] on div "Next Question" at bounding box center [453, 418] width 700 height 45
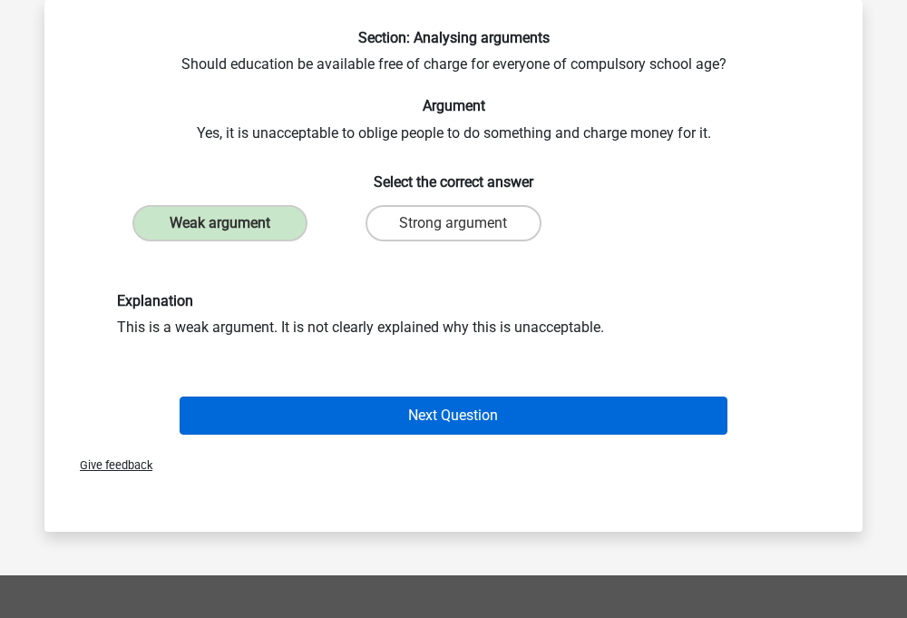
click at [290, 429] on button "Next Question" at bounding box center [454, 415] width 549 height 38
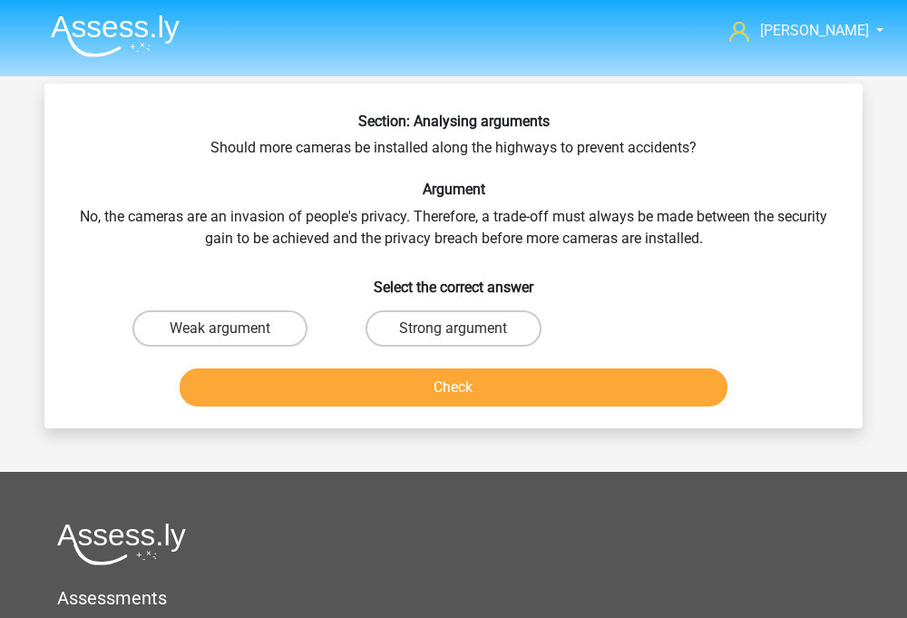
scroll to position [0, 0]
click at [418, 320] on label "Strong argument" at bounding box center [453, 328] width 175 height 36
click at [454, 328] on input "Strong argument" at bounding box center [460, 334] width 12 height 12
radio input "true"
click at [404, 389] on button "Check" at bounding box center [454, 387] width 549 height 38
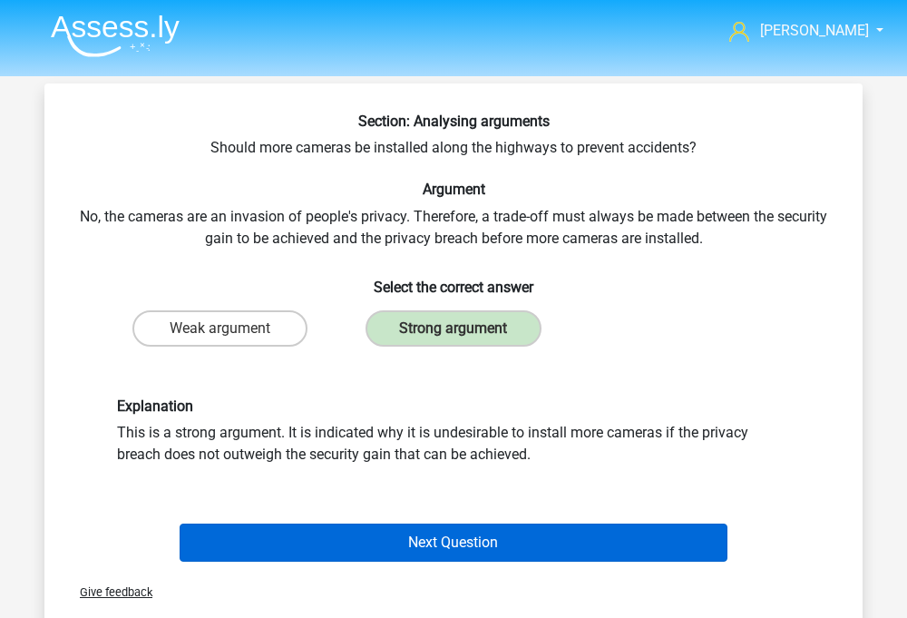
click at [358, 525] on button "Next Question" at bounding box center [454, 542] width 549 height 38
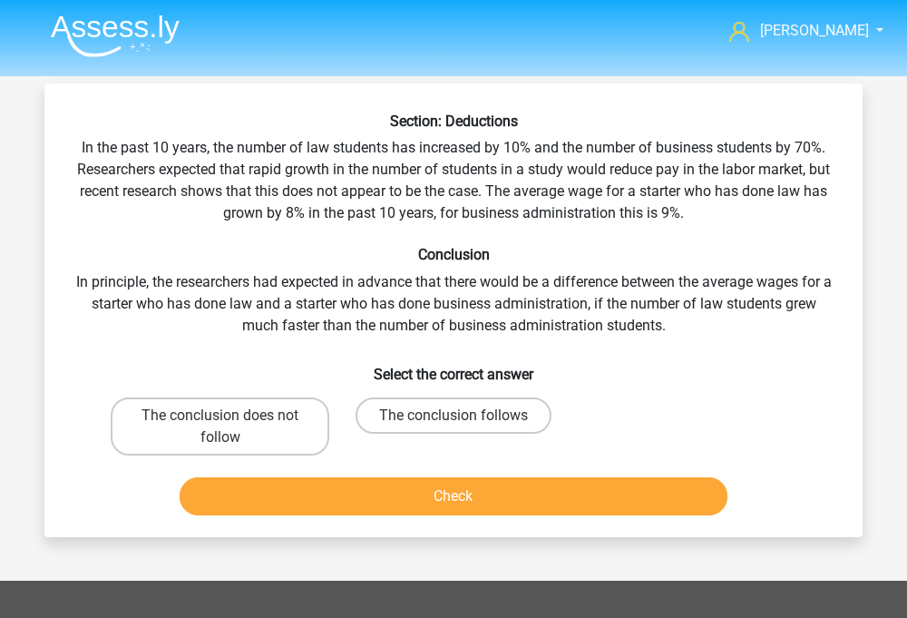
click at [83, 11] on li at bounding box center [107, 32] width 143 height 50
click at [93, 31] on img at bounding box center [115, 36] width 129 height 43
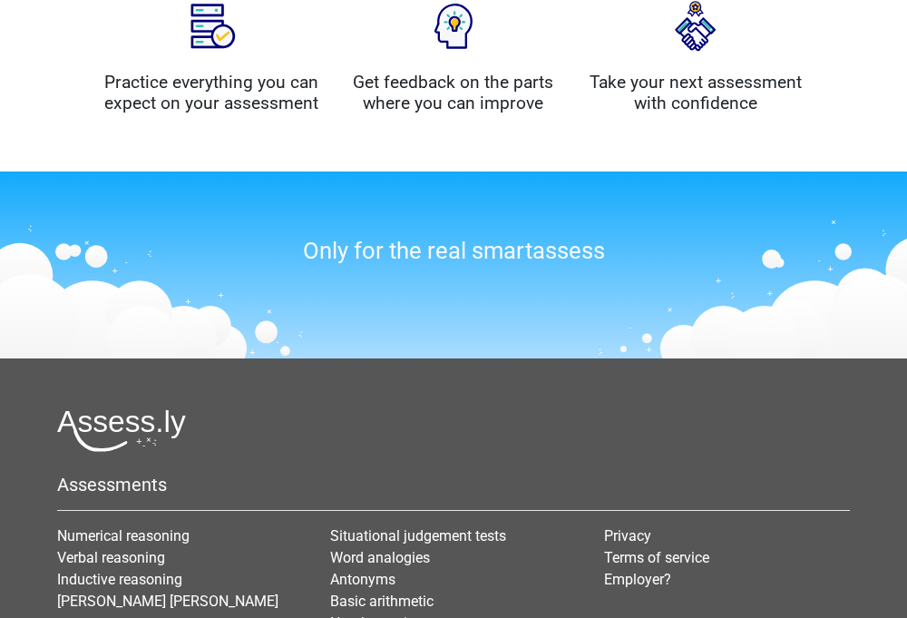
scroll to position [1690, 0]
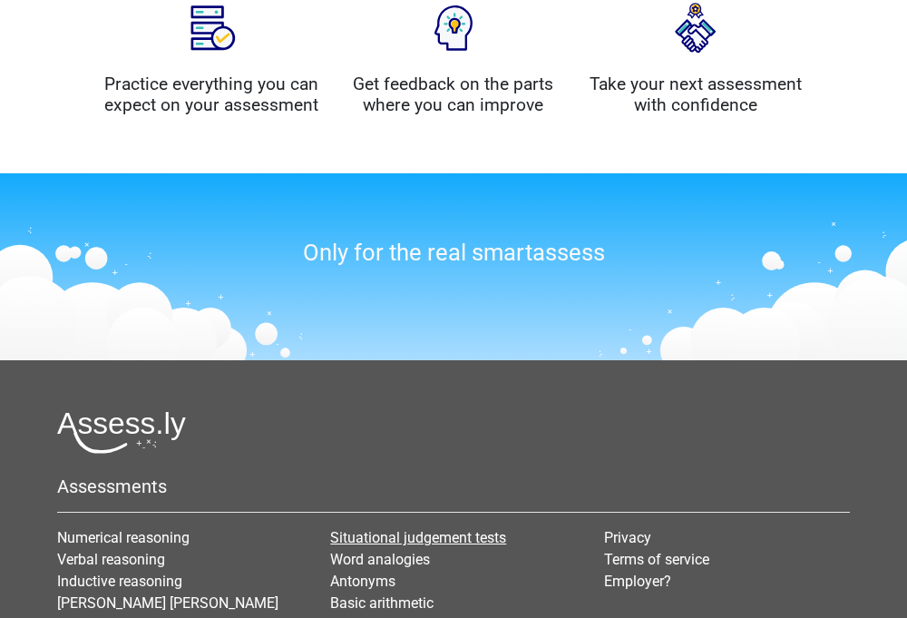
click at [381, 529] on link "Situational judgement tests" at bounding box center [418, 537] width 176 height 17
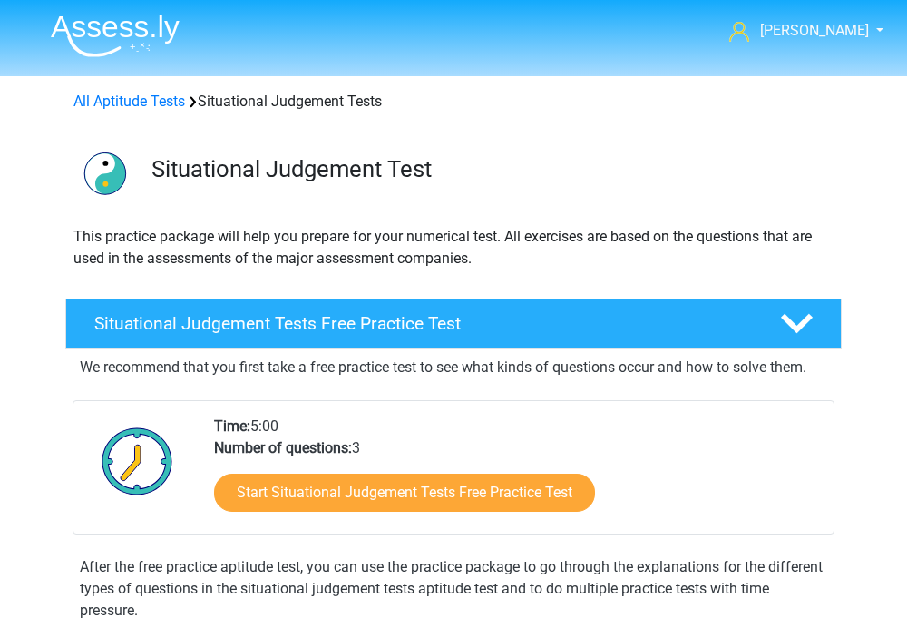
scroll to position [460, 0]
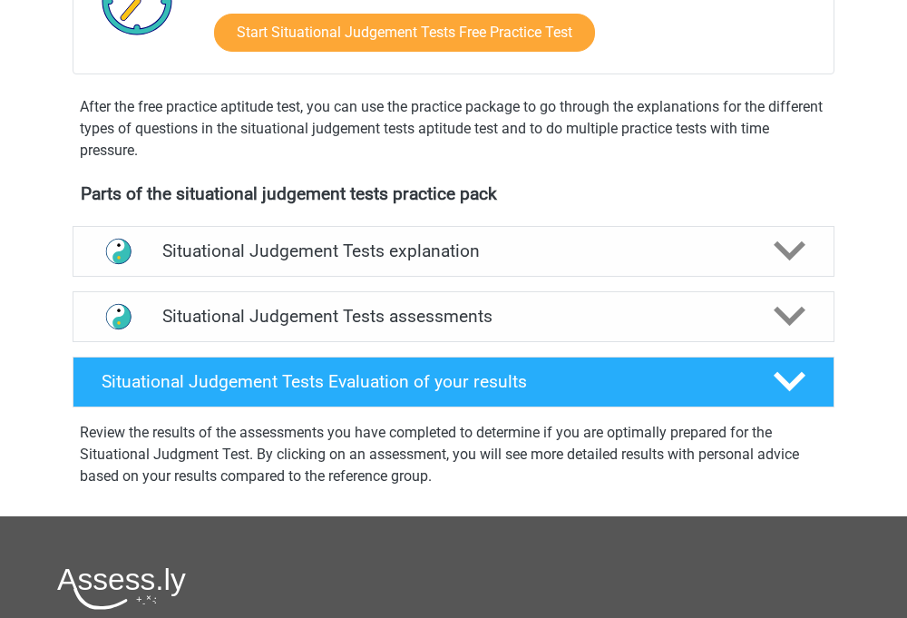
click at [381, 311] on h4 "Situational Judgement Tests assessments" at bounding box center [453, 316] width 582 height 21
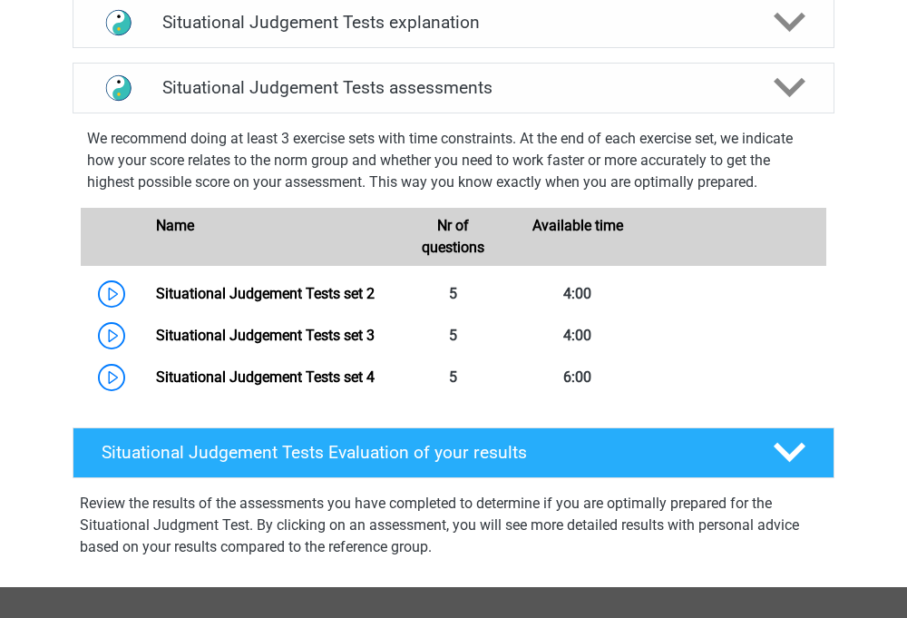
scroll to position [687, 0]
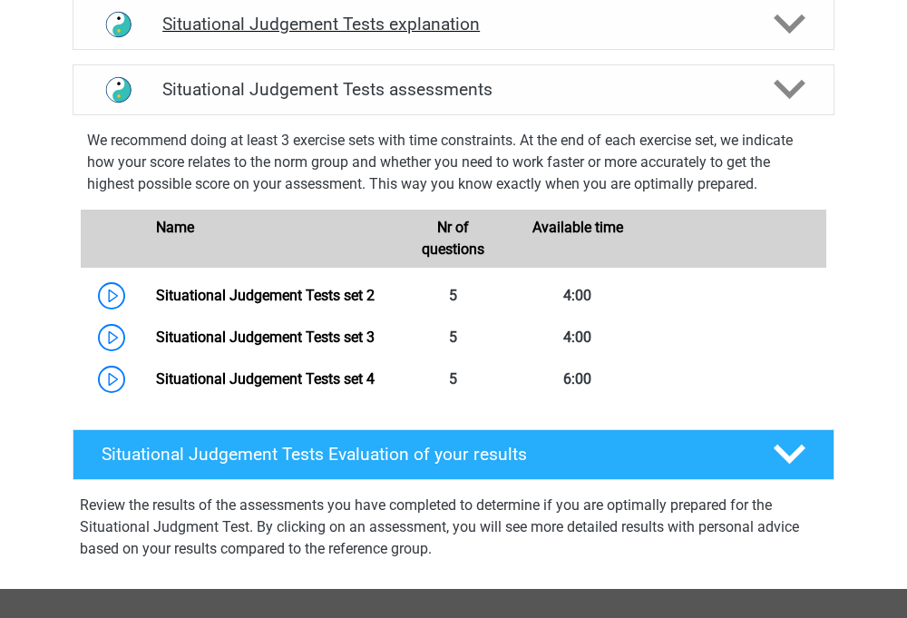
click at [566, 30] on h4 "Situational Judgement Tests explanation" at bounding box center [453, 24] width 582 height 21
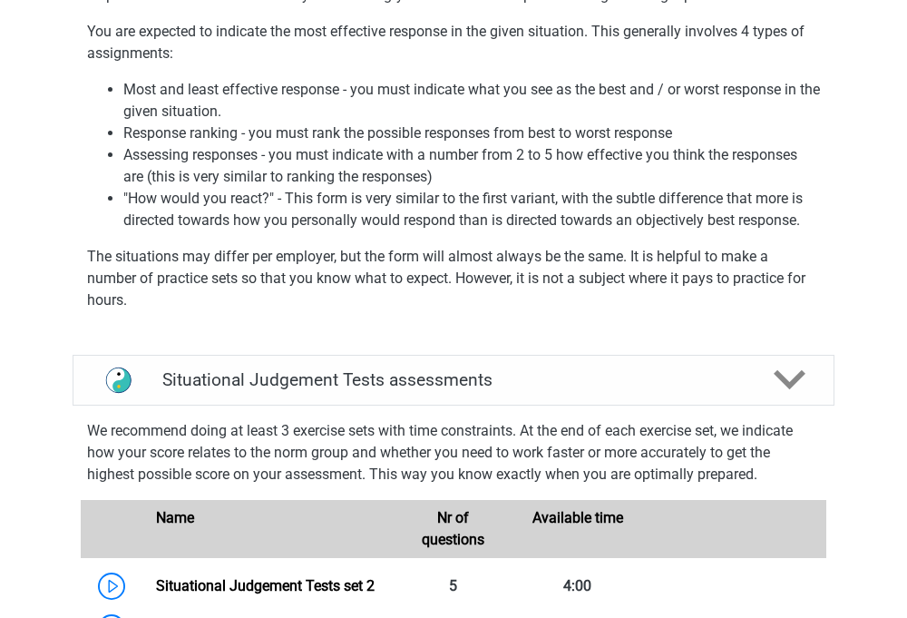
scroll to position [1026, 0]
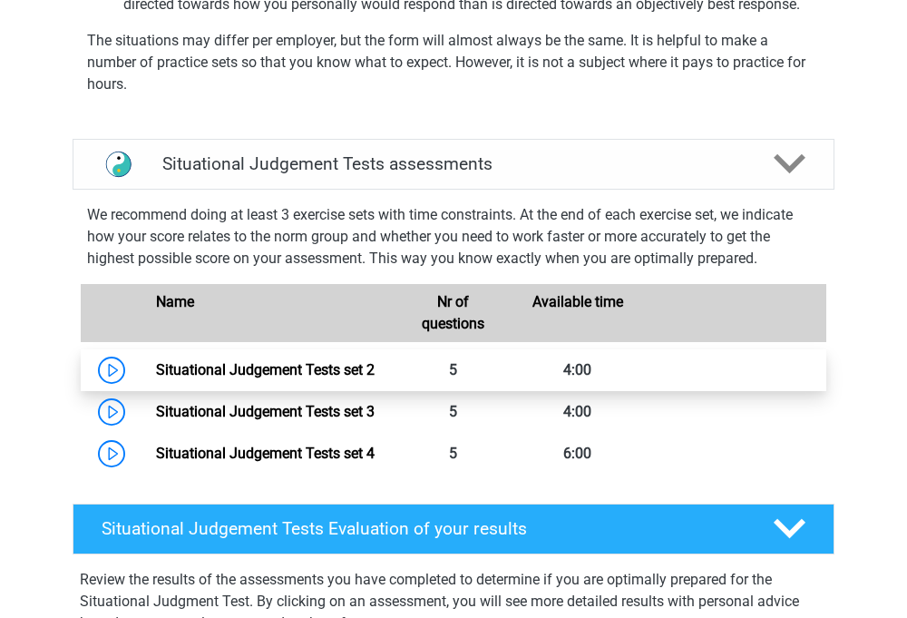
click at [322, 378] on link "Situational Judgement Tests set 2" at bounding box center [265, 369] width 219 height 17
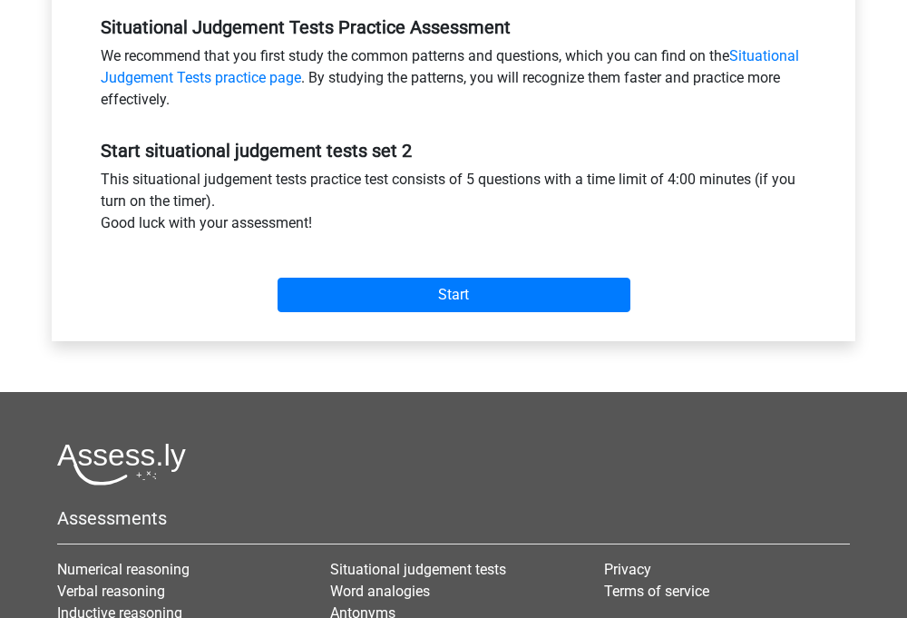
scroll to position [619, 0]
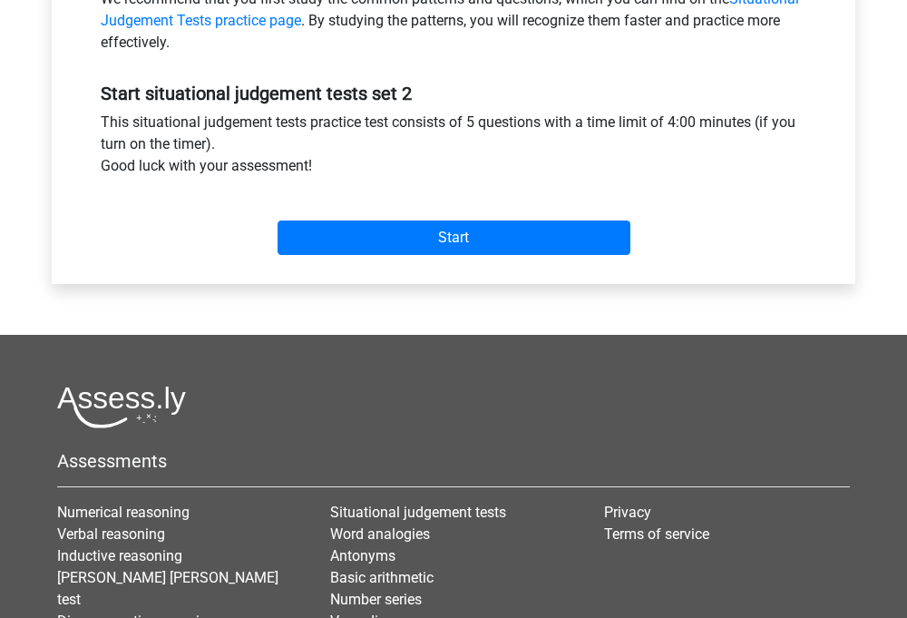
click at [384, 216] on div "Start" at bounding box center [453, 222] width 733 height 63
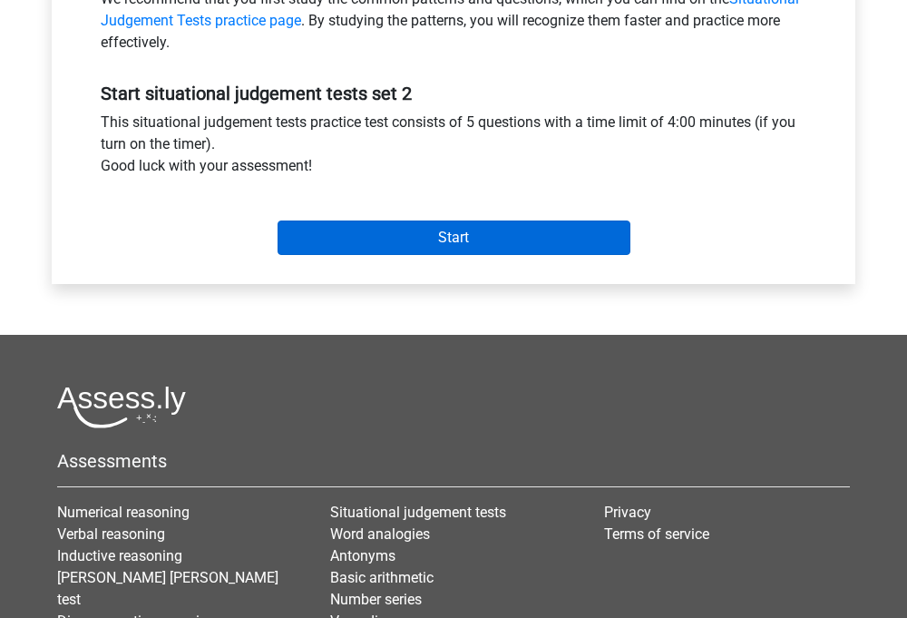
click at [383, 236] on input "Start" at bounding box center [454, 237] width 353 height 34
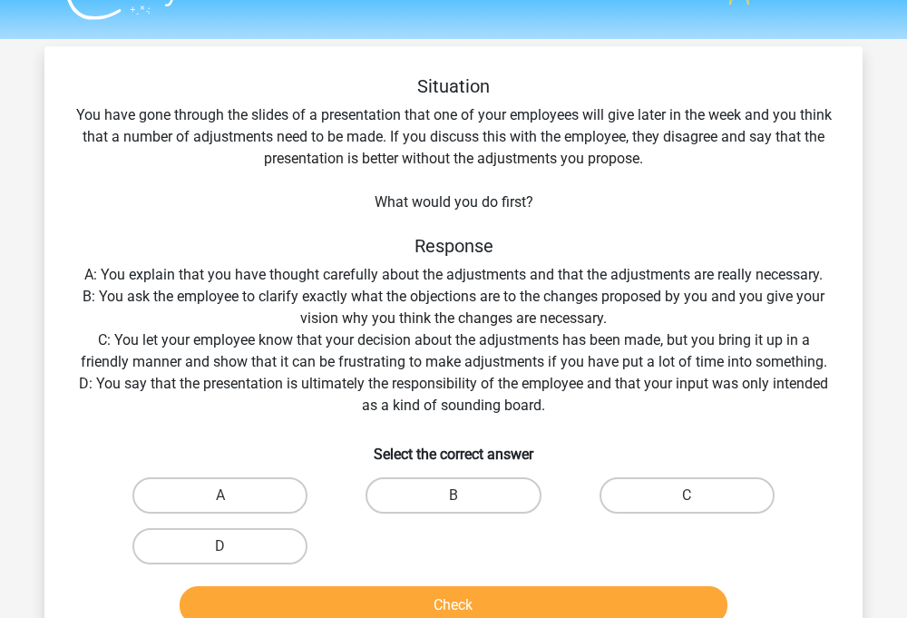
scroll to position [49, 0]
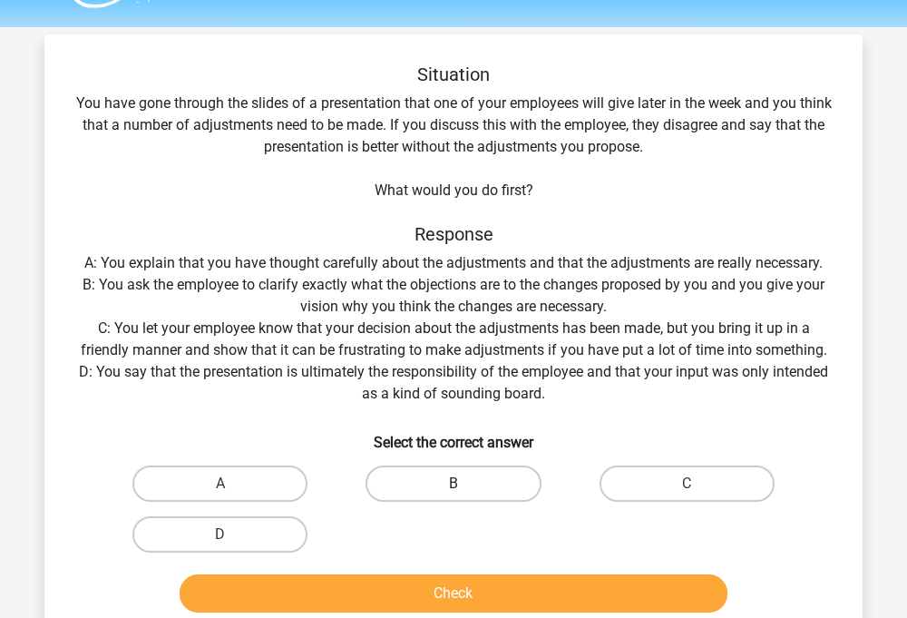
click at [469, 472] on label "B" at bounding box center [453, 483] width 175 height 36
click at [465, 483] on input "B" at bounding box center [460, 489] width 12 height 12
radio input "true"
click at [434, 572] on div "Check" at bounding box center [453, 590] width 760 height 60
click at [435, 583] on button "Check" at bounding box center [454, 593] width 549 height 38
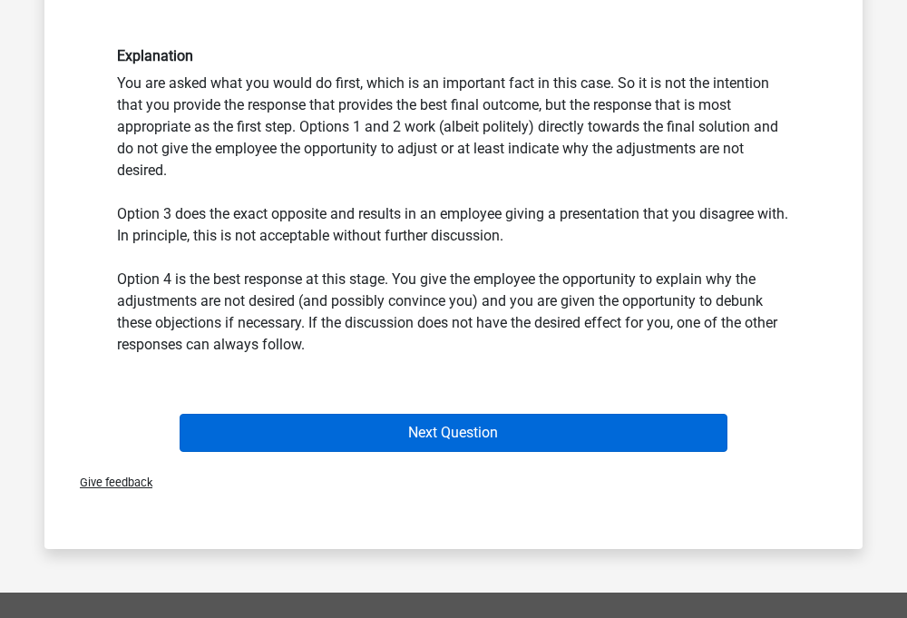
click at [429, 437] on button "Next Question" at bounding box center [454, 433] width 549 height 38
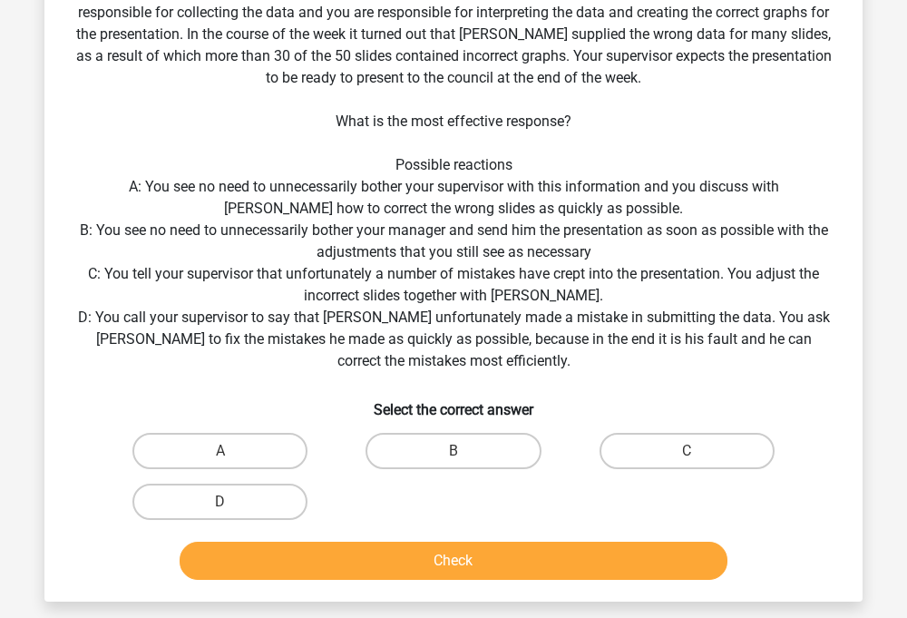
scroll to position [208, 0]
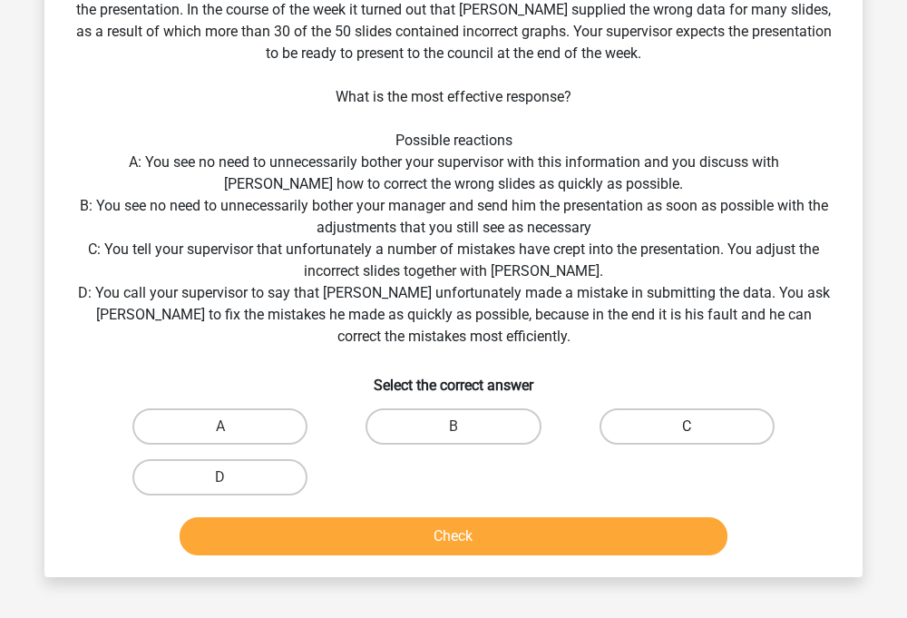
click at [630, 424] on label "C" at bounding box center [687, 426] width 175 height 36
click at [687, 426] on input "C" at bounding box center [693, 432] width 12 height 12
radio input "true"
click at [429, 419] on label "B" at bounding box center [453, 426] width 175 height 36
click at [454, 426] on input "B" at bounding box center [460, 432] width 12 height 12
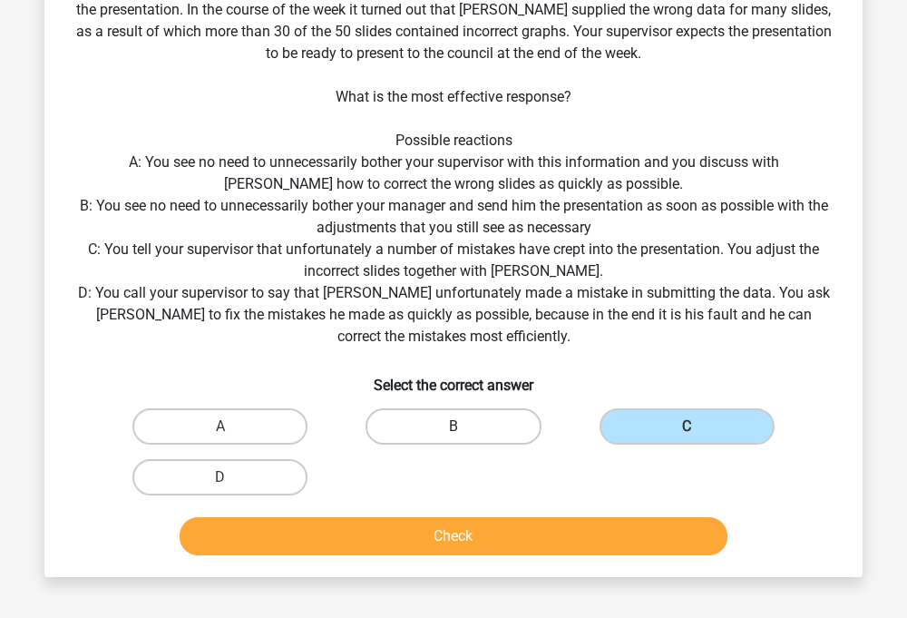
radio input "true"
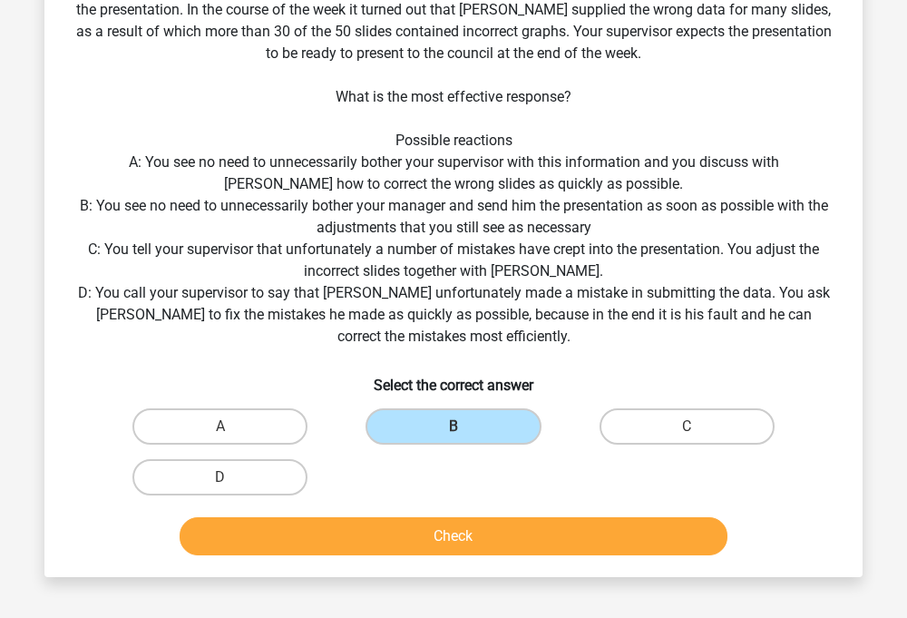
click at [424, 546] on button "Check" at bounding box center [454, 536] width 549 height 38
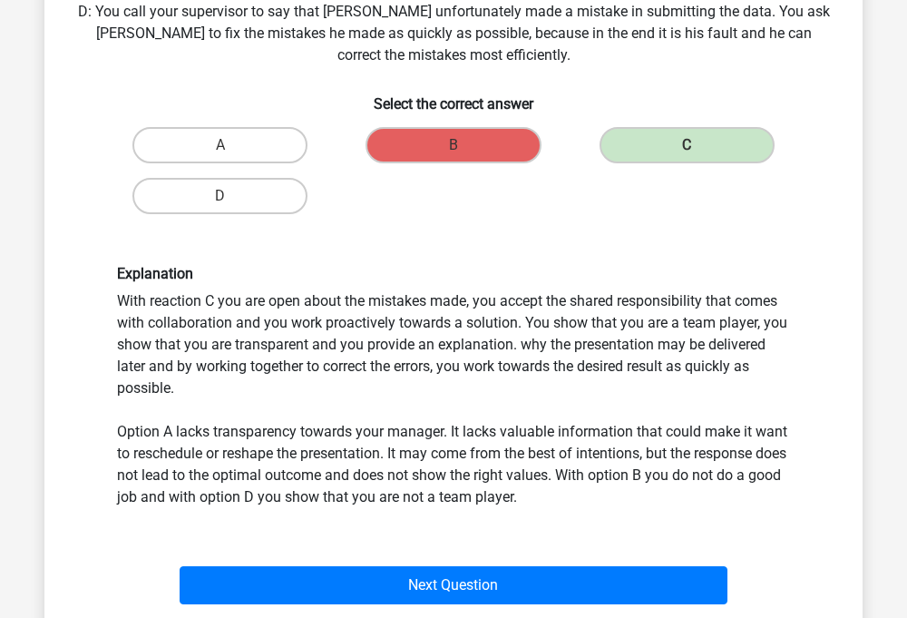
scroll to position [489, 0]
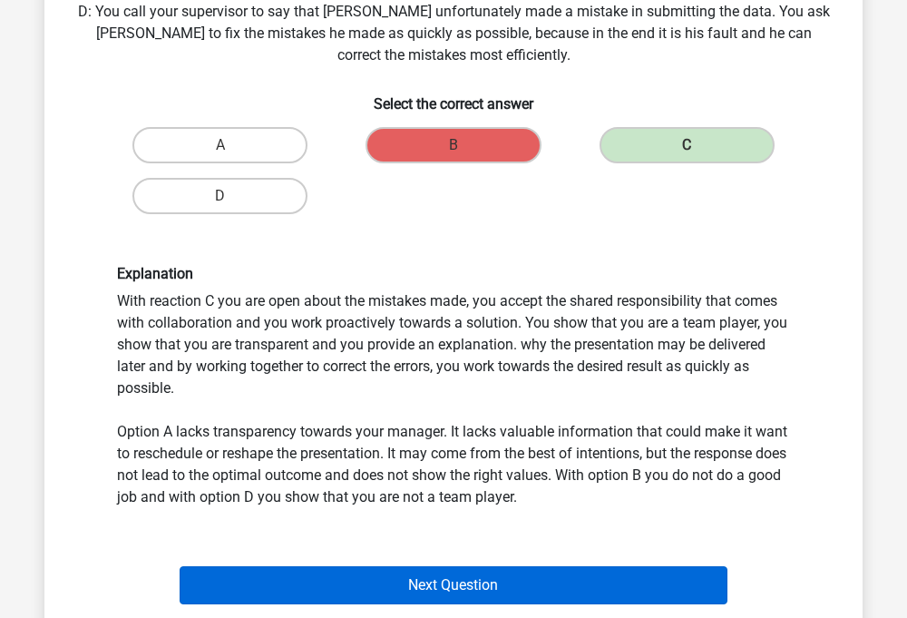
click at [437, 579] on button "Next Question" at bounding box center [454, 585] width 549 height 38
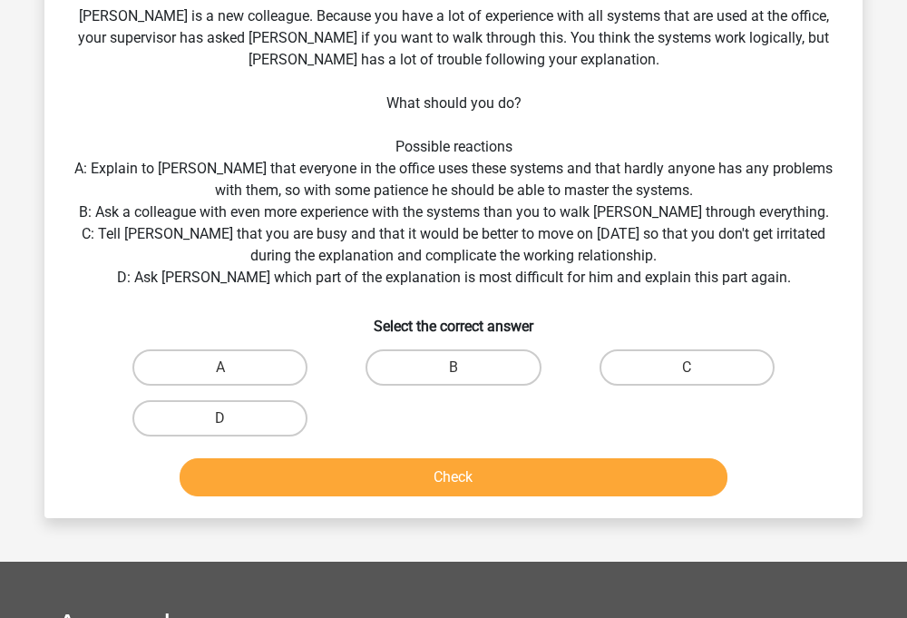
scroll to position [83, 0]
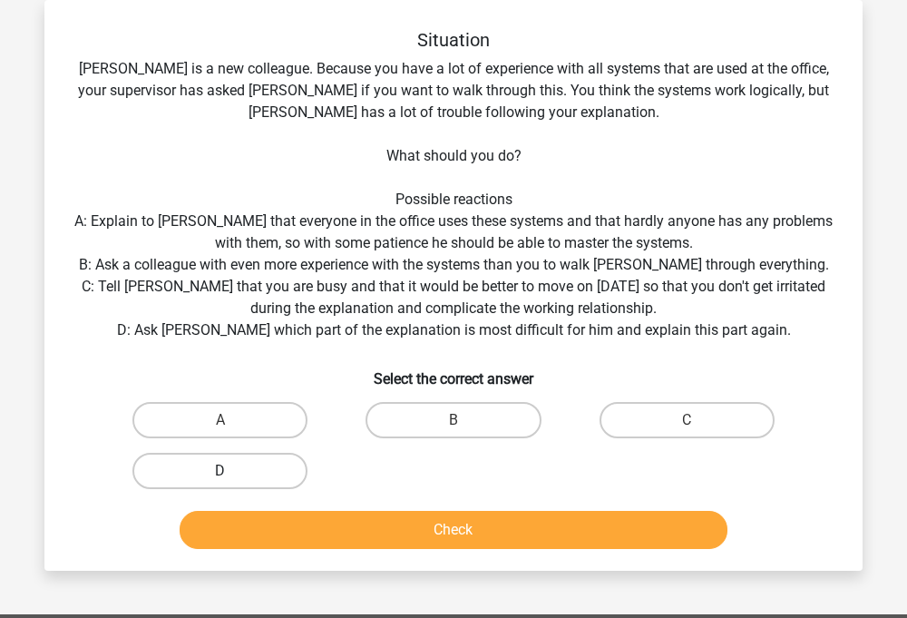
click at [273, 471] on label "D" at bounding box center [219, 471] width 175 height 36
click at [232, 471] on input "D" at bounding box center [226, 477] width 12 height 12
radio input "true"
click at [285, 551] on div "Check" at bounding box center [453, 533] width 700 height 45
click at [280, 528] on button "Check" at bounding box center [454, 530] width 549 height 38
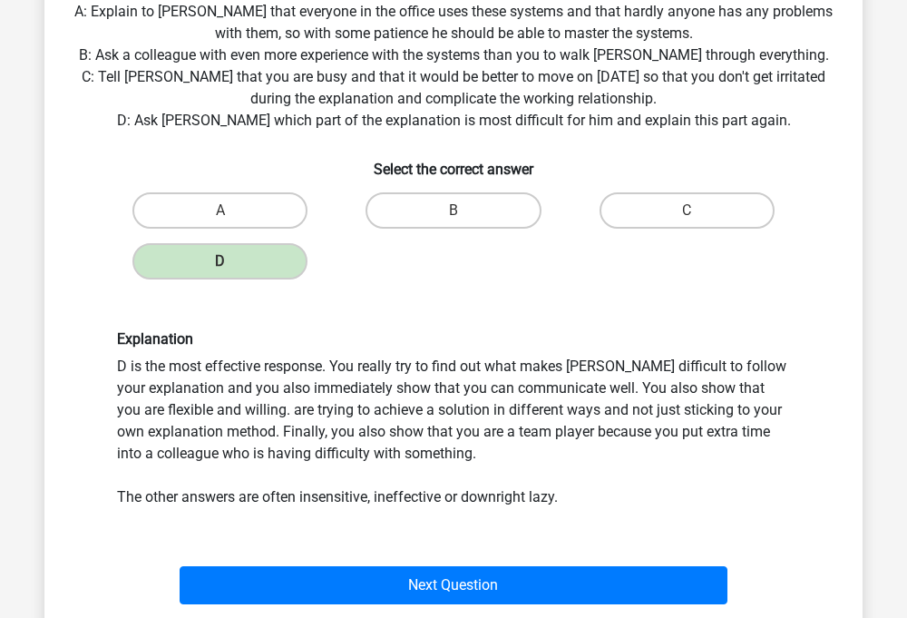
scroll to position [325, 0]
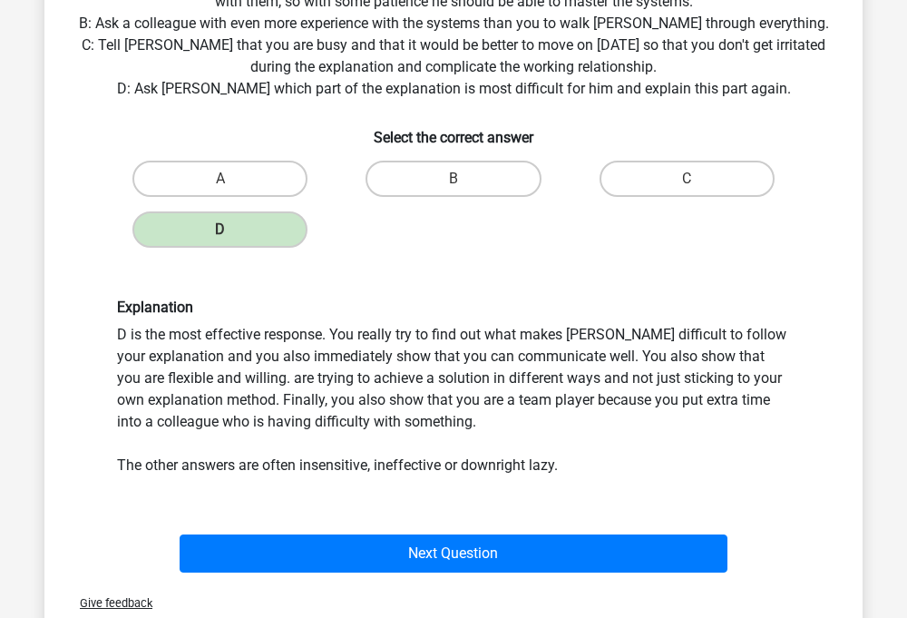
click at [282, 529] on div "Next Question" at bounding box center [453, 550] width 760 height 60
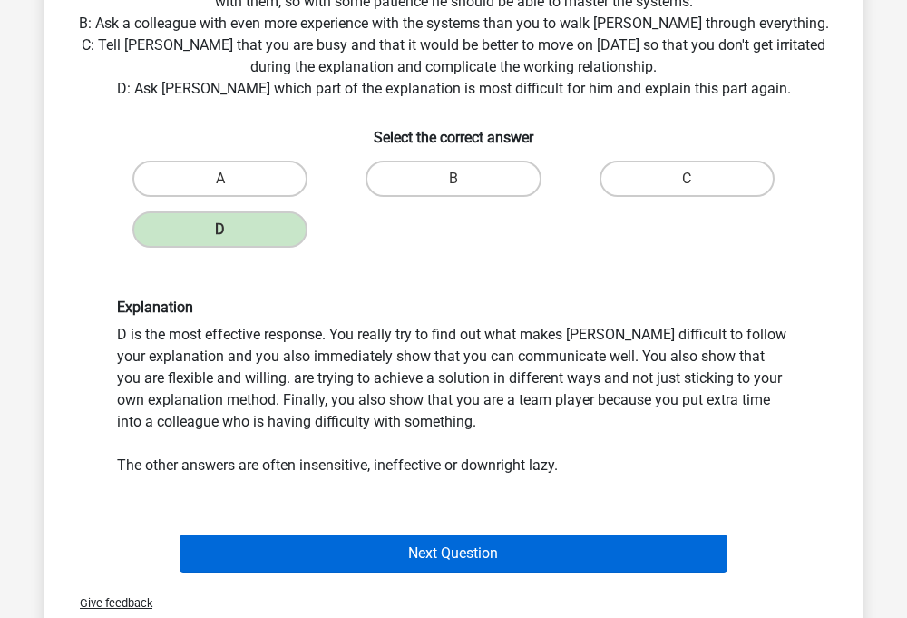
click at [280, 548] on button "Next Question" at bounding box center [454, 553] width 549 height 38
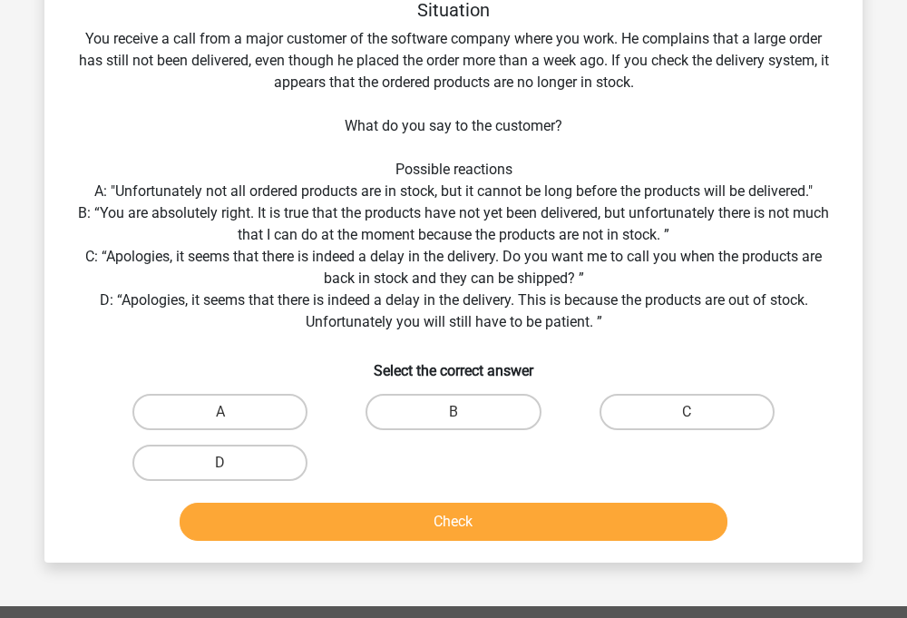
scroll to position [83, 0]
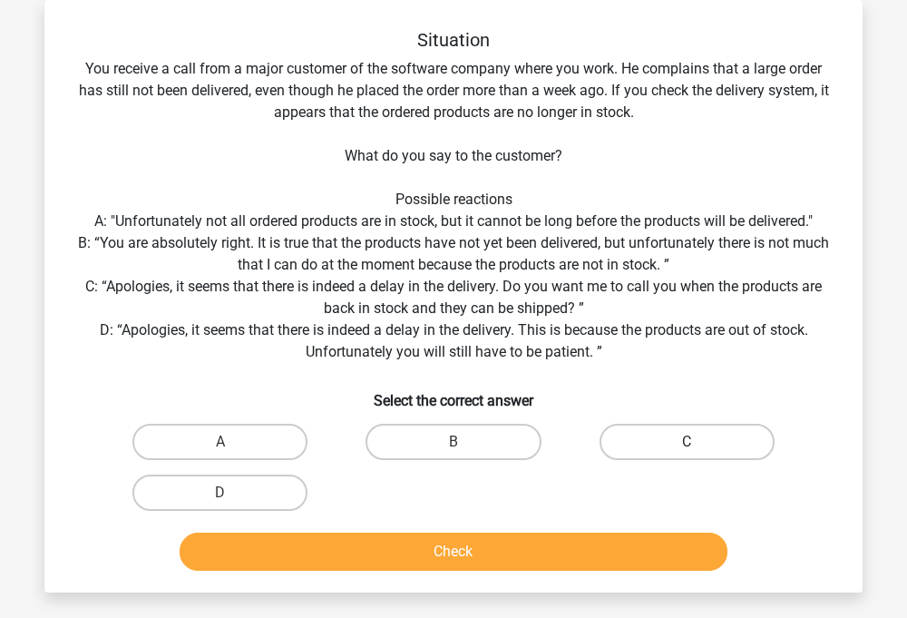
click at [617, 426] on label "C" at bounding box center [687, 442] width 175 height 36
click at [687, 442] on input "C" at bounding box center [693, 448] width 12 height 12
radio input "true"
click at [504, 558] on button "Check" at bounding box center [454, 551] width 549 height 38
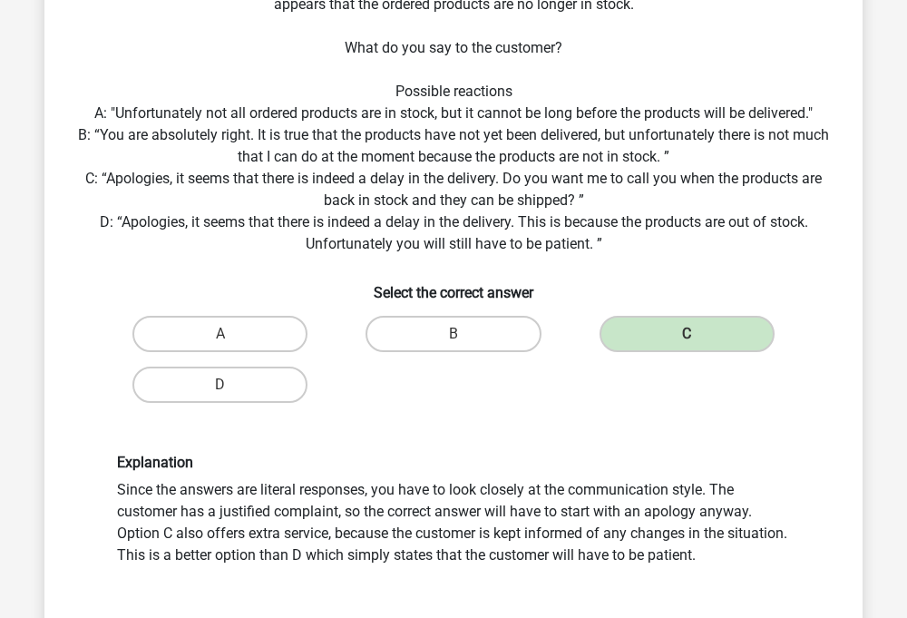
scroll to position [418, 0]
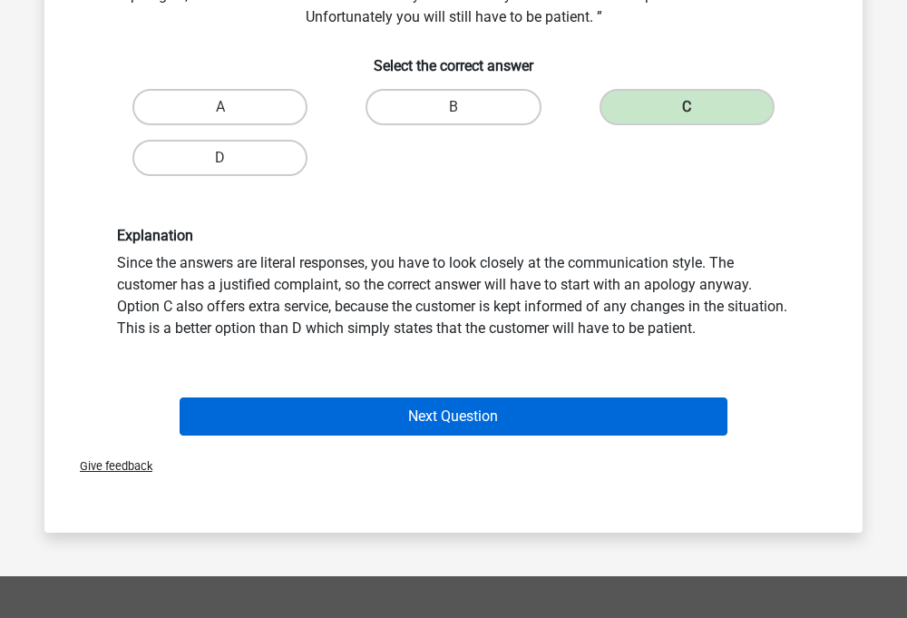
click at [456, 415] on button "Next Question" at bounding box center [454, 416] width 549 height 38
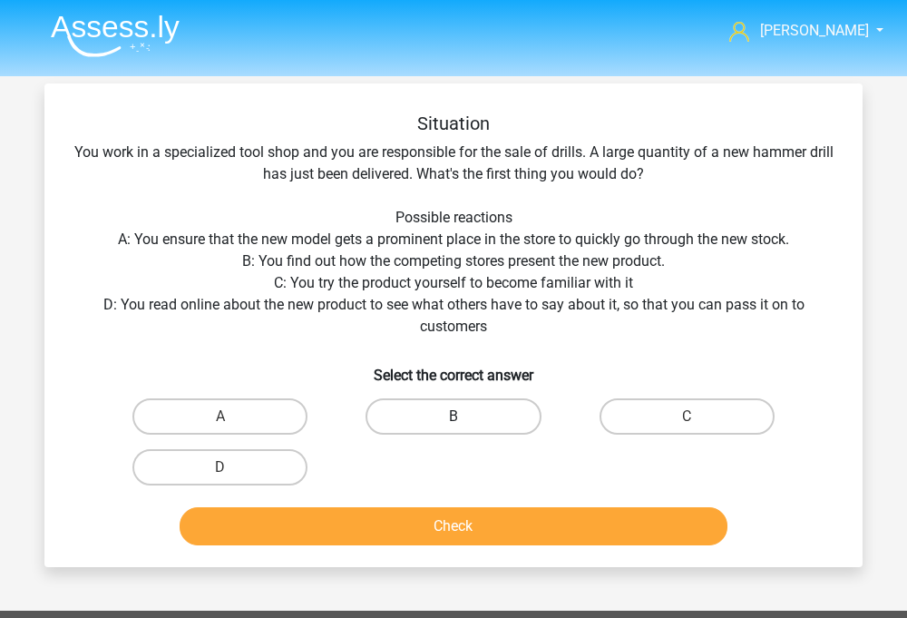
scroll to position [0, 0]
click at [460, 523] on button "Check" at bounding box center [454, 526] width 549 height 38
click at [453, 440] on div "B" at bounding box center [452, 416] width 233 height 51
click at [438, 435] on div "B" at bounding box center [452, 416] width 233 height 51
click at [421, 427] on label "B" at bounding box center [453, 416] width 175 height 36
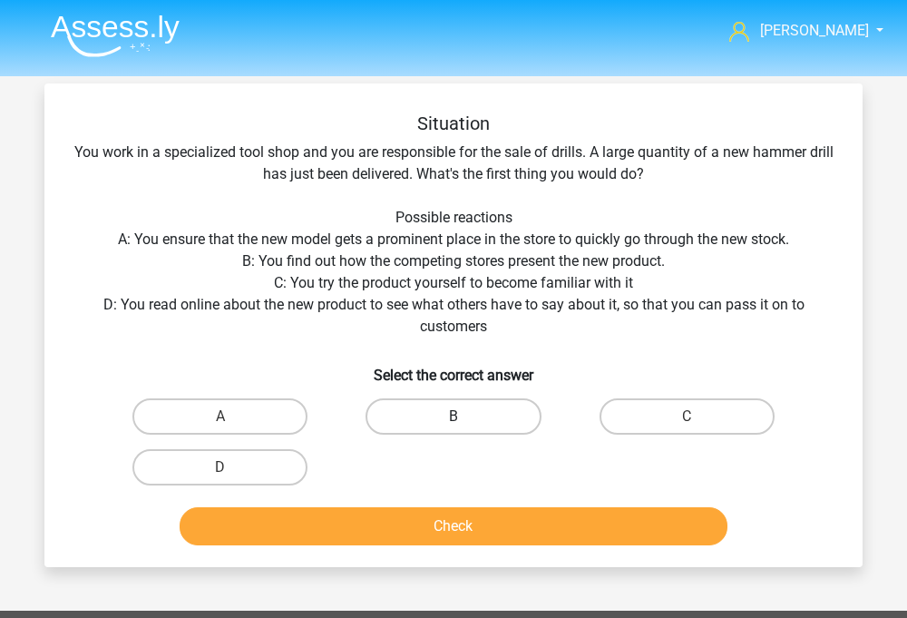
click at [454, 427] on input "B" at bounding box center [460, 422] width 12 height 12
radio input "true"
click at [420, 522] on button "Check" at bounding box center [454, 526] width 549 height 38
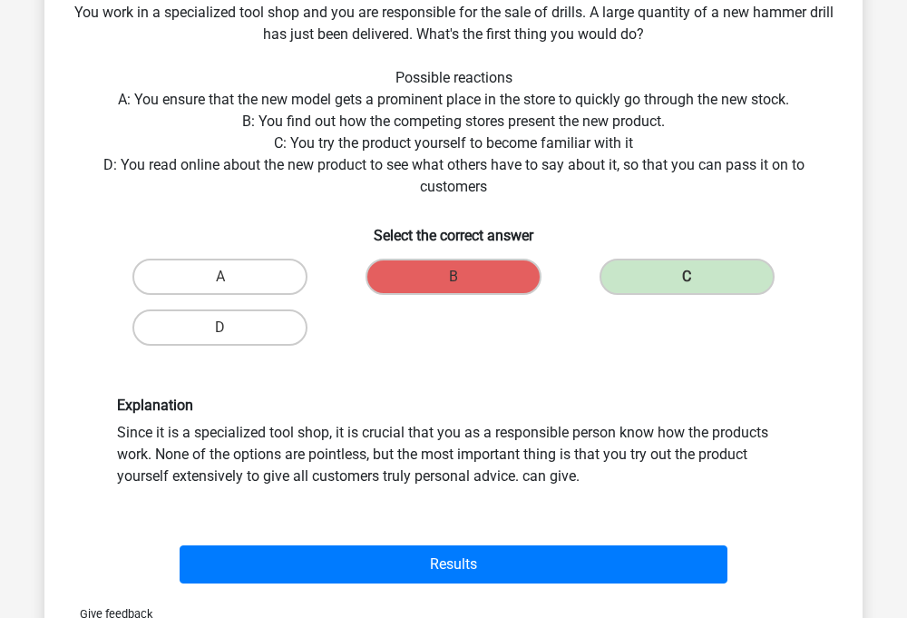
scroll to position [213, 0]
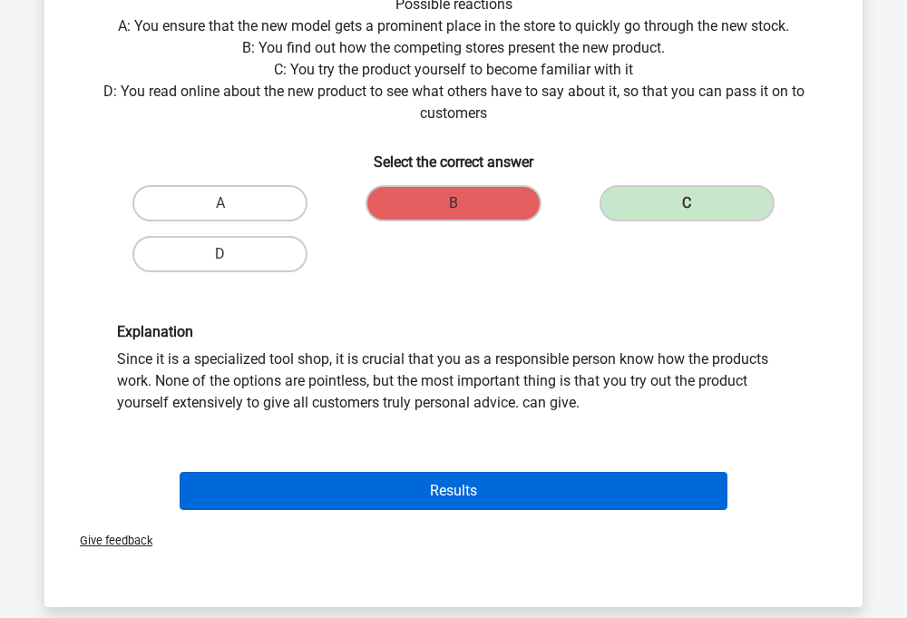
click at [548, 494] on button "Results" at bounding box center [454, 491] width 549 height 38
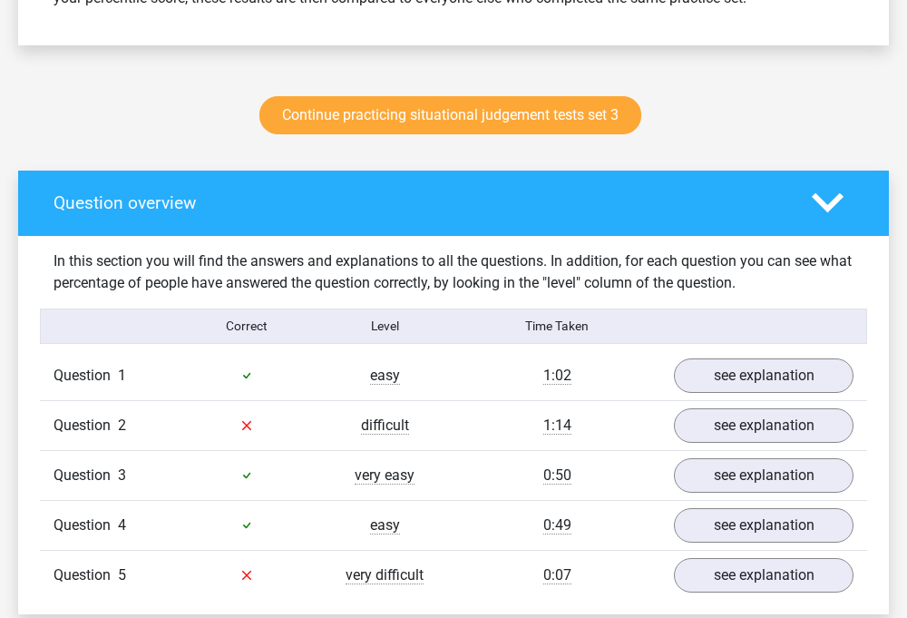
scroll to position [1062, 0]
